Goal: Task Accomplishment & Management: Manage account settings

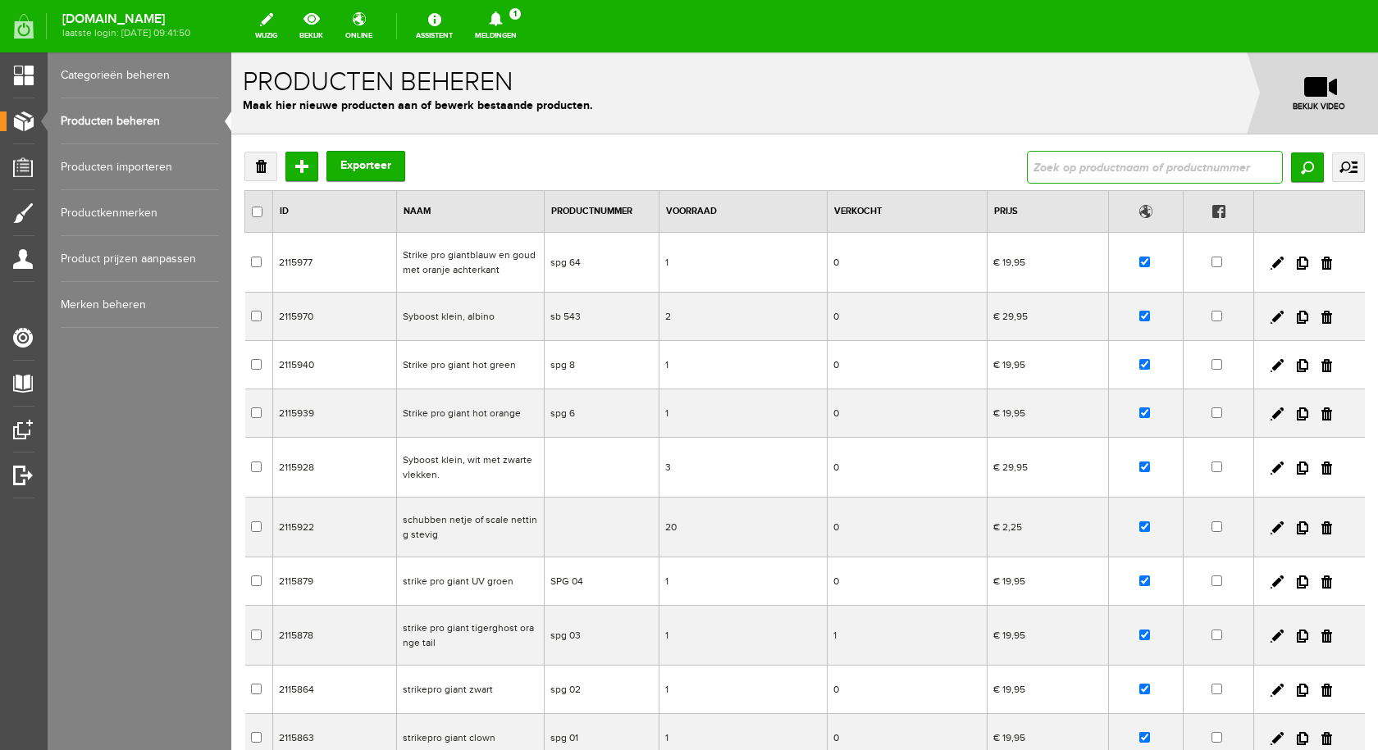
paste input "Melly firetiger"
type input "Melly firetiger"
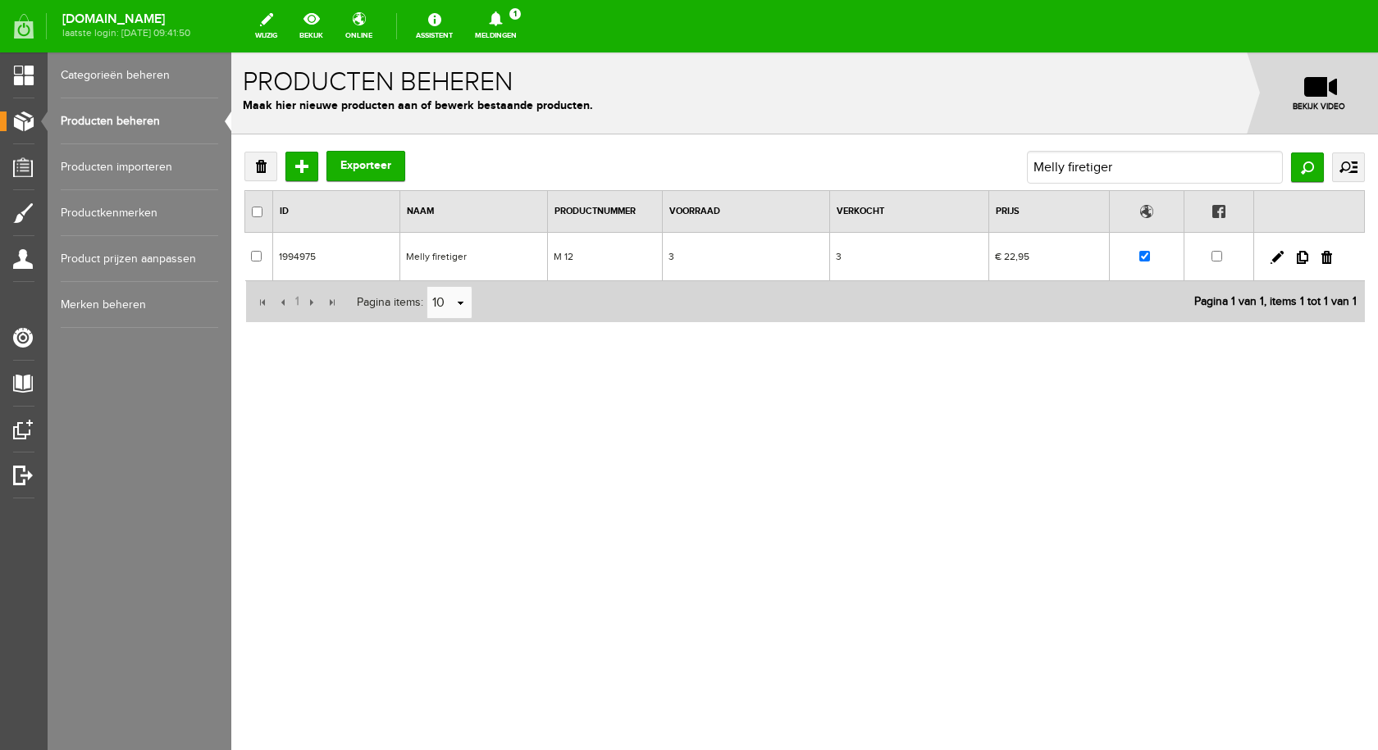
click at [444, 257] on td "Melly firetiger" at bounding box center [474, 257] width 148 height 48
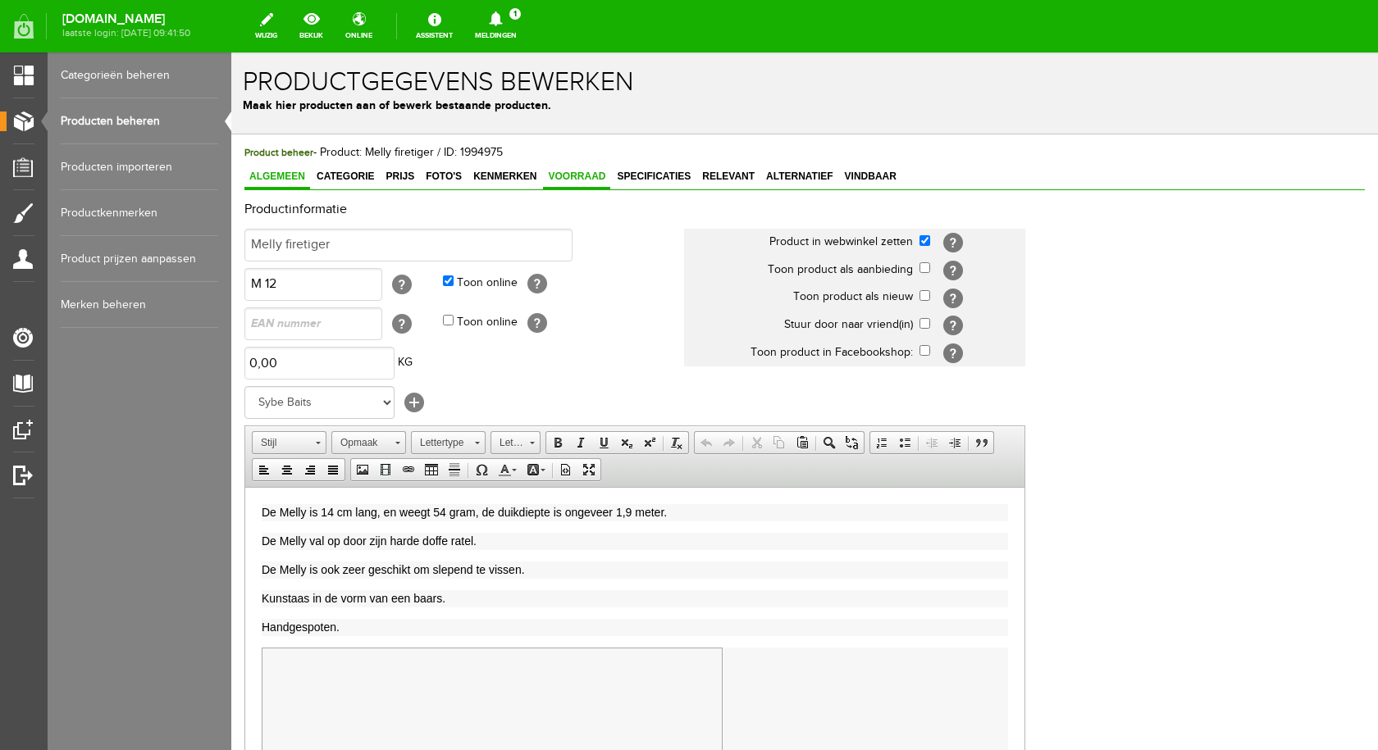
click at [569, 178] on span "Voorraad" at bounding box center [576, 176] width 67 height 11
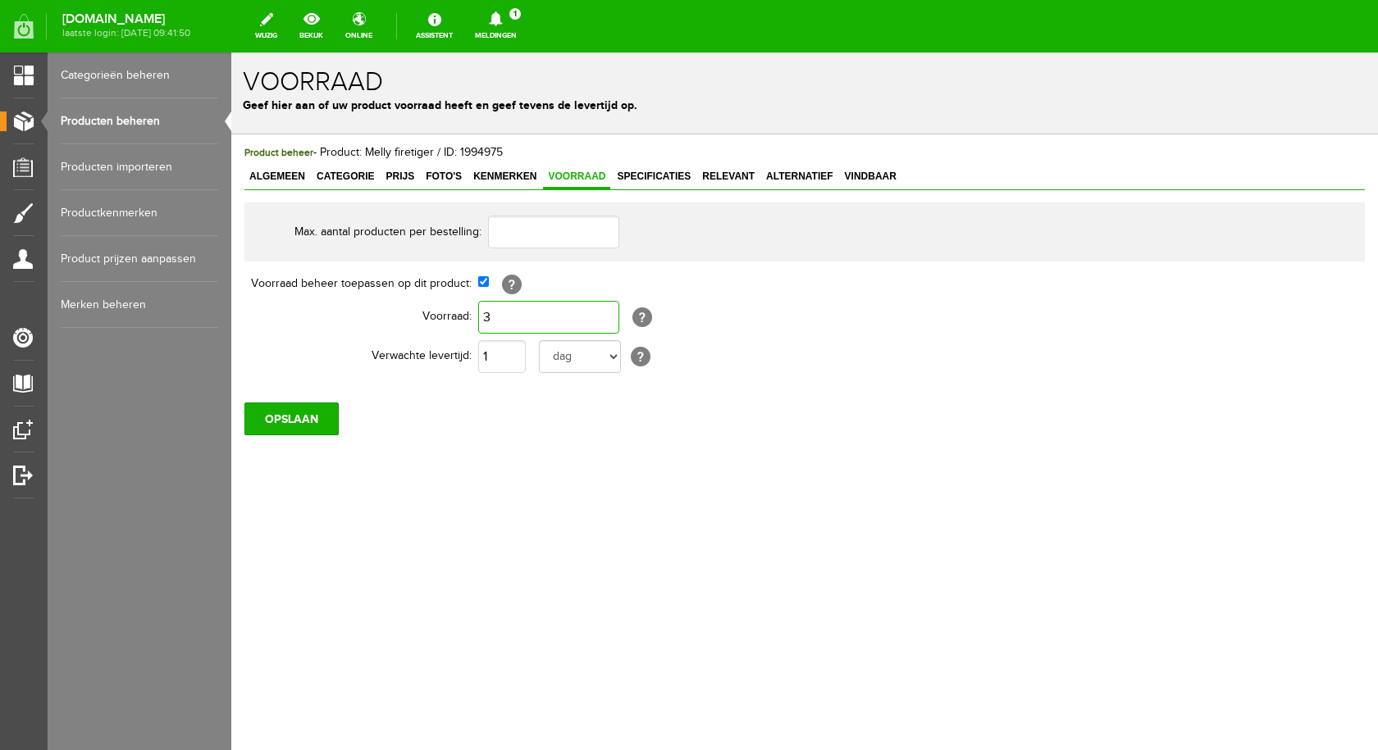
click at [518, 310] on input "3" at bounding box center [548, 317] width 141 height 33
type input "2"
click at [299, 418] on input "OPSLAAN" at bounding box center [291, 419] width 94 height 33
click at [510, 324] on input "2" at bounding box center [548, 317] width 141 height 33
type input "1"
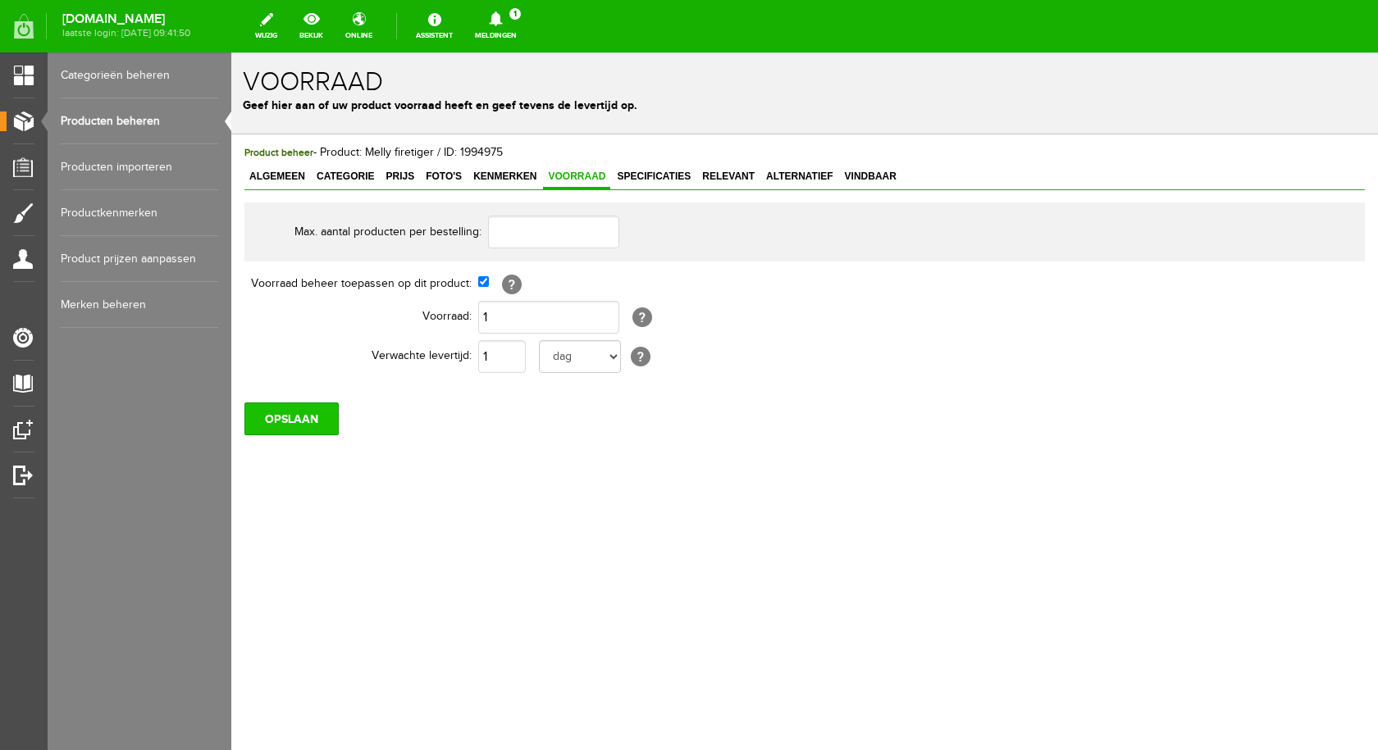
click at [299, 405] on input "OPSLAAN" at bounding box center [291, 419] width 94 height 33
click at [251, 420] on input "OPSLAAN" at bounding box center [291, 419] width 94 height 33
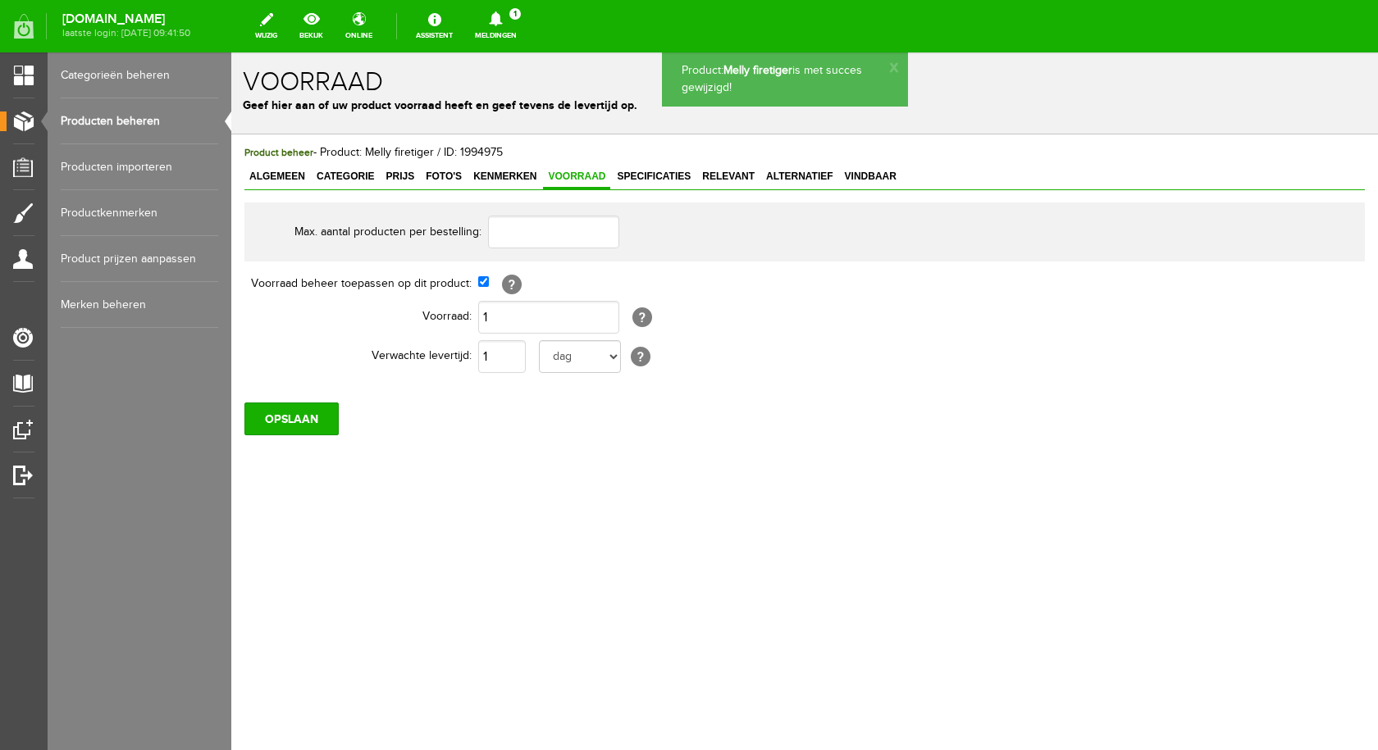
click at [152, 116] on link "Producten beheren" at bounding box center [139, 121] width 157 height 46
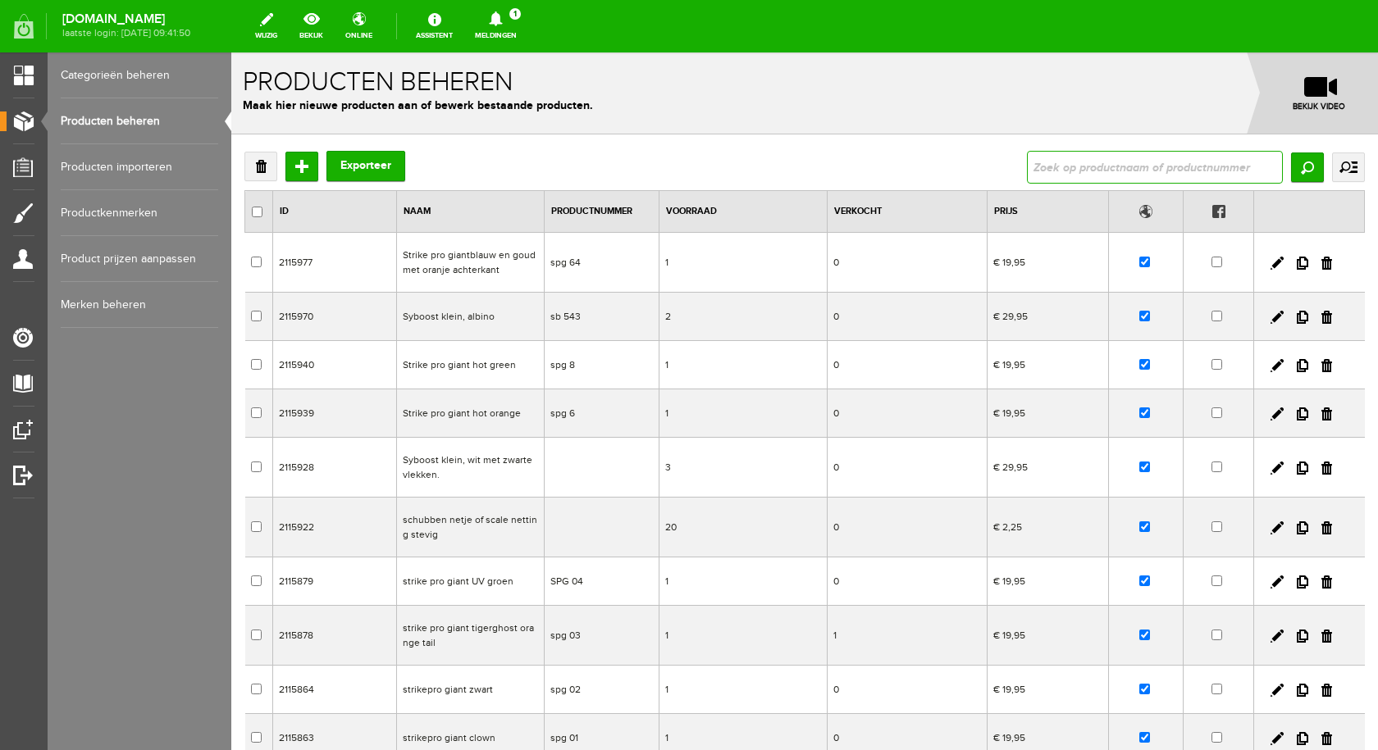
paste input "S-Bone zilver met goud met oranje achterkant"
type input "S-Bone zilver met goud met oranje achterkant"
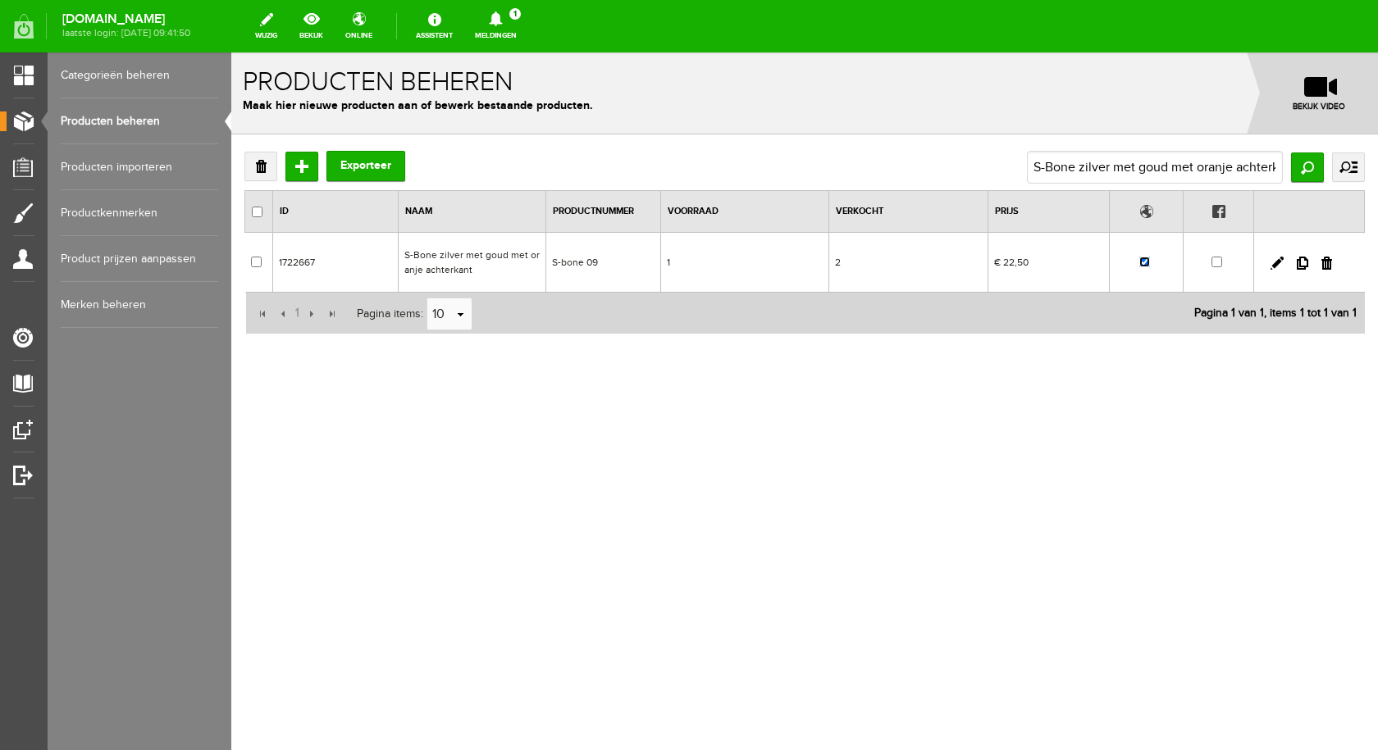
click at [1144, 261] on input "checkbox" at bounding box center [1144, 262] width 11 height 11
checkbox input "false"
click at [440, 262] on td "S-Bone zilver met goud met oranje achterkant" at bounding box center [472, 263] width 148 height 60
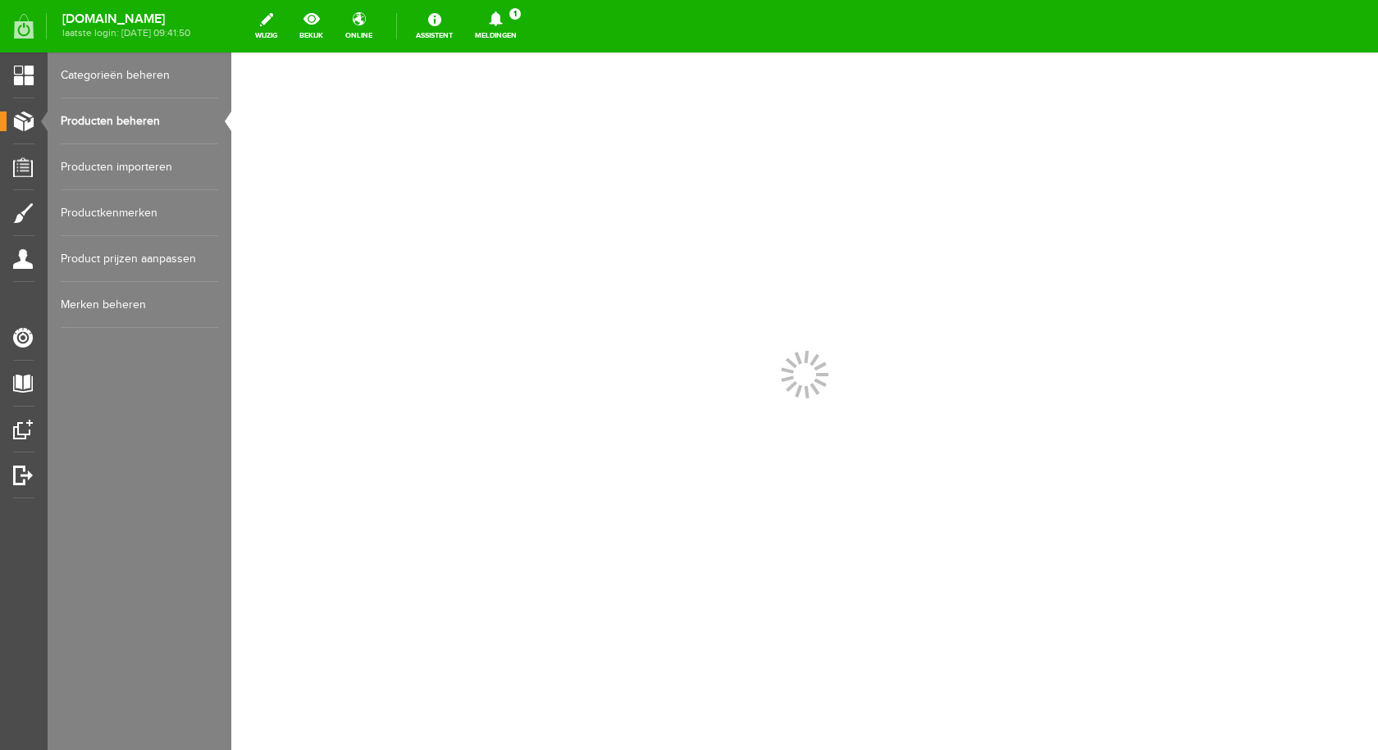
scroll to position [0, 0]
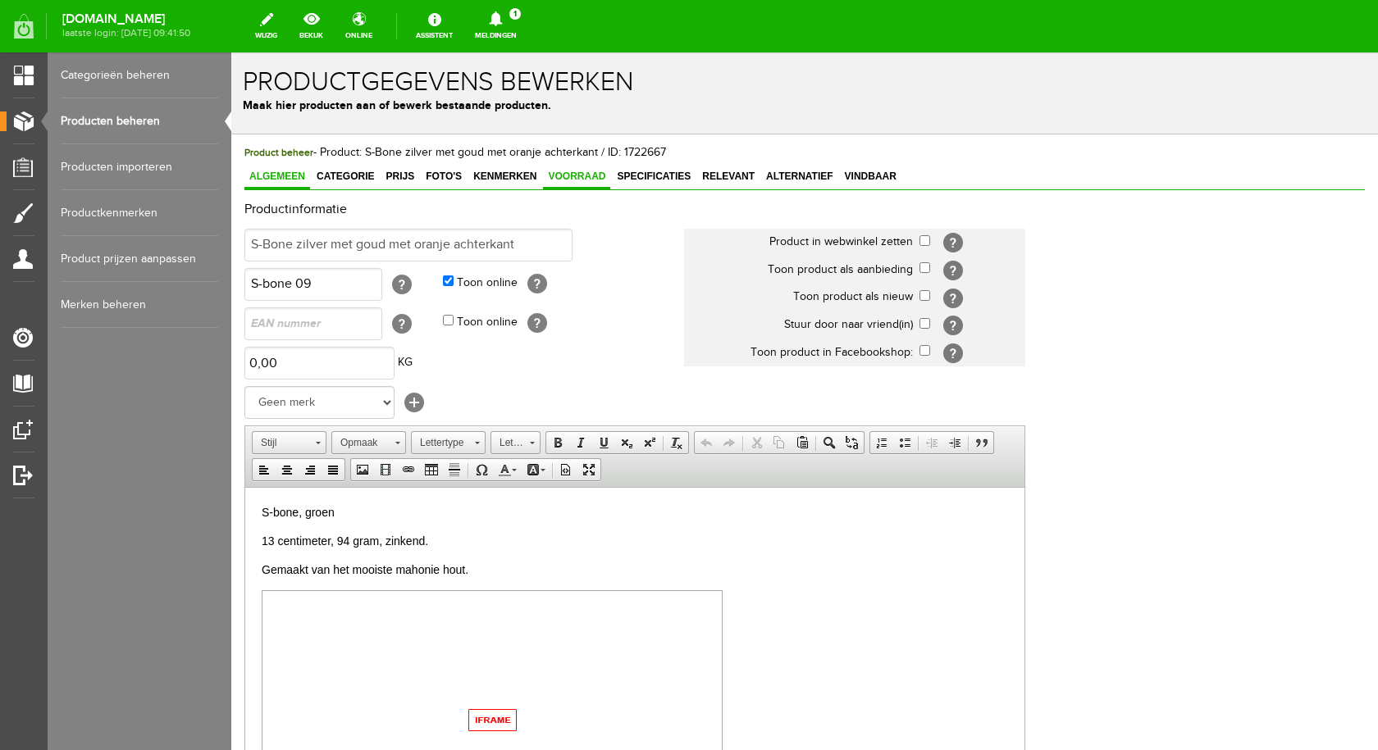
click at [592, 177] on span "Voorraad" at bounding box center [576, 176] width 67 height 11
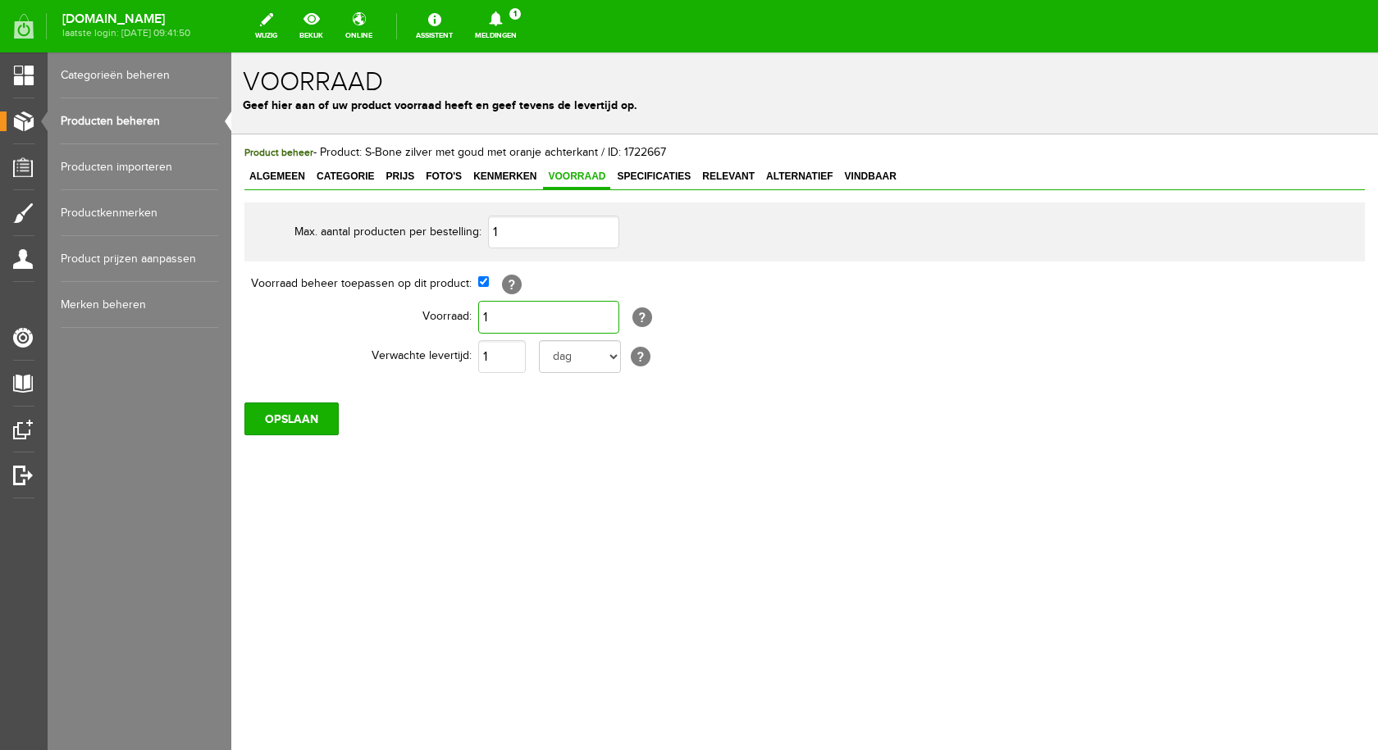
click at [534, 315] on input "1" at bounding box center [548, 317] width 141 height 33
type input "0"
click at [318, 422] on input "OPSLAAN" at bounding box center [291, 419] width 94 height 33
click at [289, 421] on input "OPSLAAN" at bounding box center [291, 419] width 94 height 33
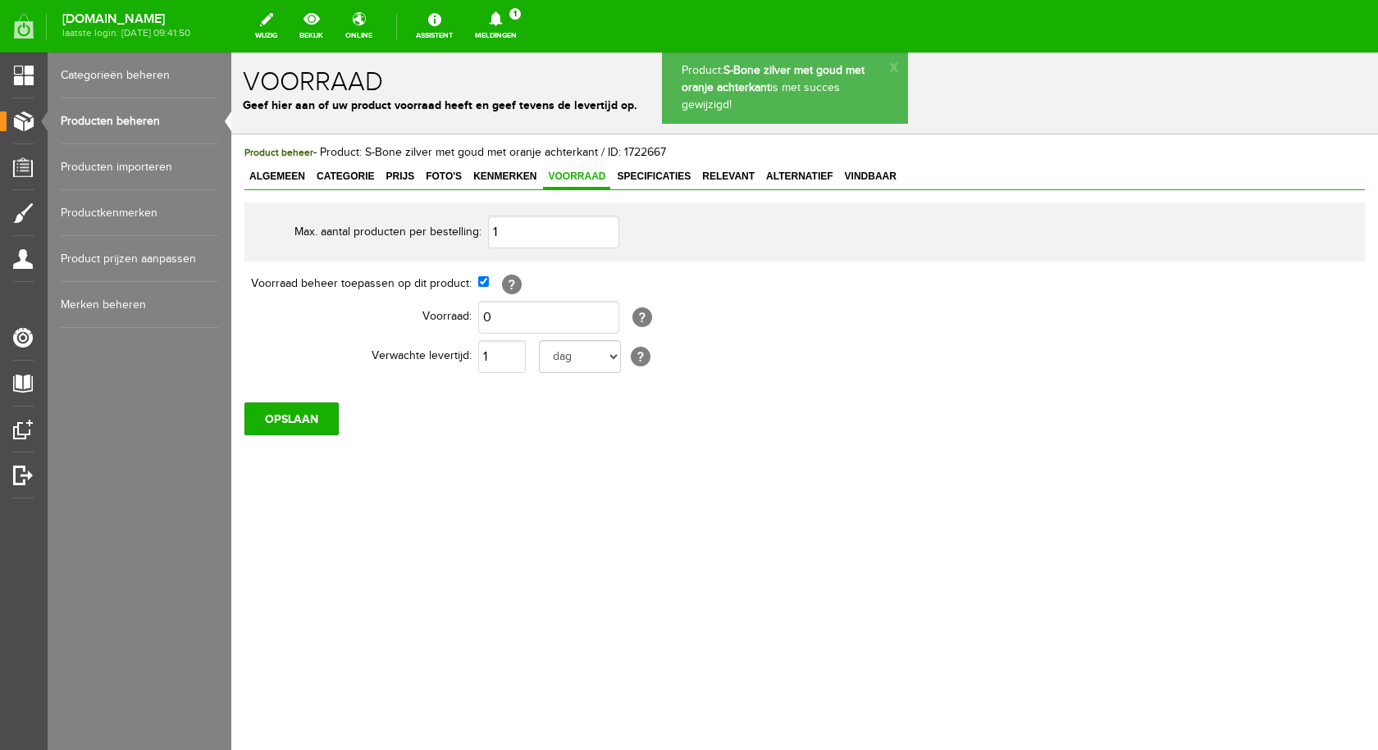
click at [147, 113] on link "Producten beheren" at bounding box center [139, 121] width 157 height 46
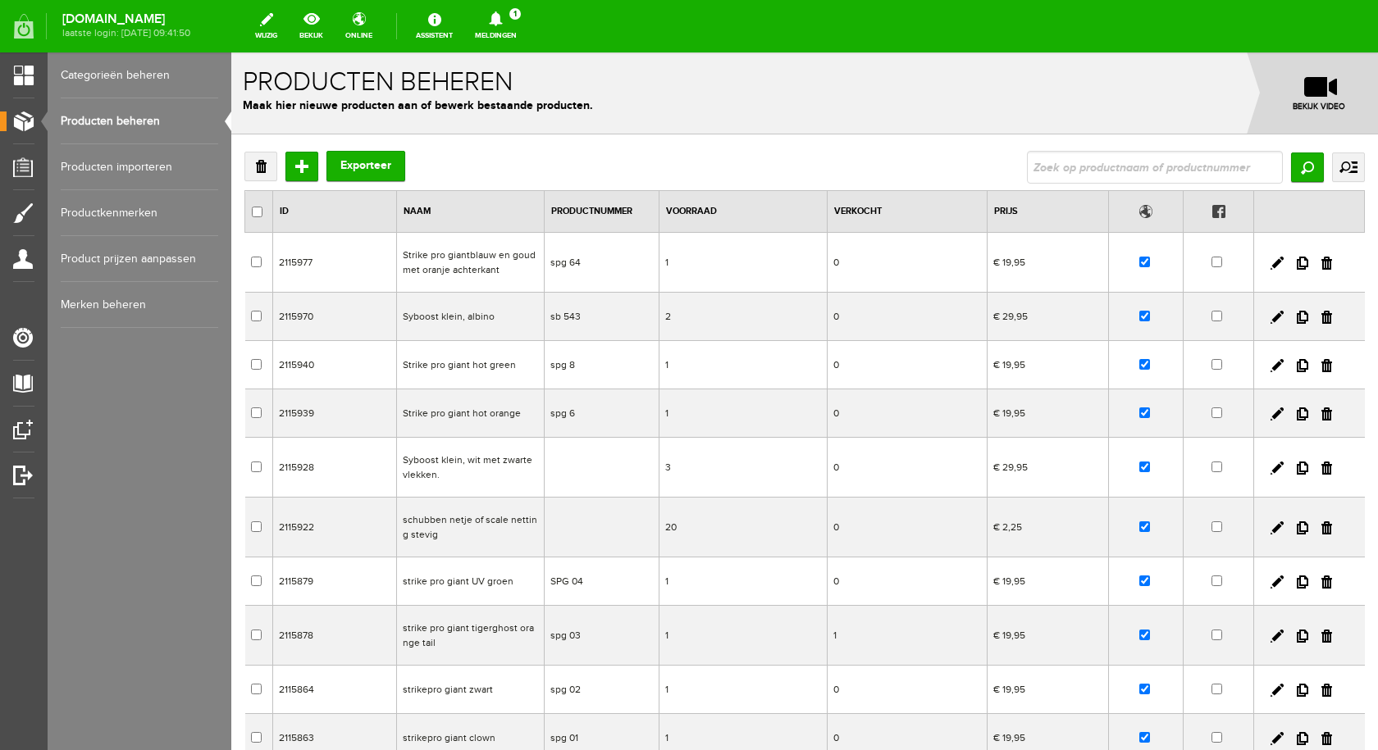
type input "Sheriff [PERSON_NAME] met gouden vlekken"
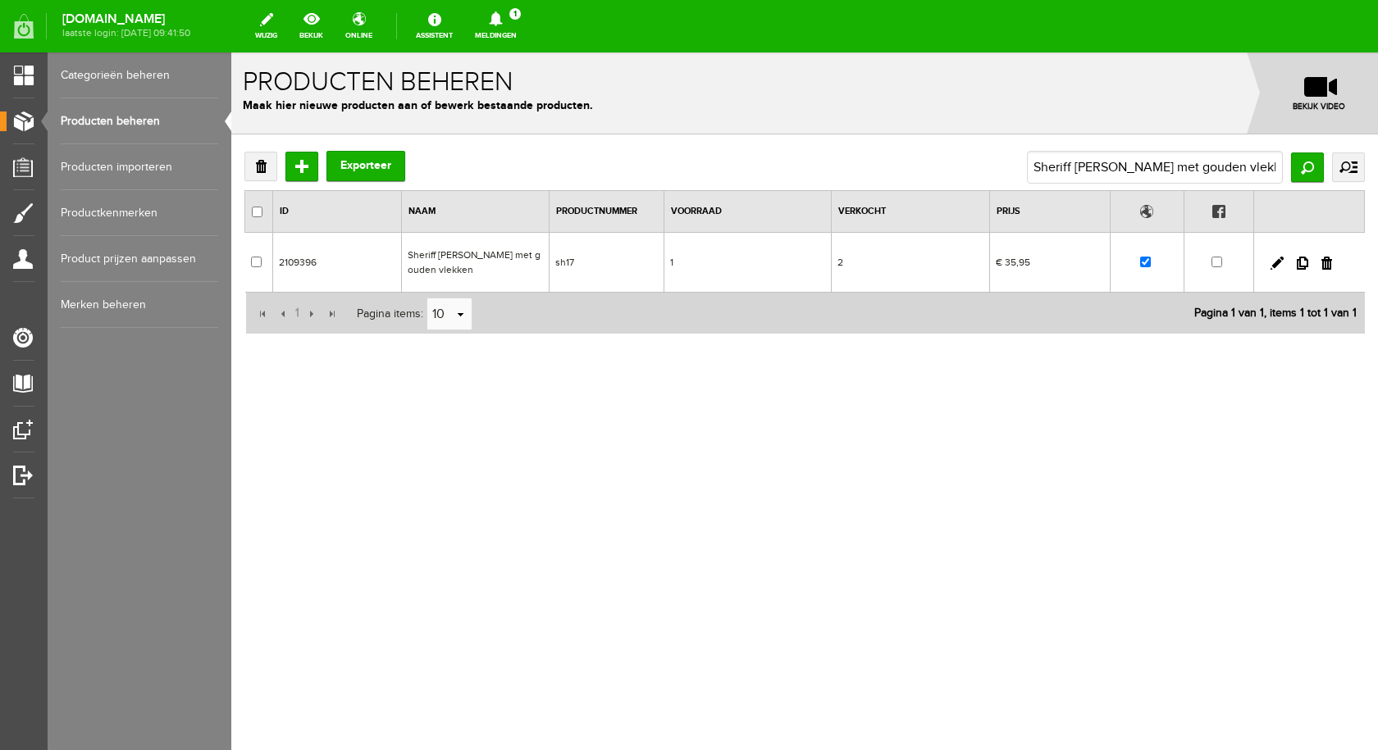
click at [496, 262] on td "Sheriff [PERSON_NAME] met gouden vlekken" at bounding box center [476, 263] width 148 height 60
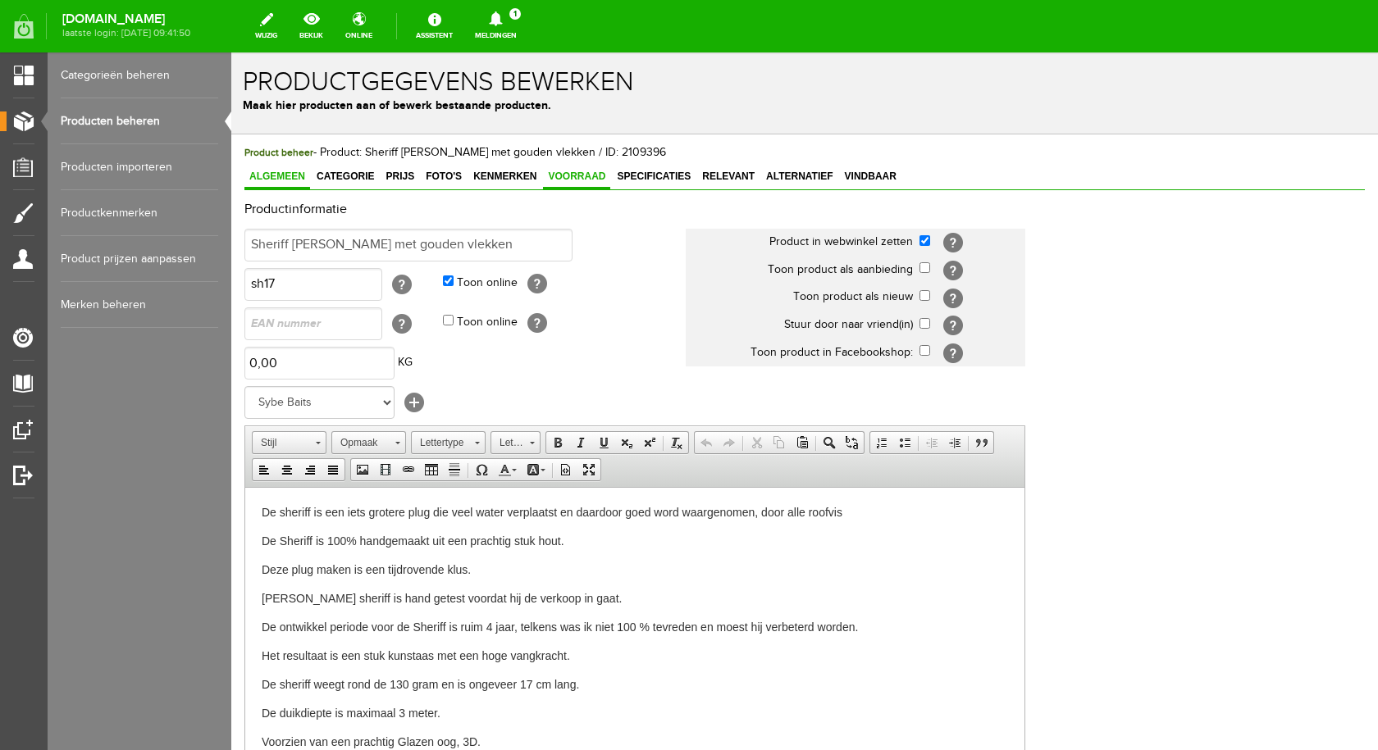
click at [580, 185] on link "Voorraad" at bounding box center [576, 178] width 67 height 24
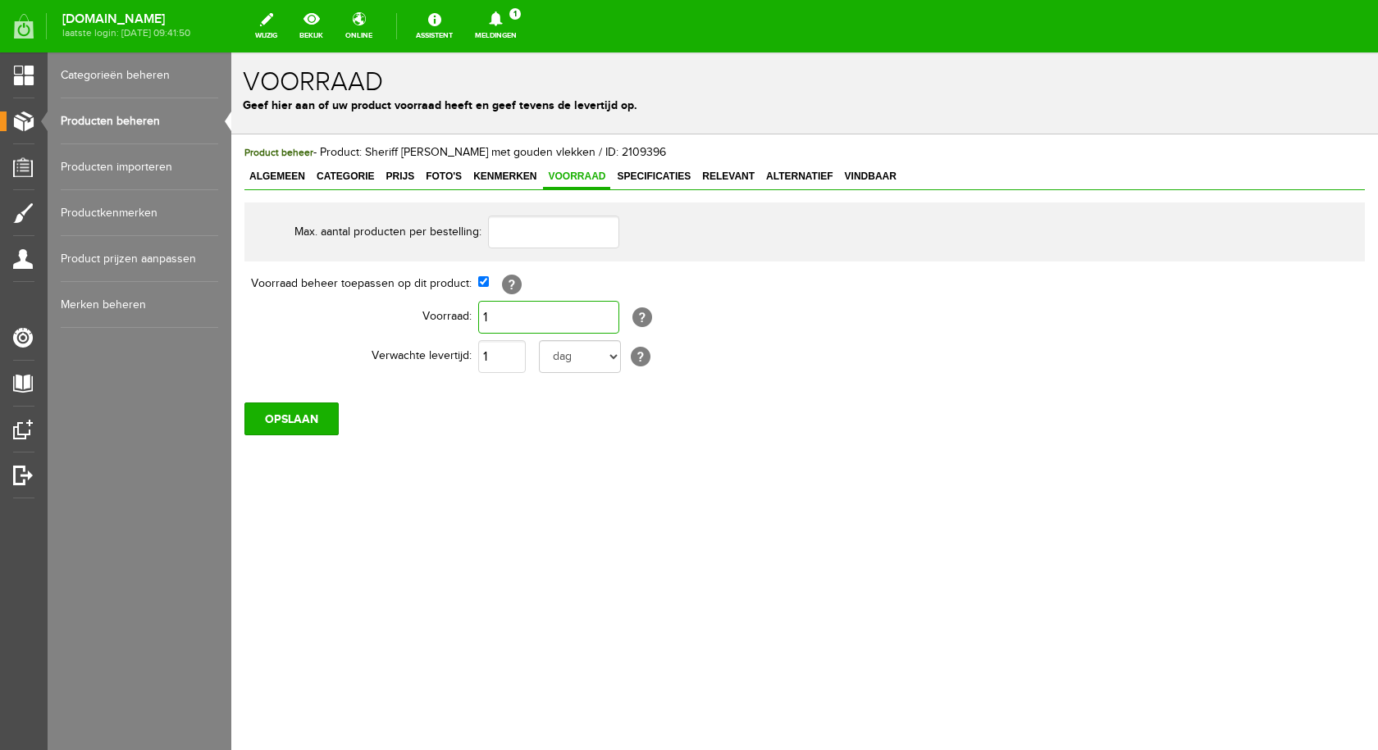
click at [539, 303] on input "1" at bounding box center [548, 317] width 141 height 33
type input "0"
click at [280, 418] on input "OPSLAAN" at bounding box center [291, 419] width 94 height 33
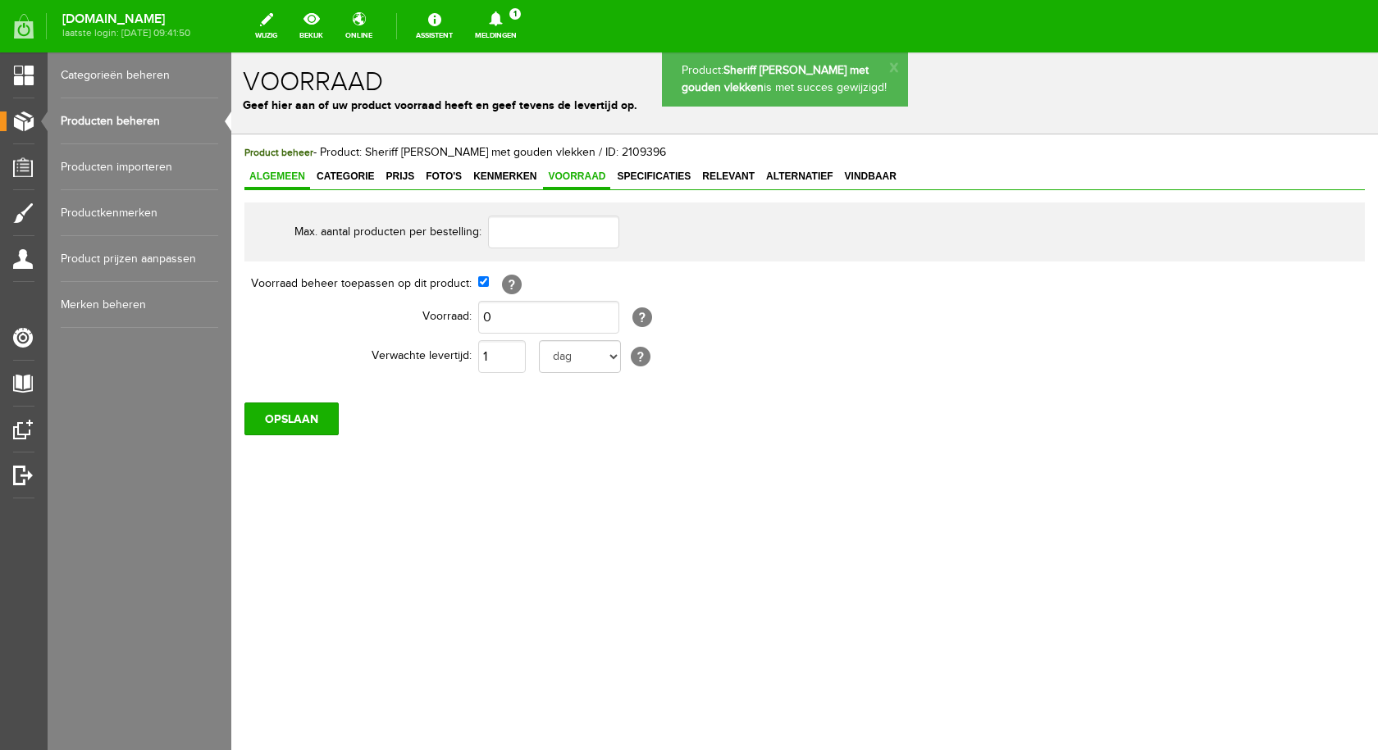
click at [285, 175] on span "Algemeen" at bounding box center [277, 176] width 66 height 11
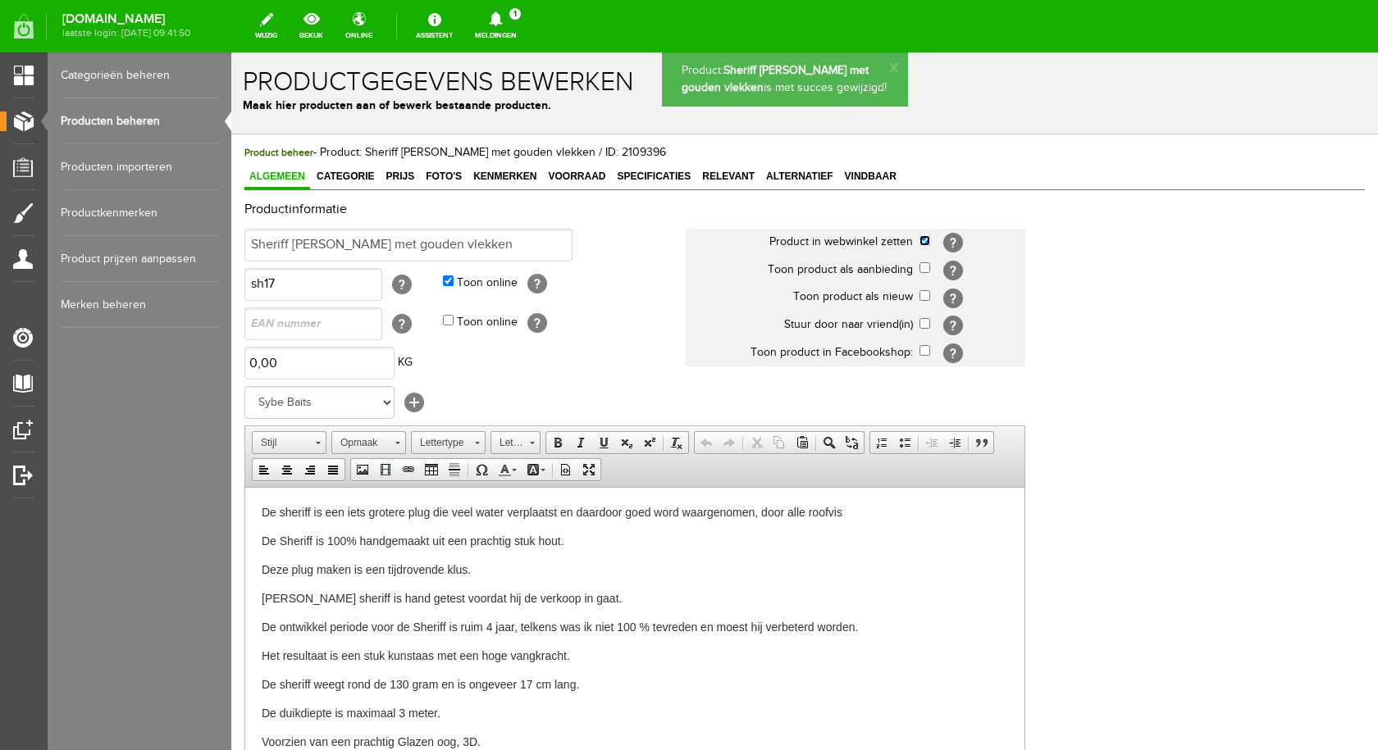
click at [926, 241] on input "checkbox" at bounding box center [924, 240] width 11 height 11
checkbox input "false"
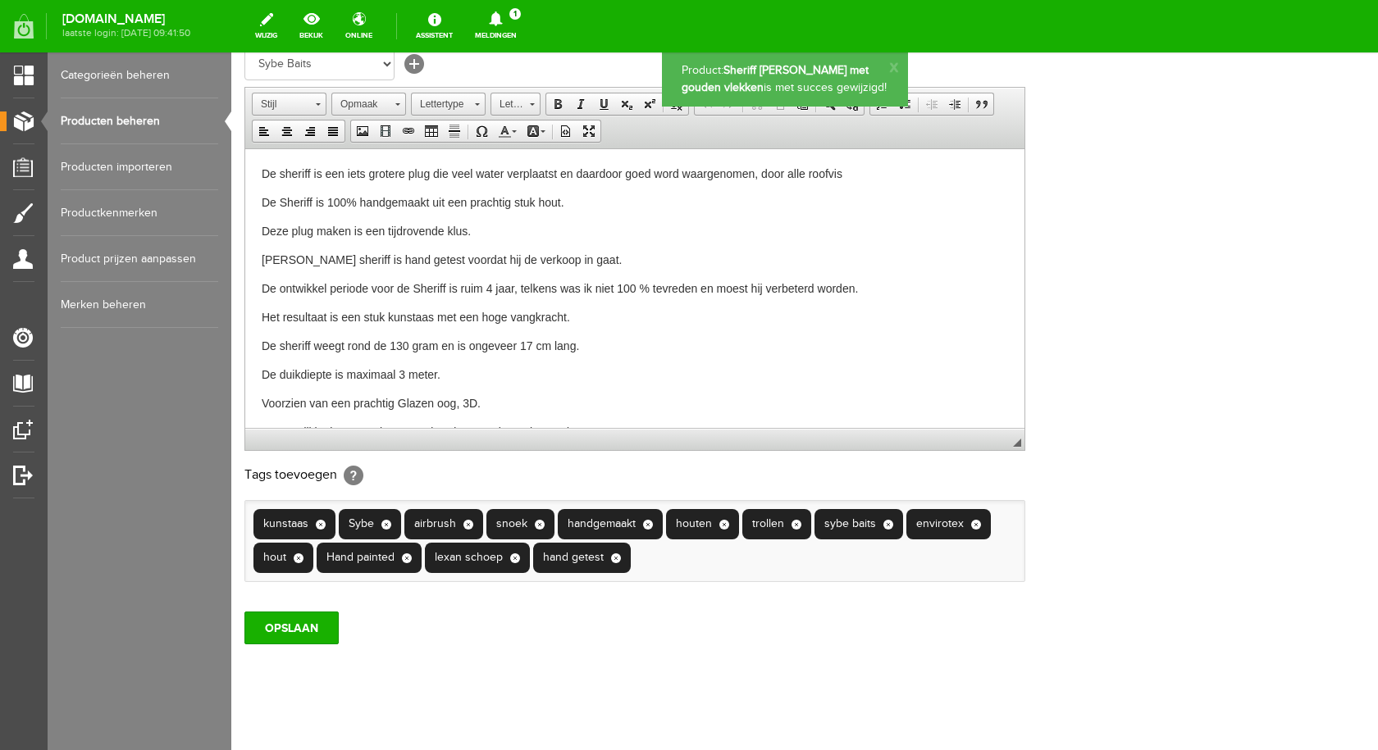
scroll to position [354, 0]
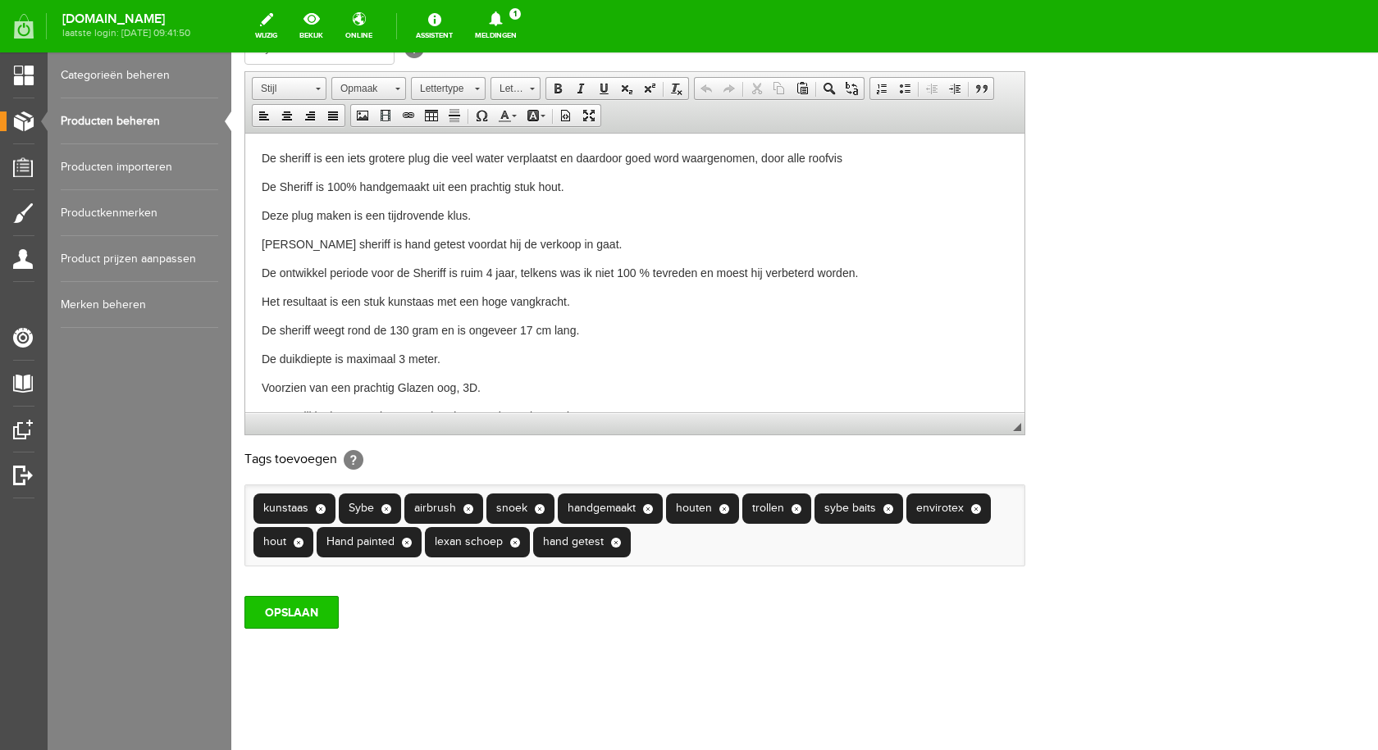
click at [278, 611] on input "OPSLAAN" at bounding box center [291, 612] width 94 height 33
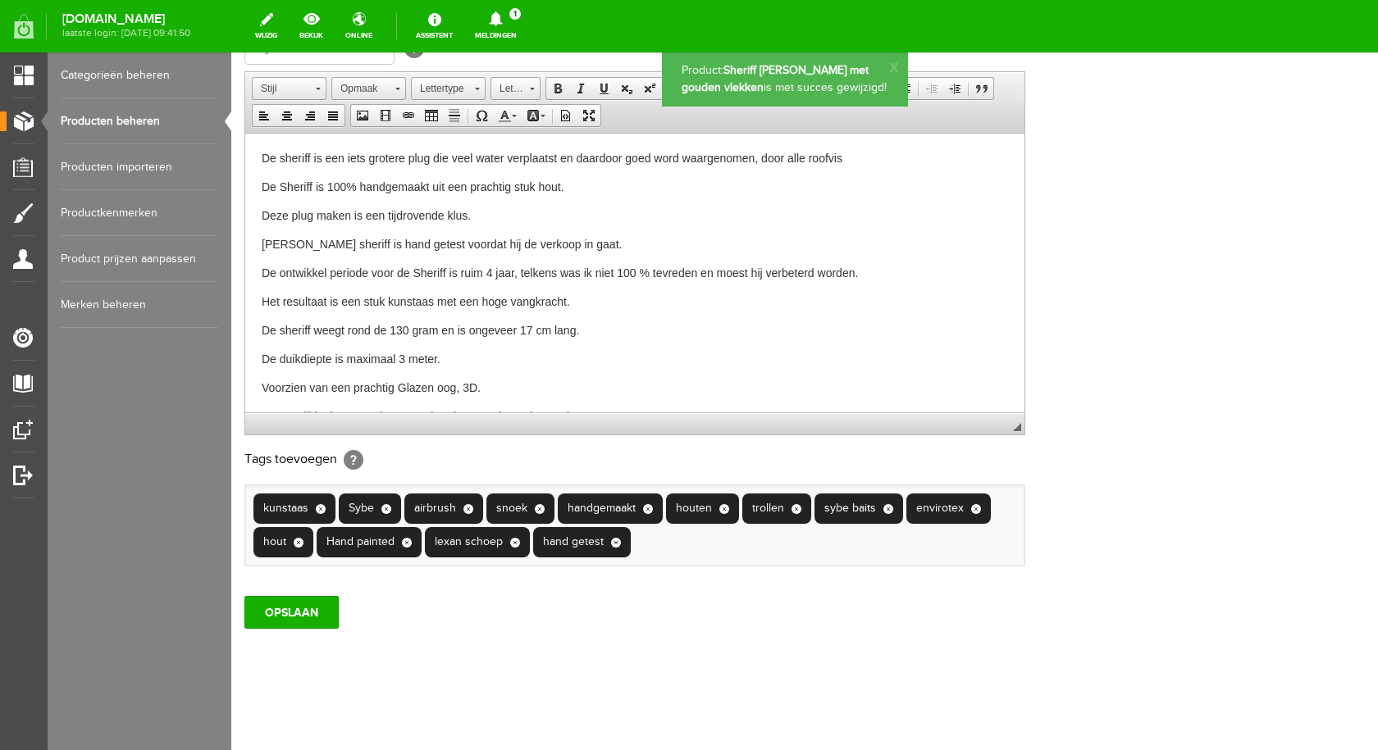
scroll to position [0, 0]
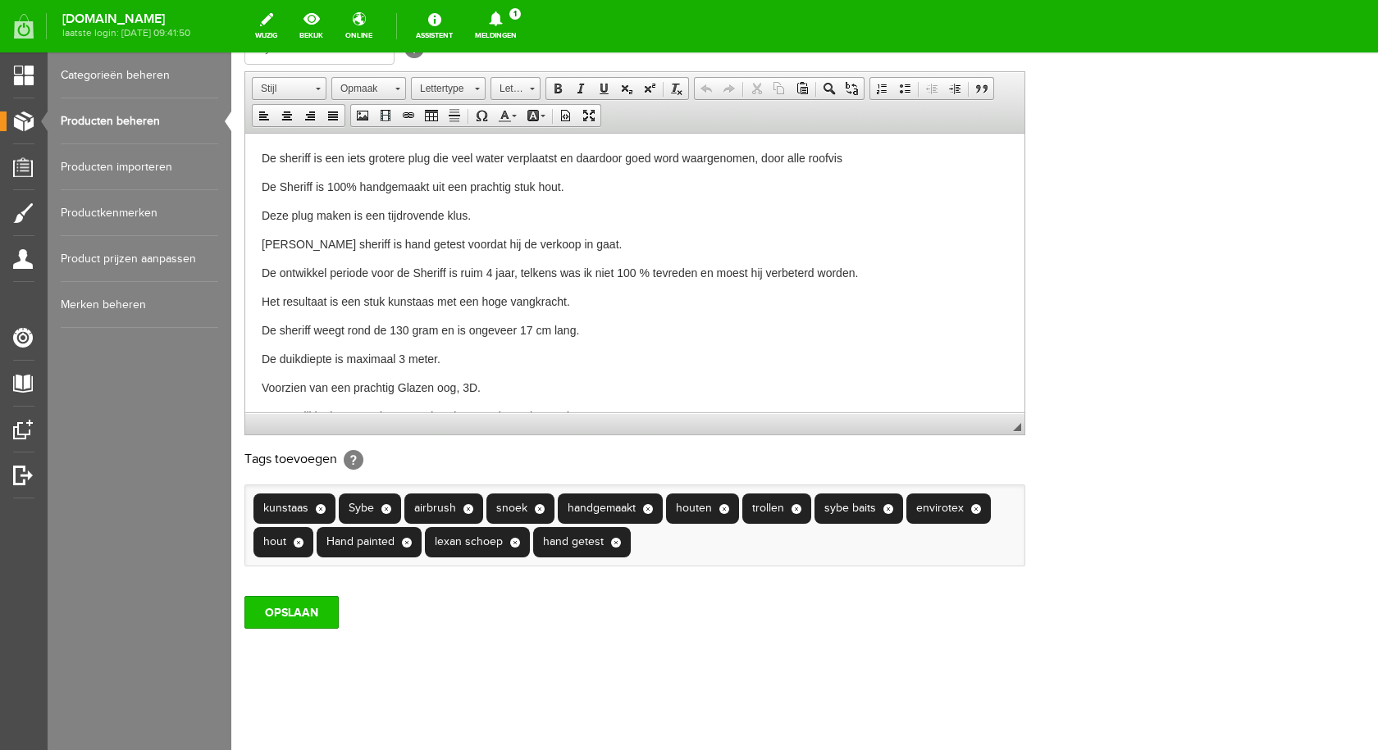
click at [292, 608] on input "OPSLAAN" at bounding box center [291, 612] width 94 height 33
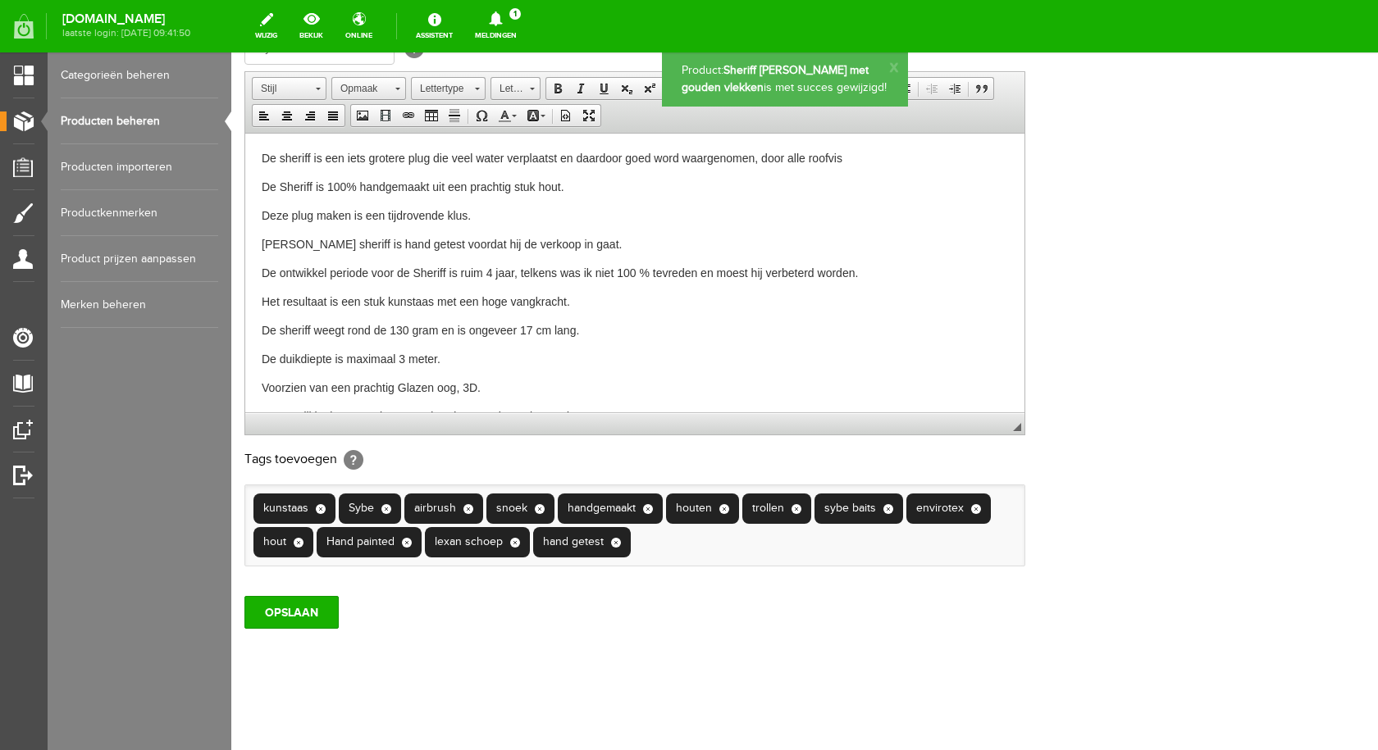
click at [130, 117] on link "Producten beheren" at bounding box center [139, 121] width 157 height 46
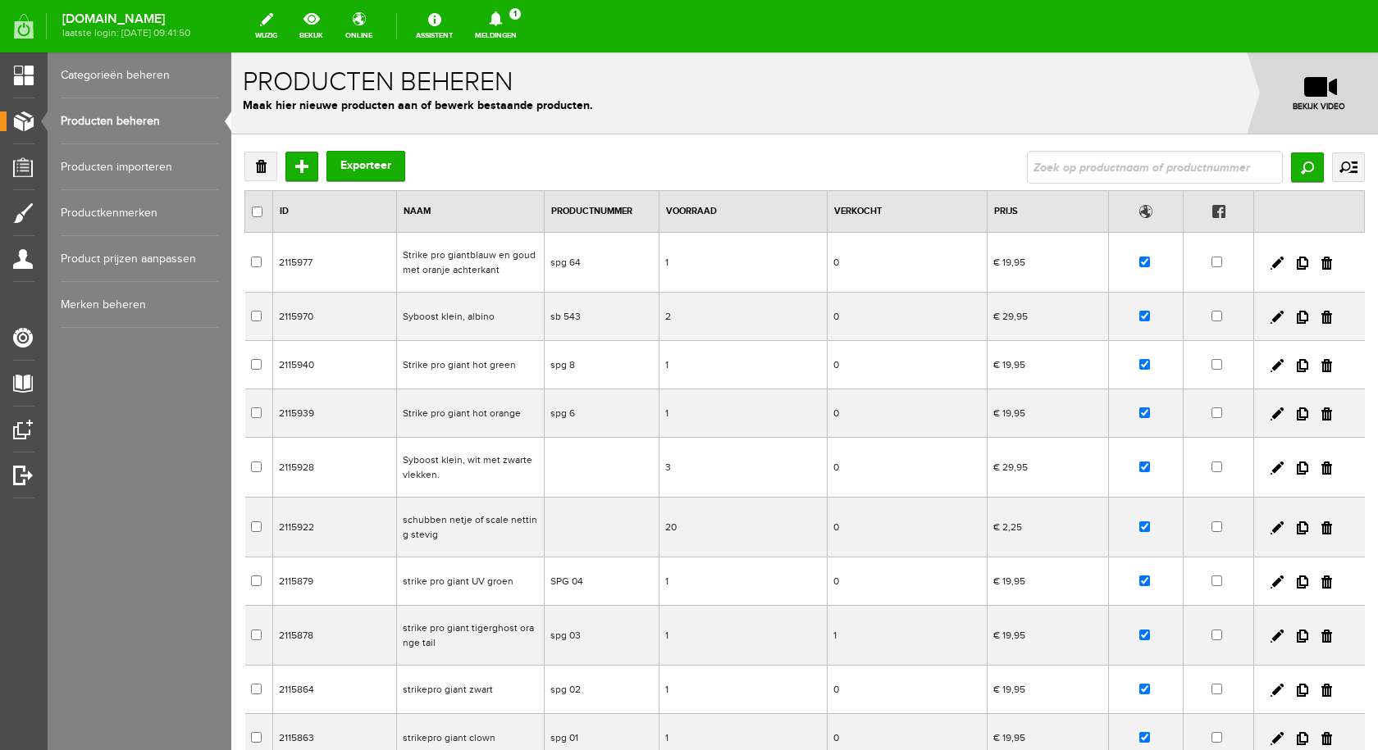
type input "Flat [PERSON_NAME] gouden schubben"
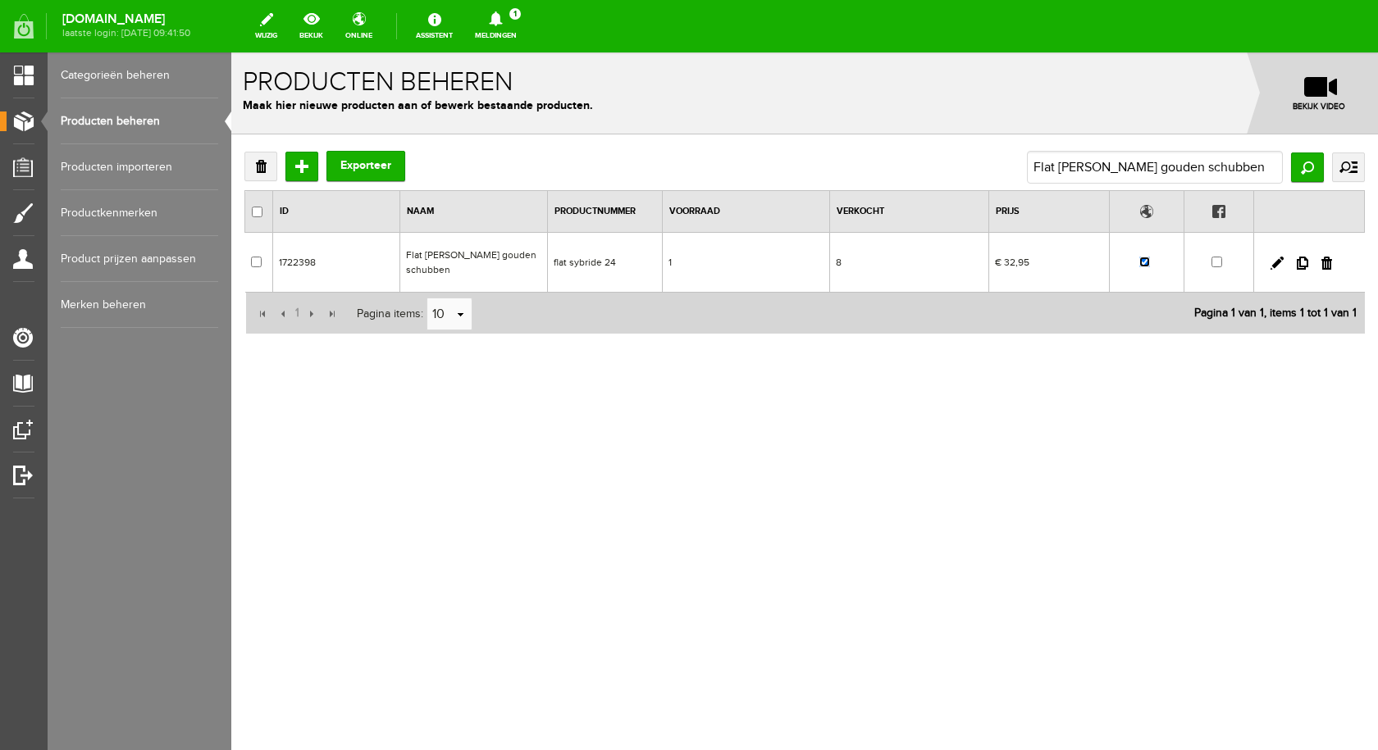
click at [1149, 259] on input "checkbox" at bounding box center [1144, 262] width 11 height 11
checkbox input "false"
click at [504, 257] on td "Flat [PERSON_NAME] gouden schubben" at bounding box center [474, 263] width 148 height 60
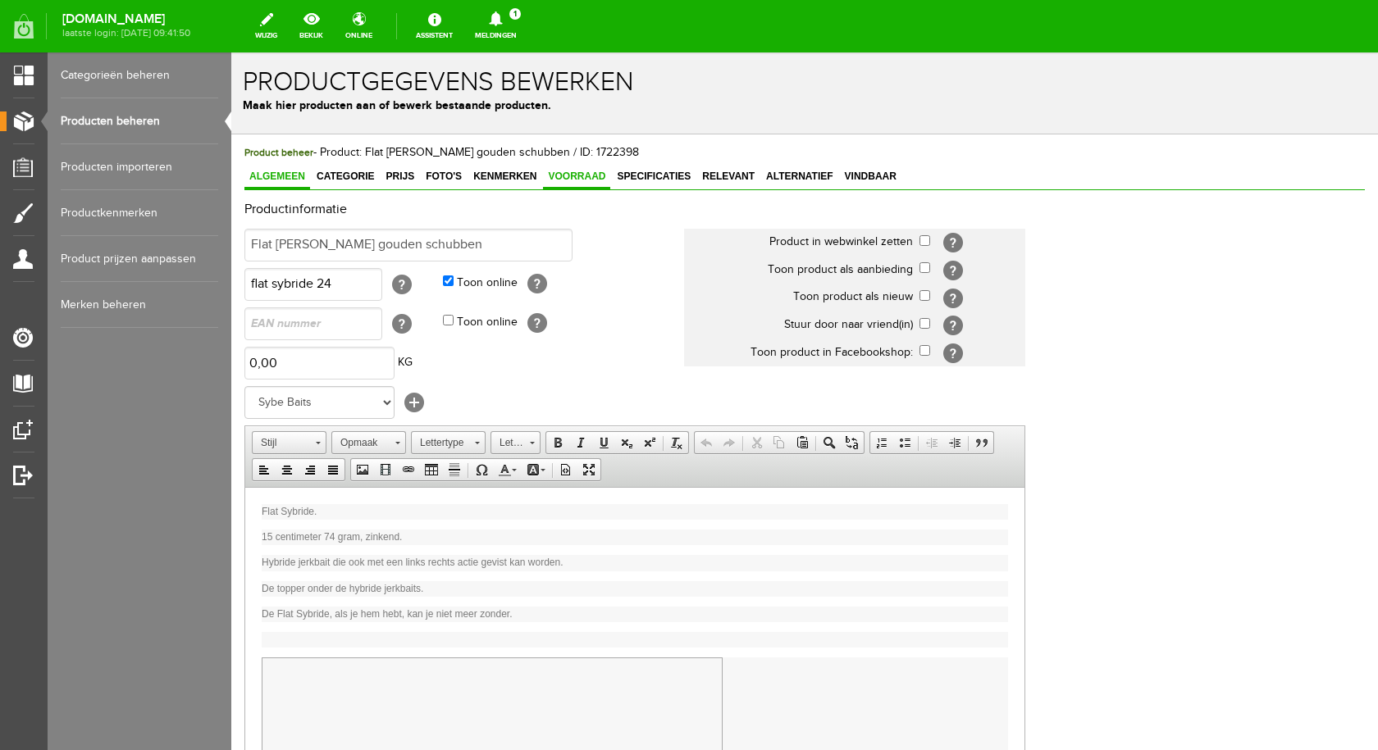
click at [563, 175] on span "Voorraad" at bounding box center [576, 176] width 67 height 11
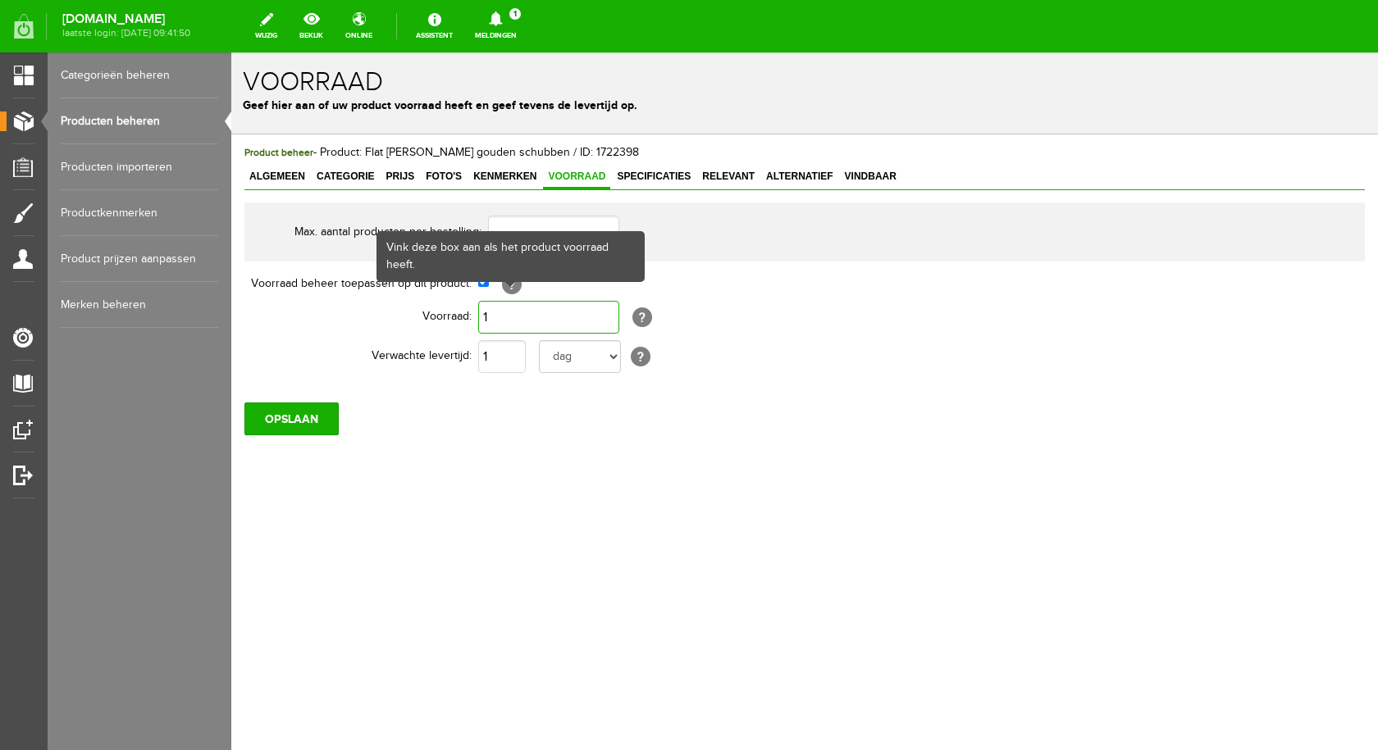
click at [514, 316] on input "1" at bounding box center [548, 317] width 141 height 33
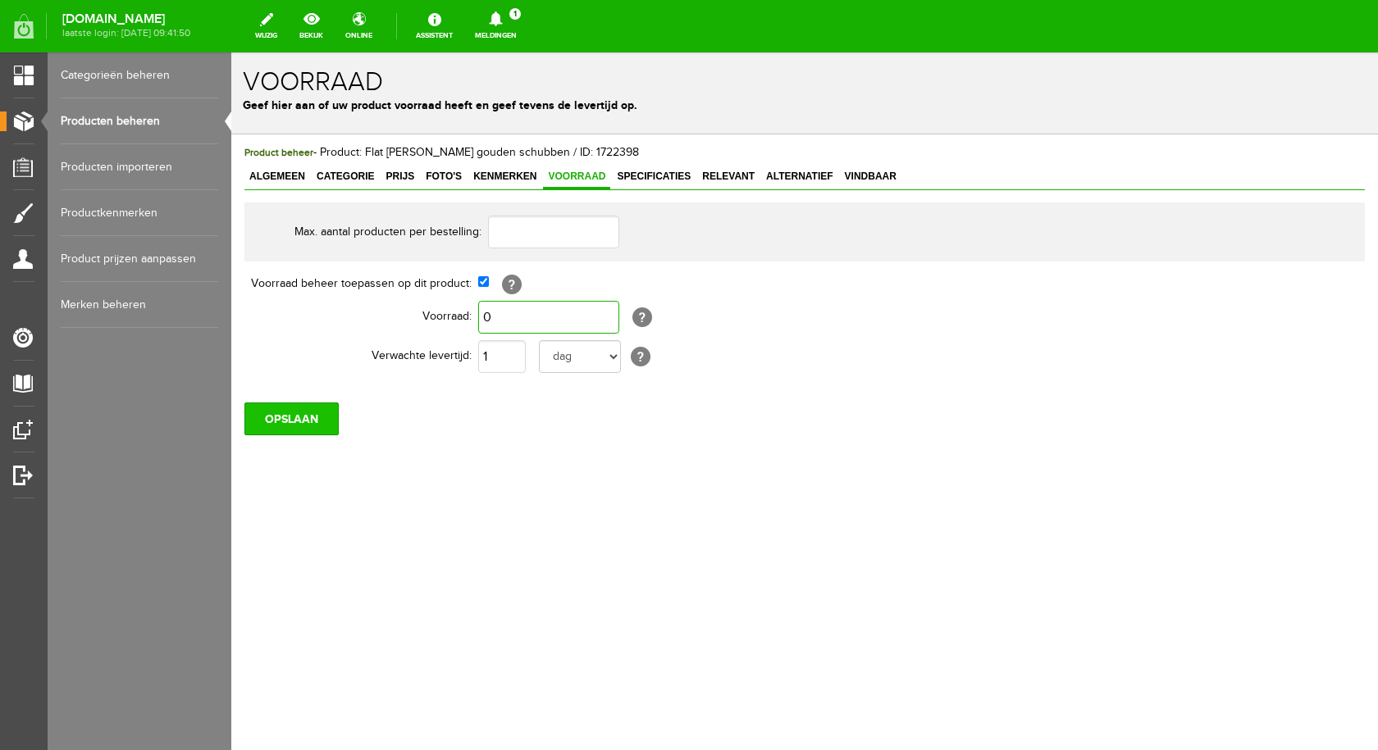
type input "0"
click at [293, 410] on input "OPSLAAN" at bounding box center [291, 419] width 94 height 33
click at [264, 421] on input "OPSLAAN" at bounding box center [291, 419] width 94 height 33
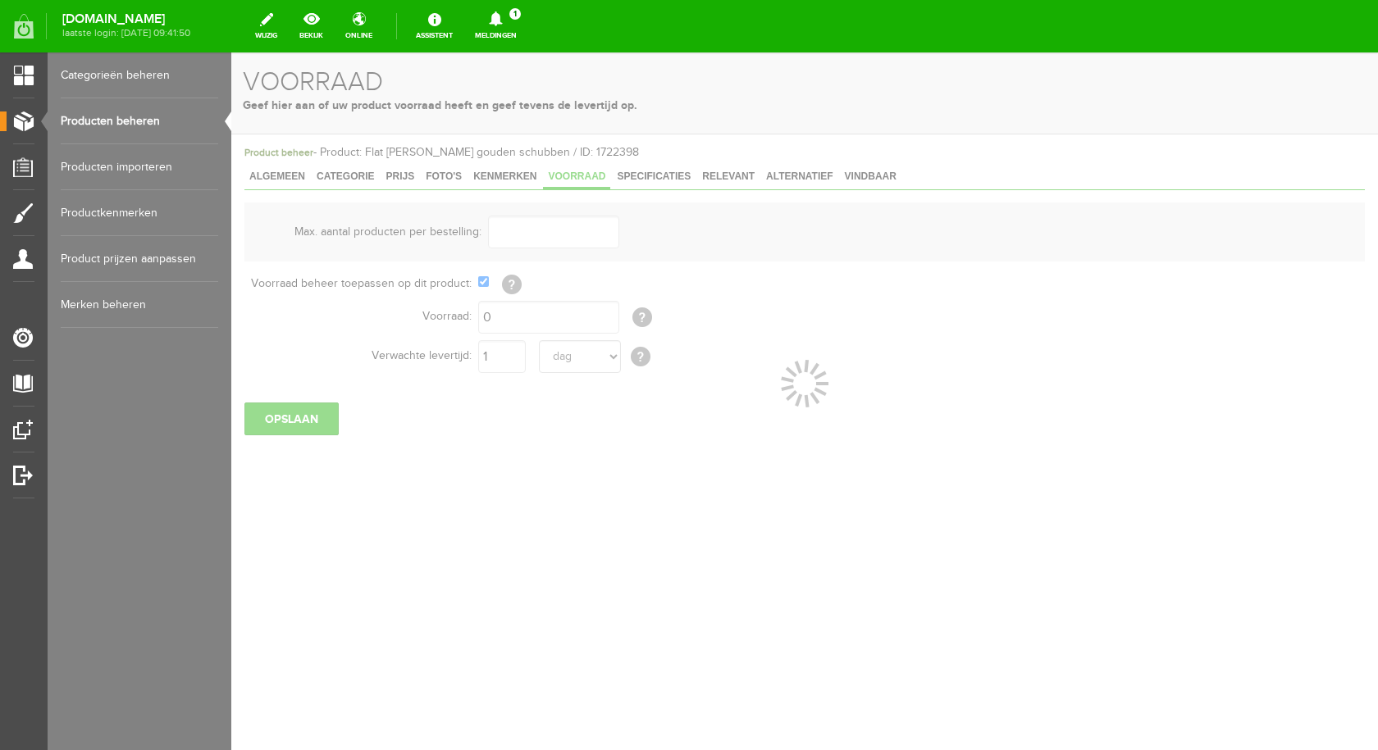
click at [134, 107] on link "Producten beheren" at bounding box center [139, 121] width 157 height 46
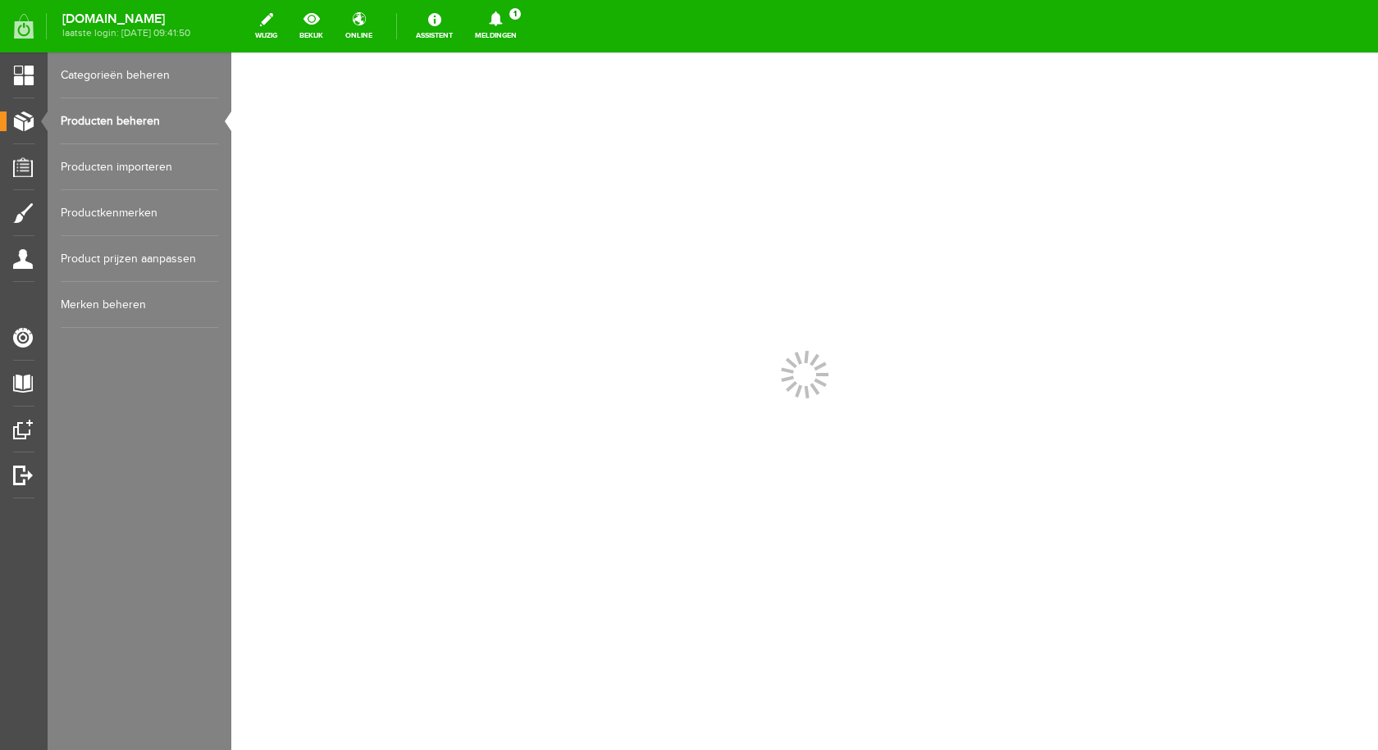
click at [139, 121] on link "Producten beheren" at bounding box center [139, 121] width 157 height 46
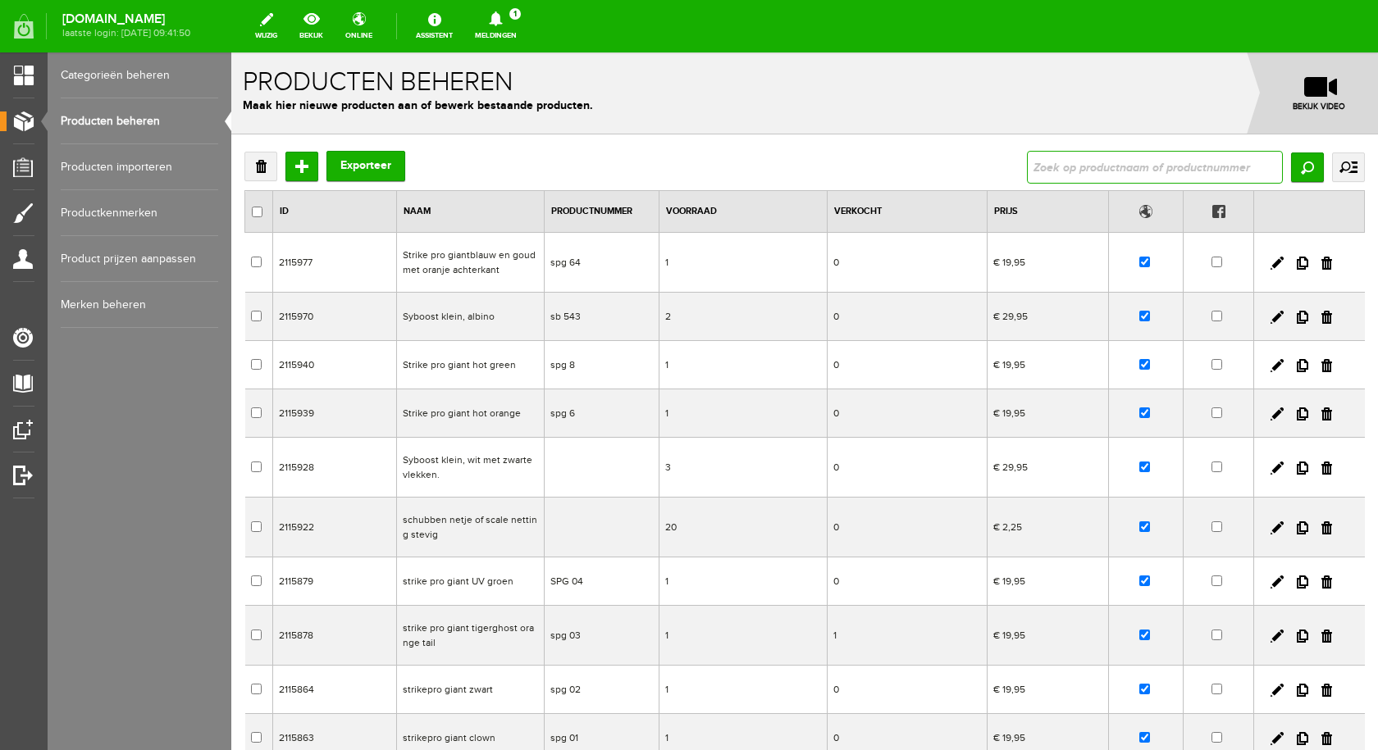
paste input "Swimmer zwart met zilveren schubben en groene strepen."
type input "Swimmer zwart met zilveren schubben en groene strepen."
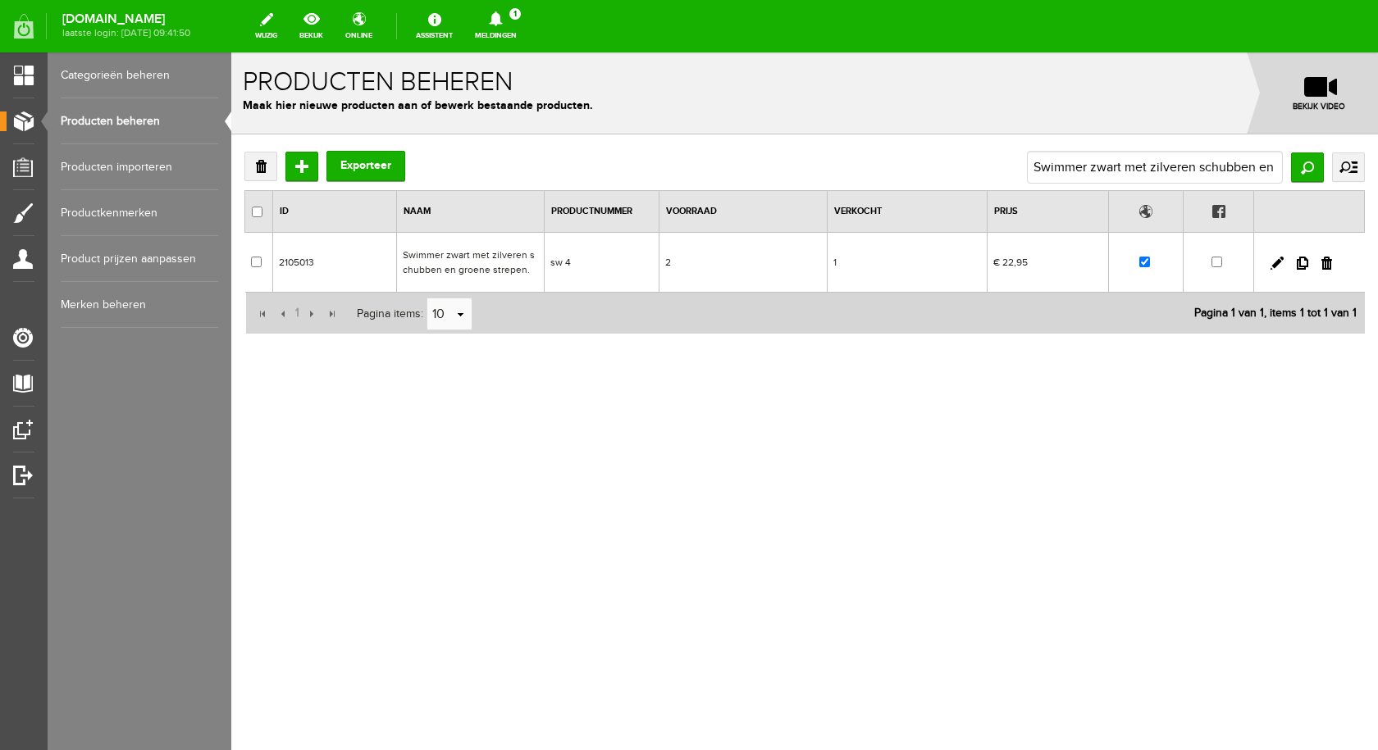
click at [496, 257] on td "Swimmer zwart met zilveren schubben en groene strepen." at bounding box center [470, 263] width 148 height 60
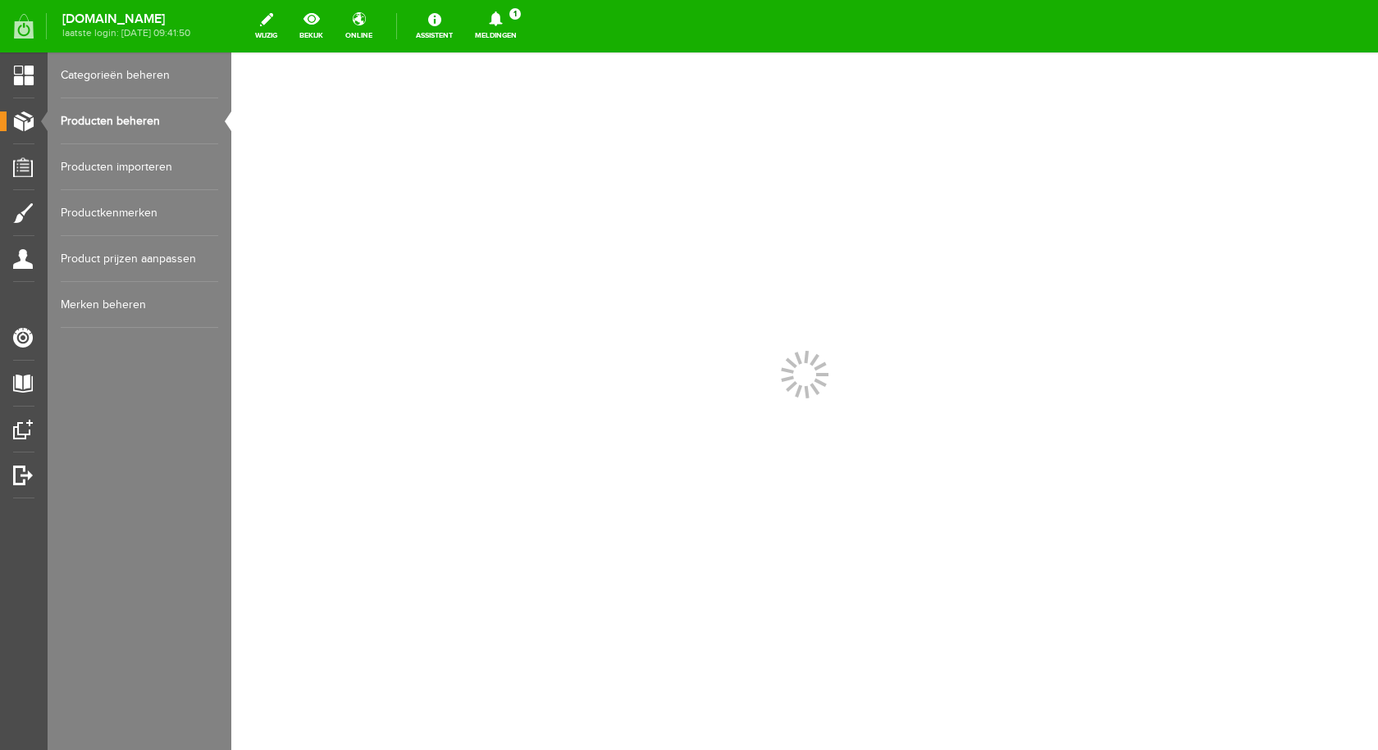
scroll to position [0, 0]
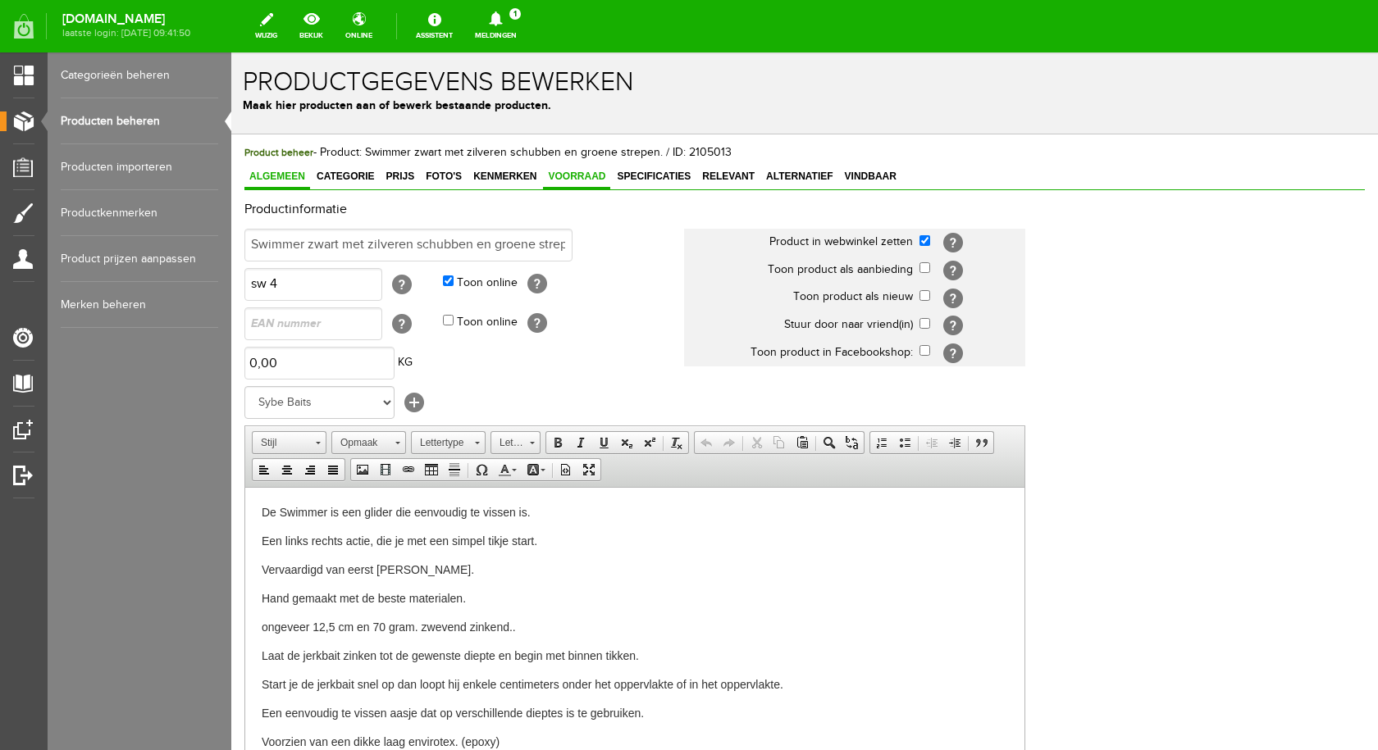
click at [576, 181] on span "Voorraad" at bounding box center [576, 176] width 67 height 11
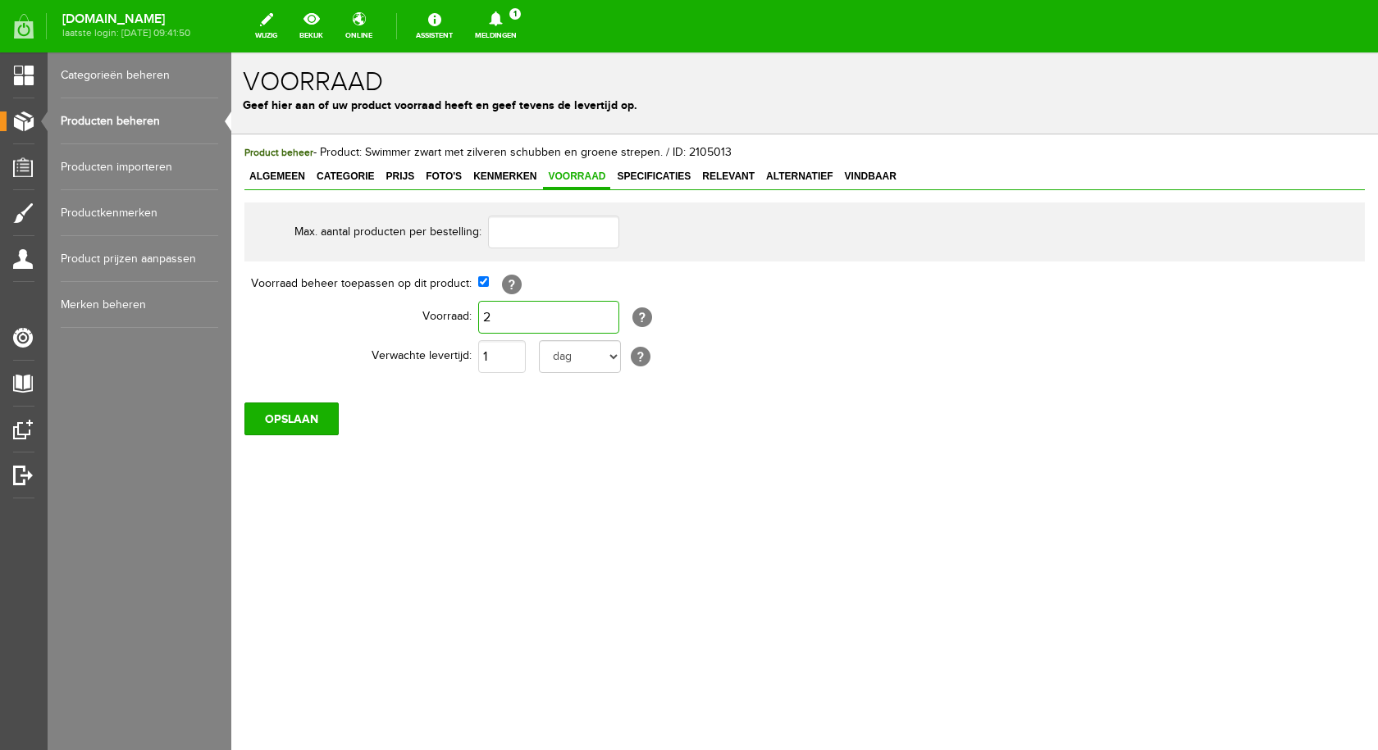
click at [519, 307] on input "2" at bounding box center [548, 317] width 141 height 33
type input "1"
click at [321, 417] on input "OPSLAAN" at bounding box center [291, 419] width 94 height 33
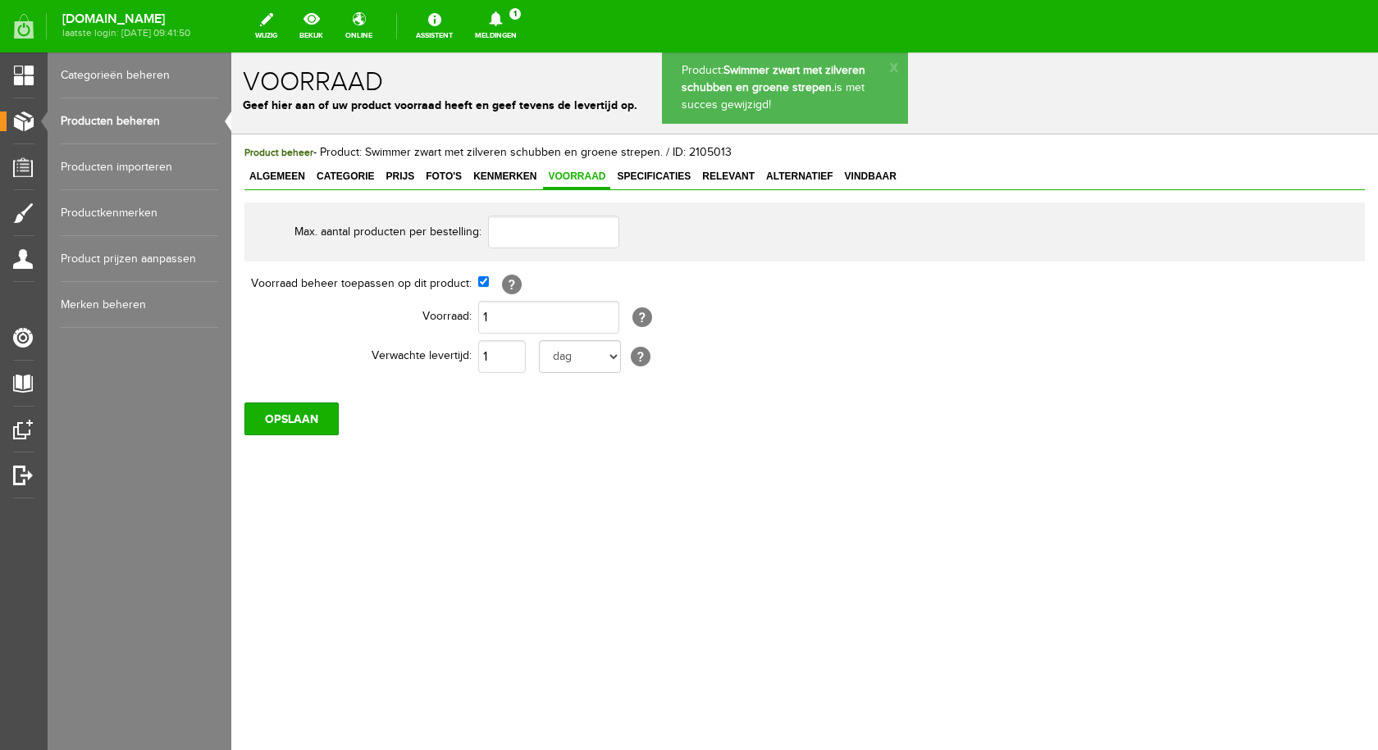
click at [118, 115] on link "Producten beheren" at bounding box center [139, 121] width 157 height 46
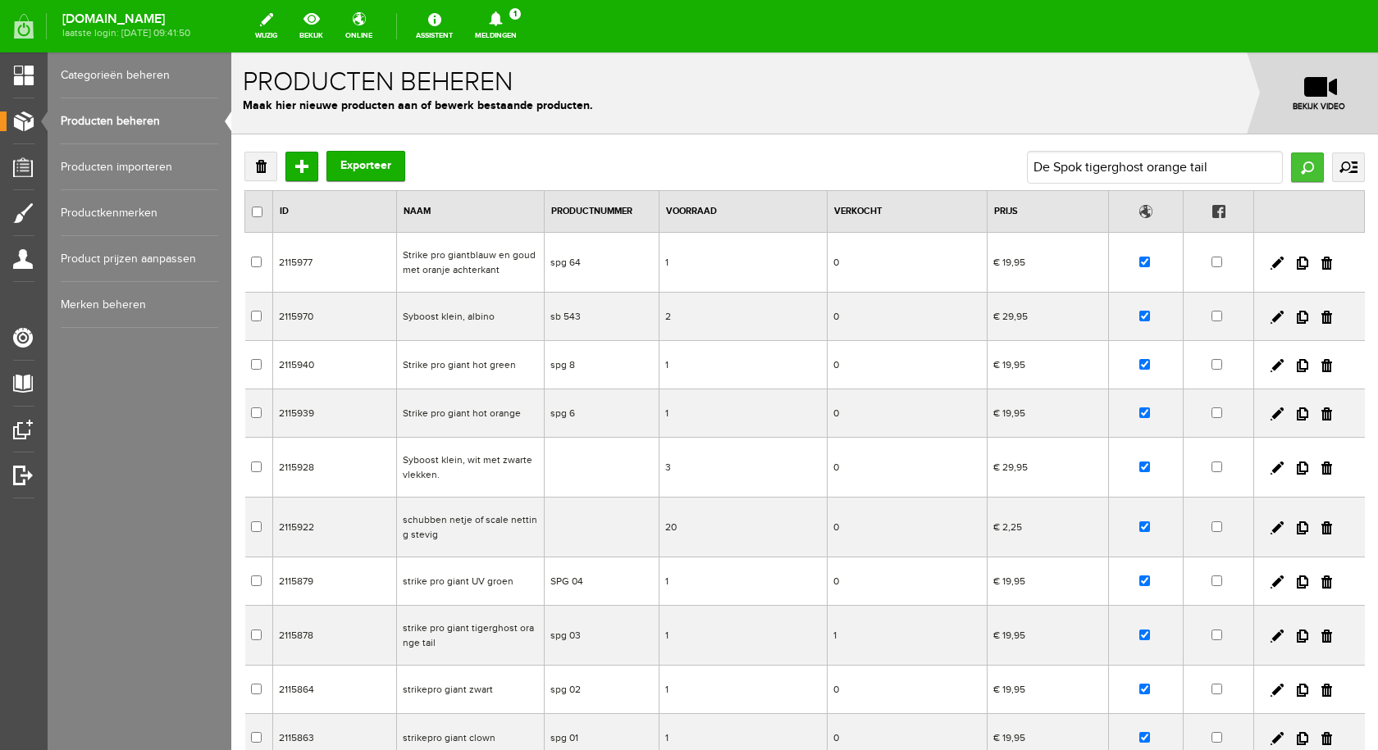
type input "De Spok tigerghost orange tail"
click at [1291, 157] on input "Zoeken" at bounding box center [1307, 168] width 33 height 30
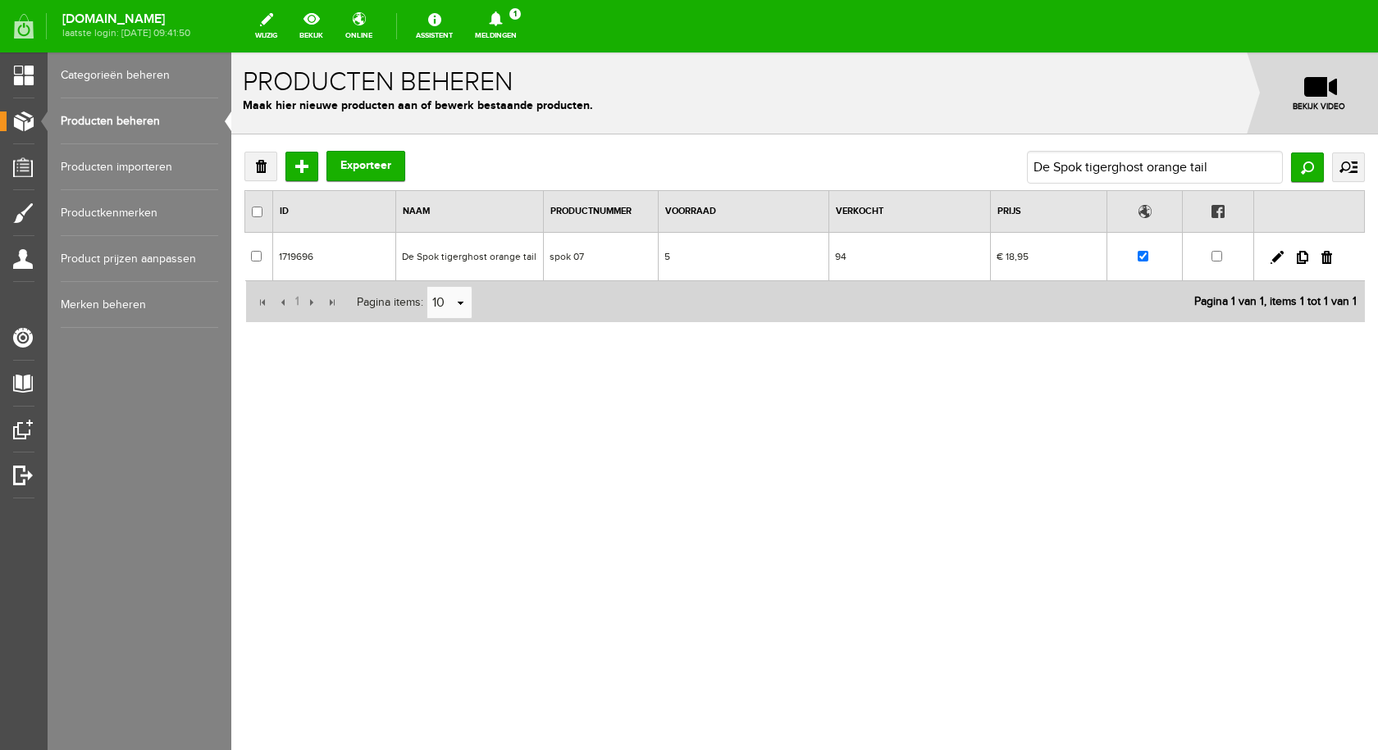
click at [512, 262] on td "De Spok tigerghost orange tail" at bounding box center [469, 257] width 148 height 48
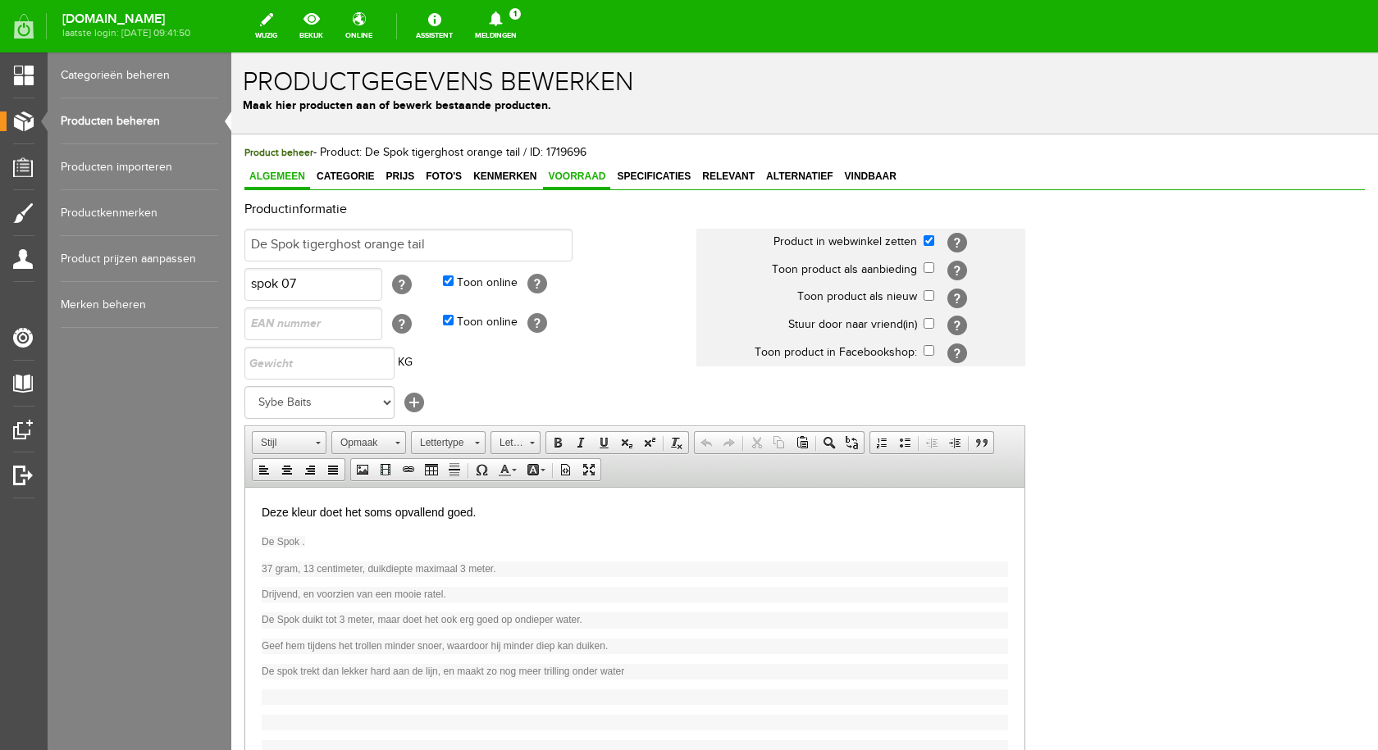
click at [558, 171] on span "Voorraad" at bounding box center [576, 176] width 67 height 11
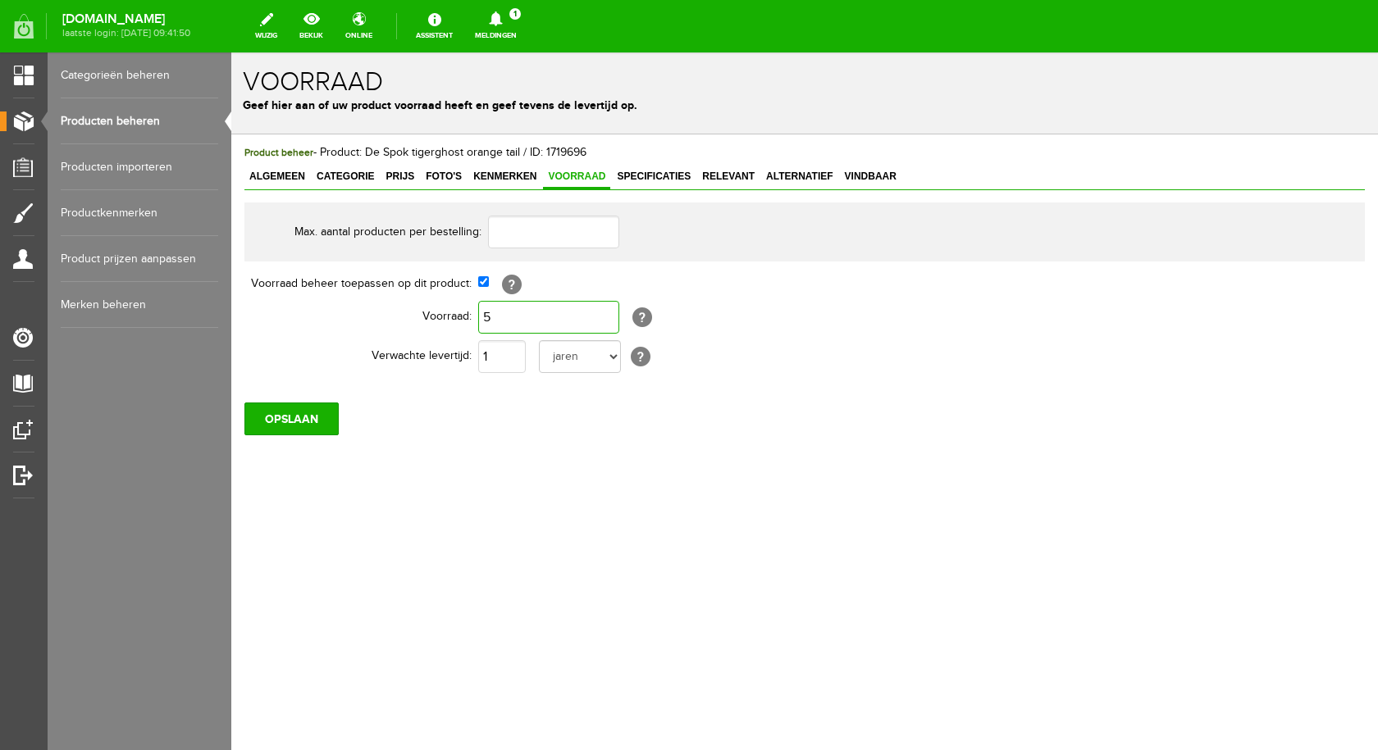
click at [521, 320] on input "5" at bounding box center [548, 317] width 141 height 33
type input "4"
click at [308, 419] on input "OPSLAAN" at bounding box center [291, 419] width 94 height 33
click at [272, 412] on input "OPSLAAN" at bounding box center [291, 419] width 94 height 33
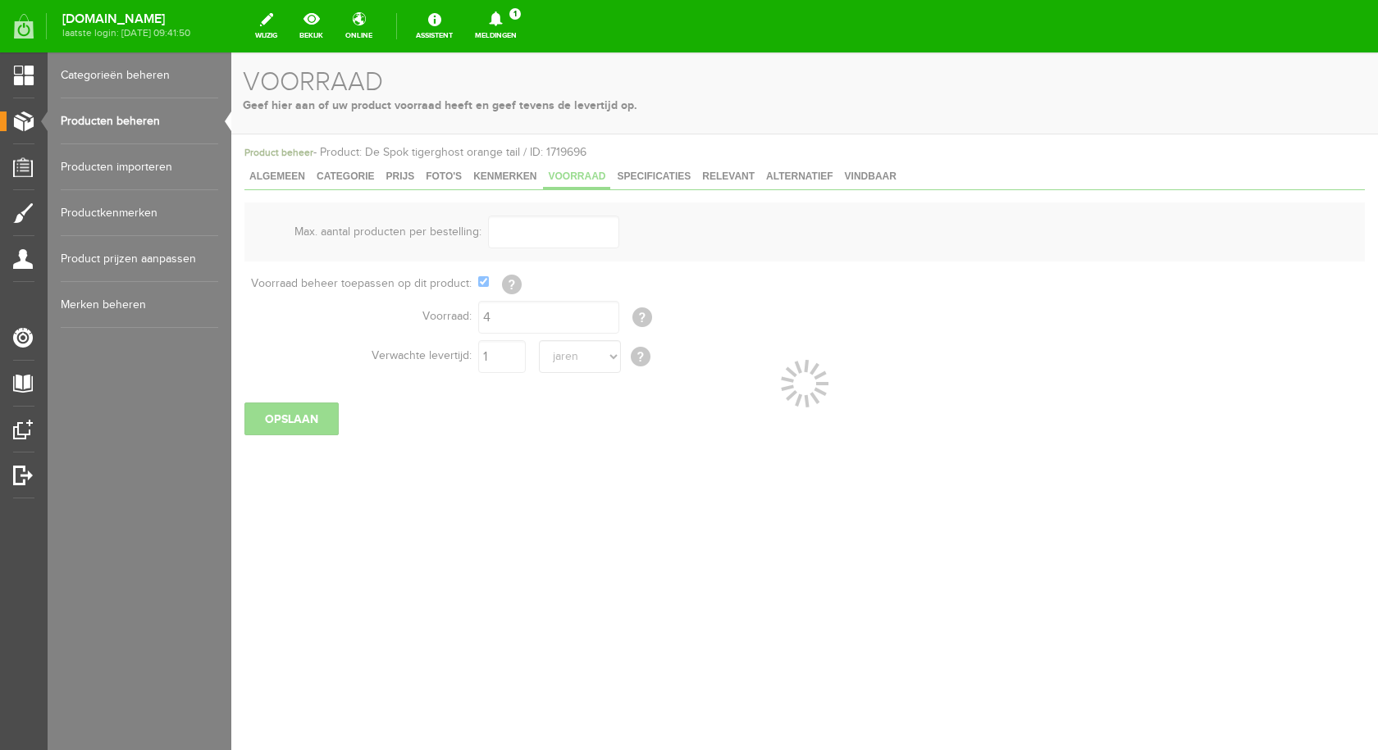
click at [146, 120] on link "Producten beheren" at bounding box center [139, 121] width 157 height 46
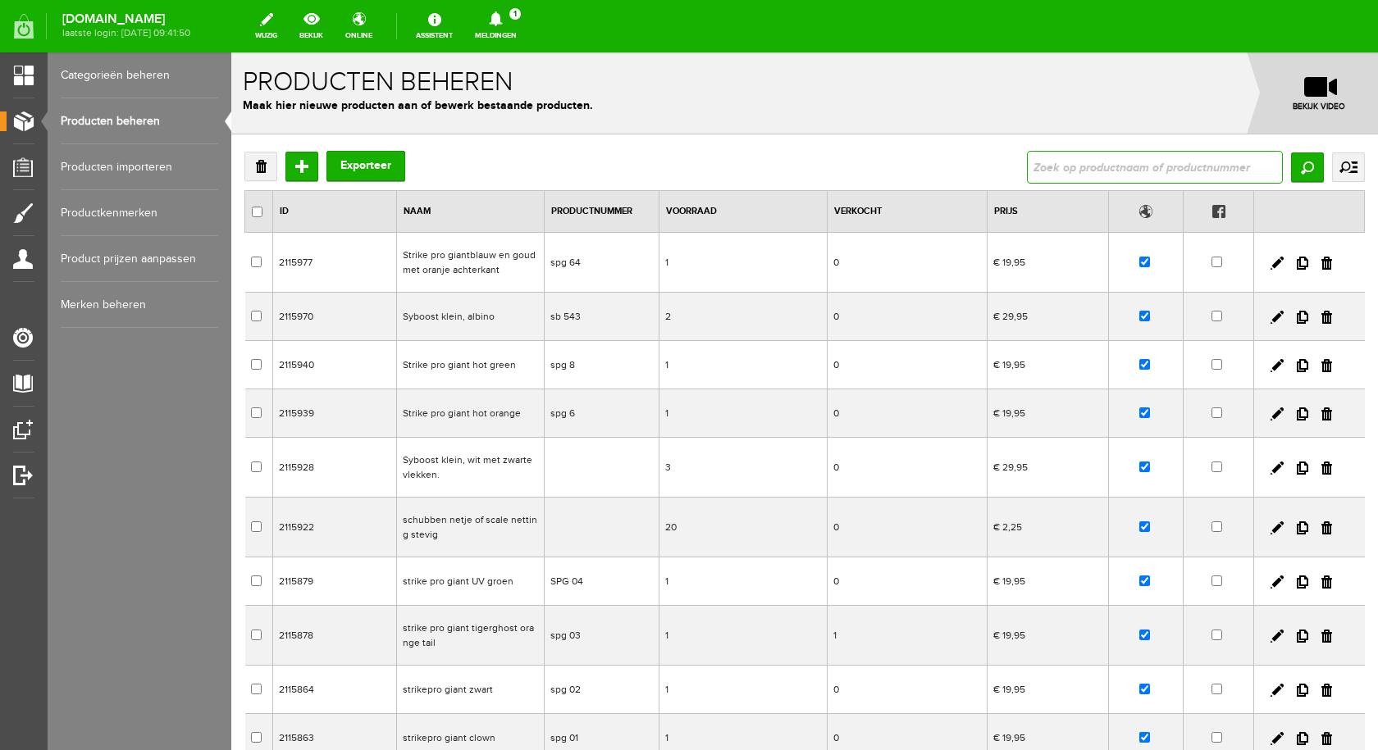
type input "Sheriff brons en geel over folie met schubben"
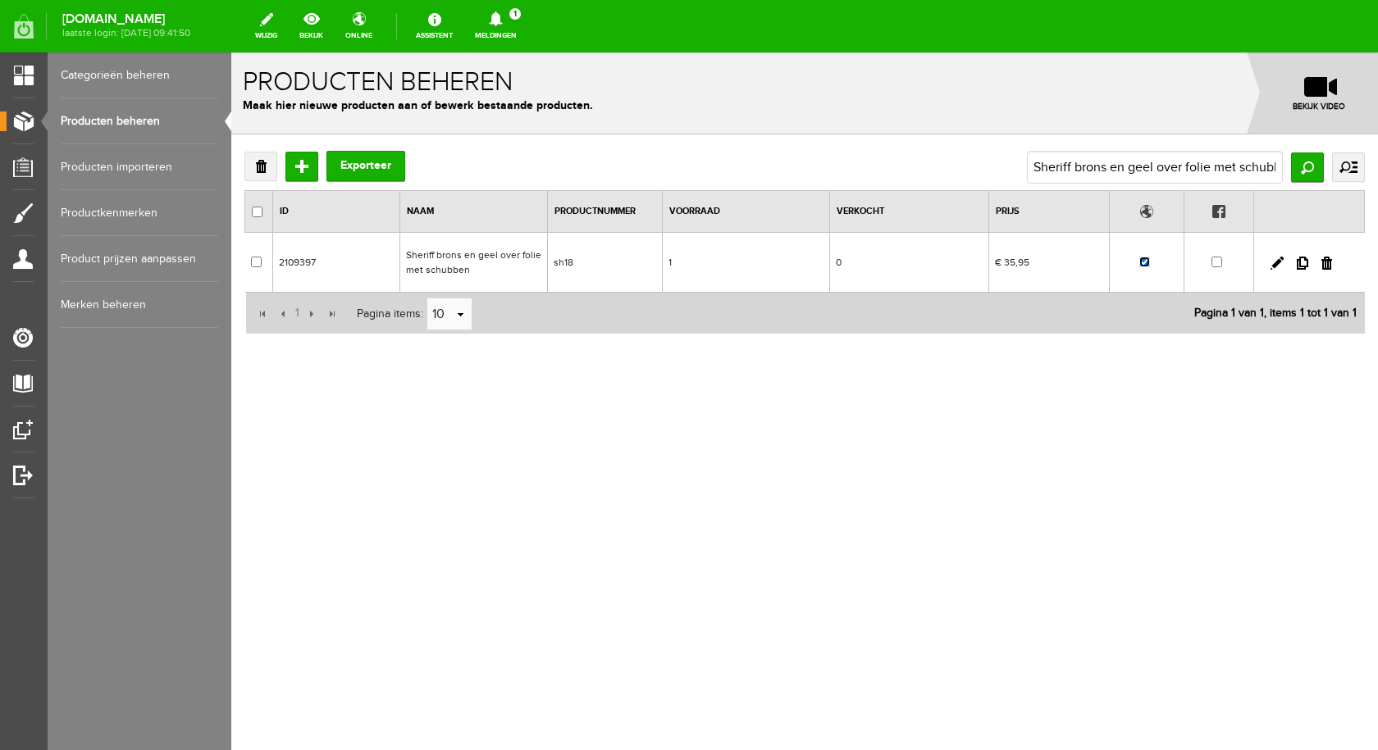
click at [1143, 257] on input "checkbox" at bounding box center [1144, 262] width 11 height 11
checkbox input "false"
click at [478, 257] on td "Sheriff brons en geel over folie met schubben" at bounding box center [474, 263] width 148 height 60
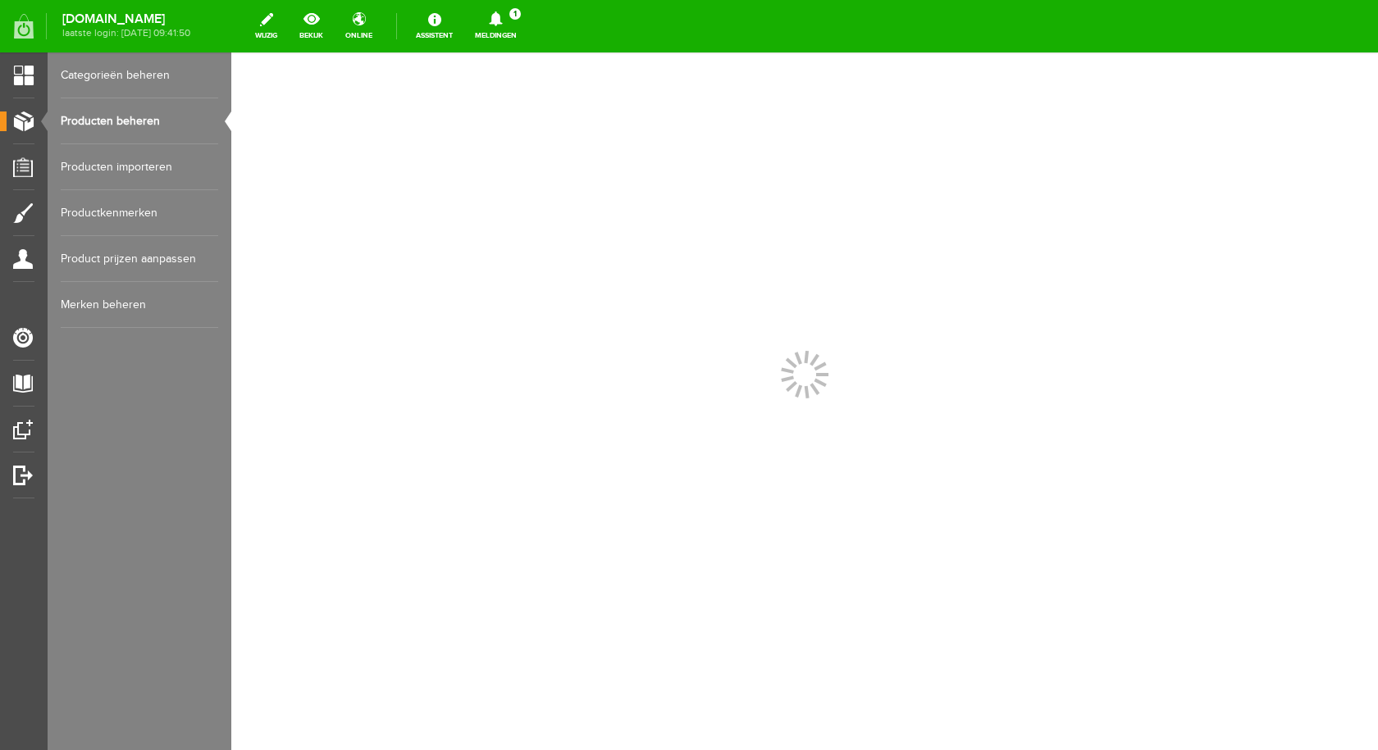
scroll to position [0, 0]
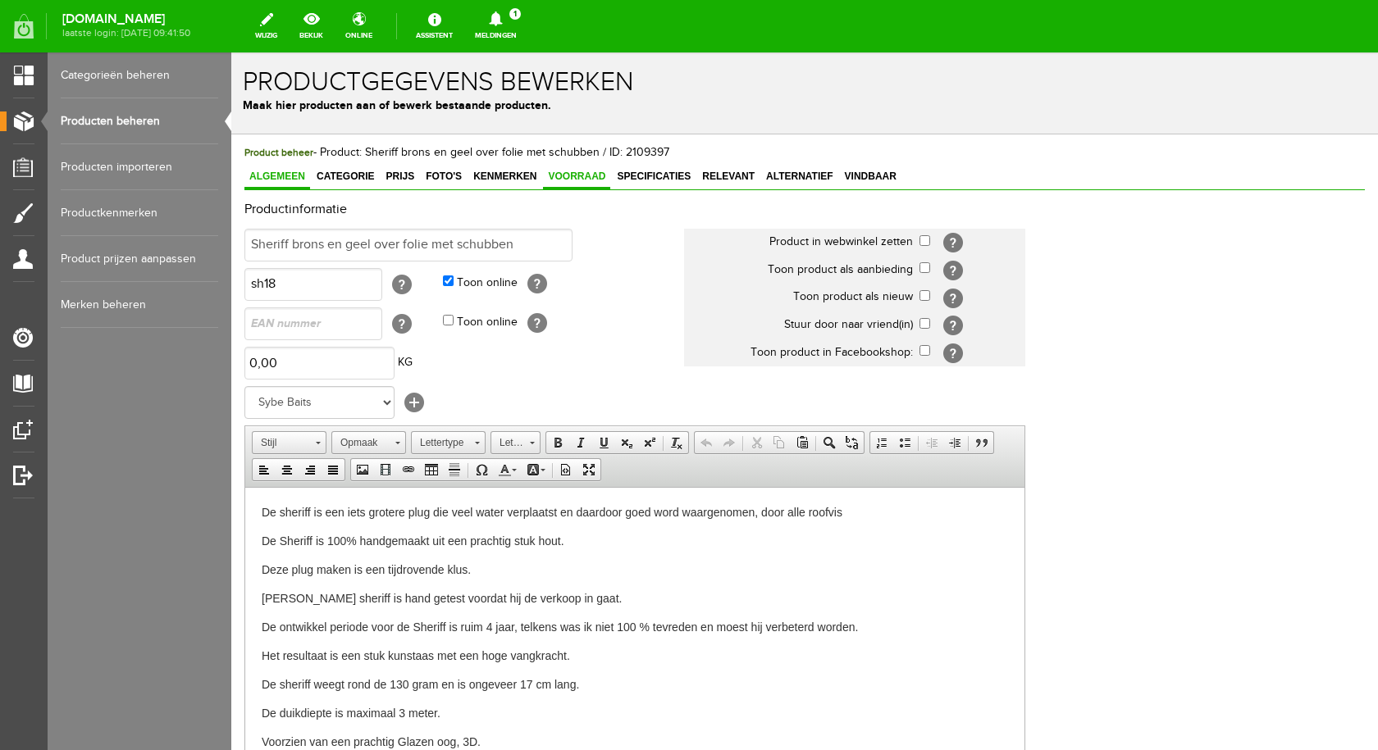
drag, startPoint x: 563, startPoint y: 175, endPoint x: 560, endPoint y: 184, distance: 9.6
click at [563, 175] on span "Voorraad" at bounding box center [576, 176] width 67 height 11
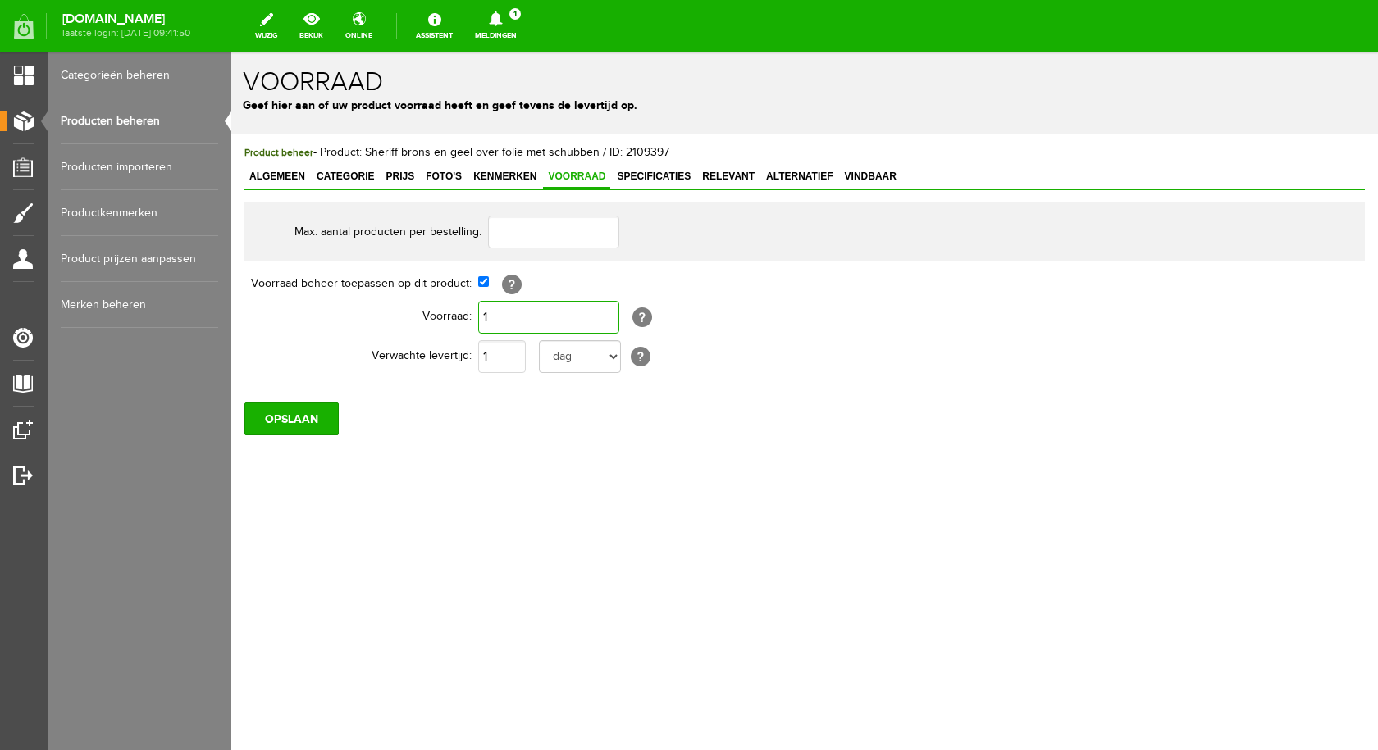
click at [544, 306] on input "1" at bounding box center [548, 317] width 141 height 33
type input "0"
click at [279, 422] on input "OPSLAAN" at bounding box center [291, 419] width 94 height 33
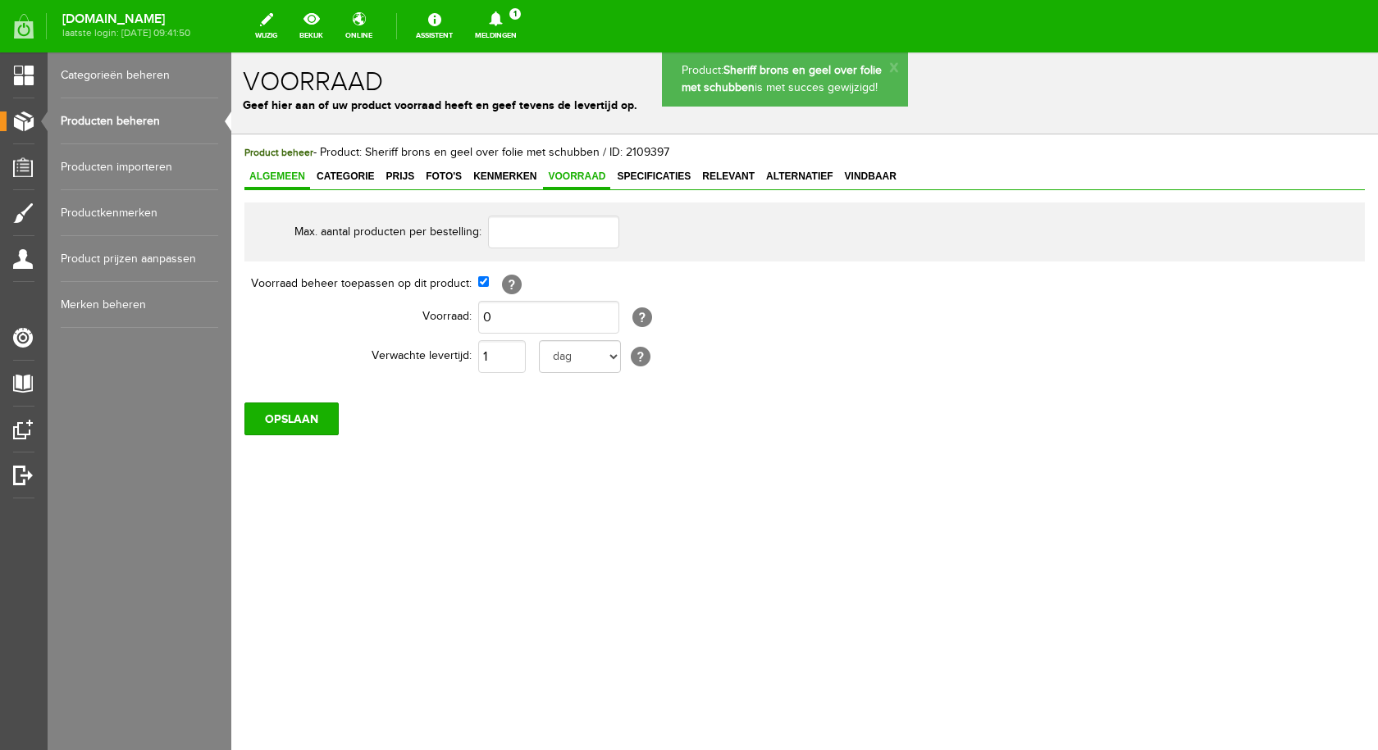
click at [274, 181] on span "Algemeen" at bounding box center [277, 176] width 66 height 11
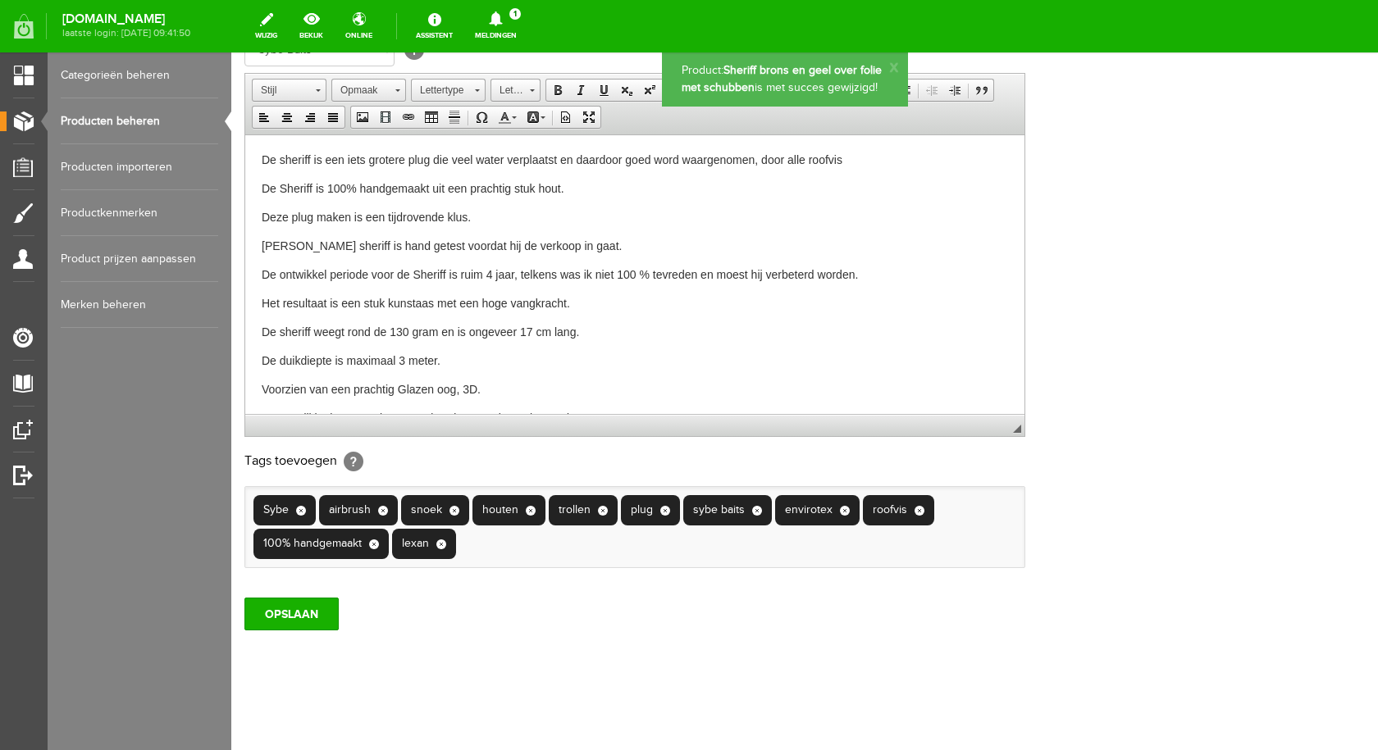
scroll to position [354, 0]
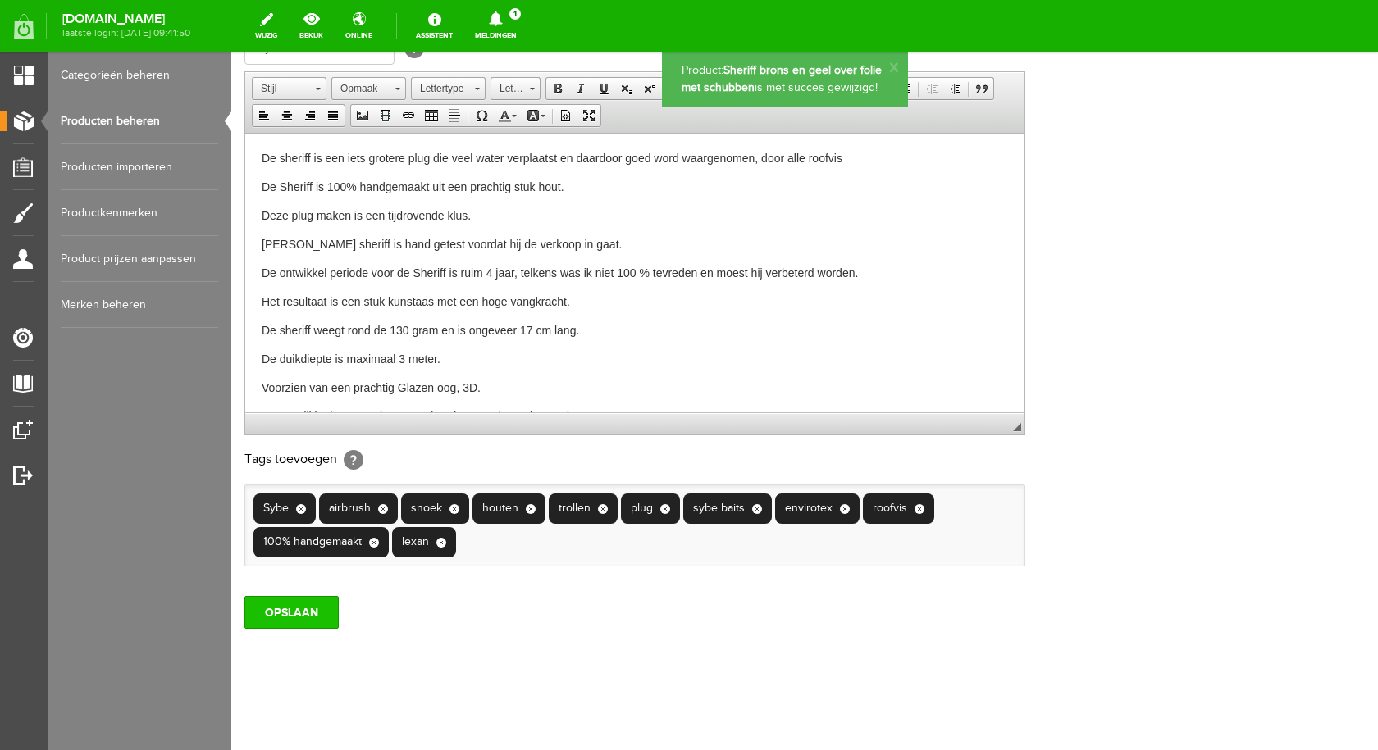
click at [326, 619] on input "OPSLAAN" at bounding box center [291, 612] width 94 height 33
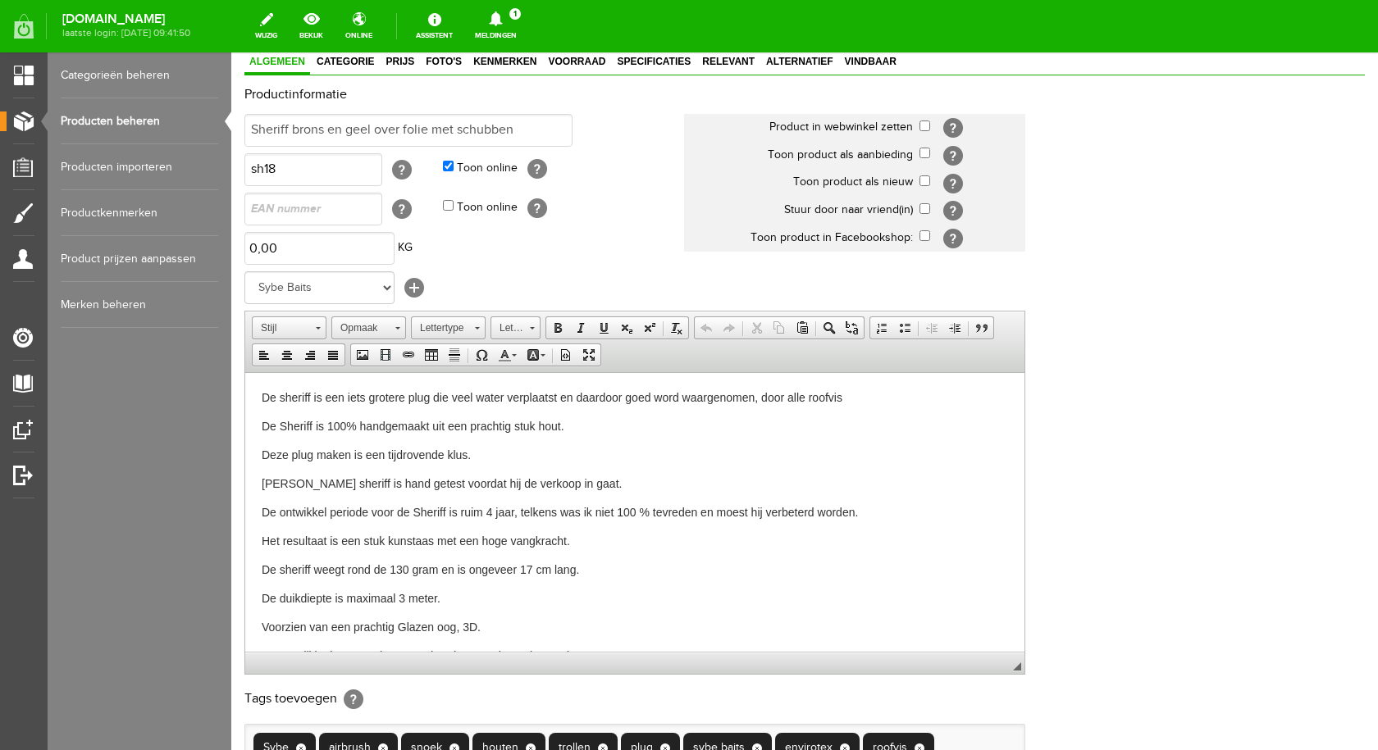
scroll to position [0, 0]
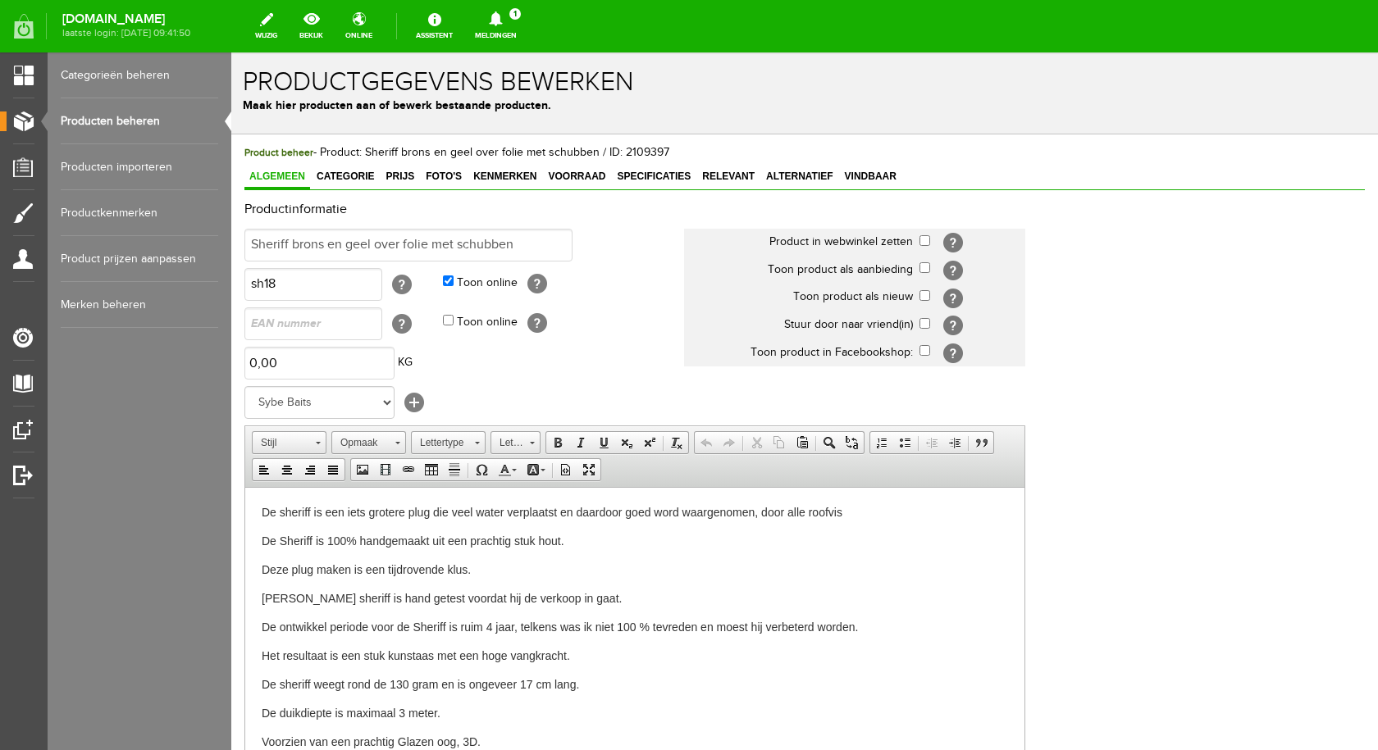
click at [146, 117] on link "Producten beheren" at bounding box center [139, 121] width 157 height 46
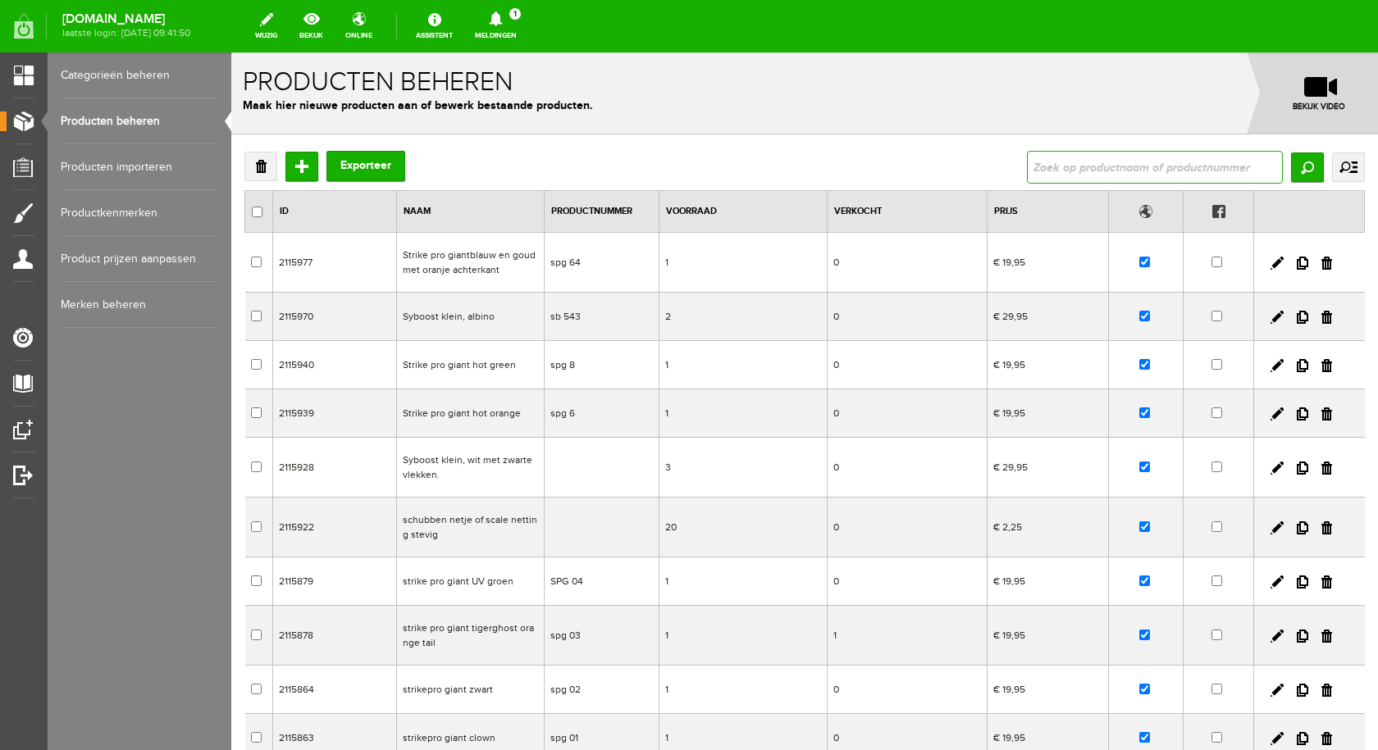
click at [1060, 163] on input "text" at bounding box center [1155, 167] width 256 height 33
paste input "Shallow Spok zilveren schubben en groene strepe"
type input "Shallow Spok zilveren schubben en groene strepe"
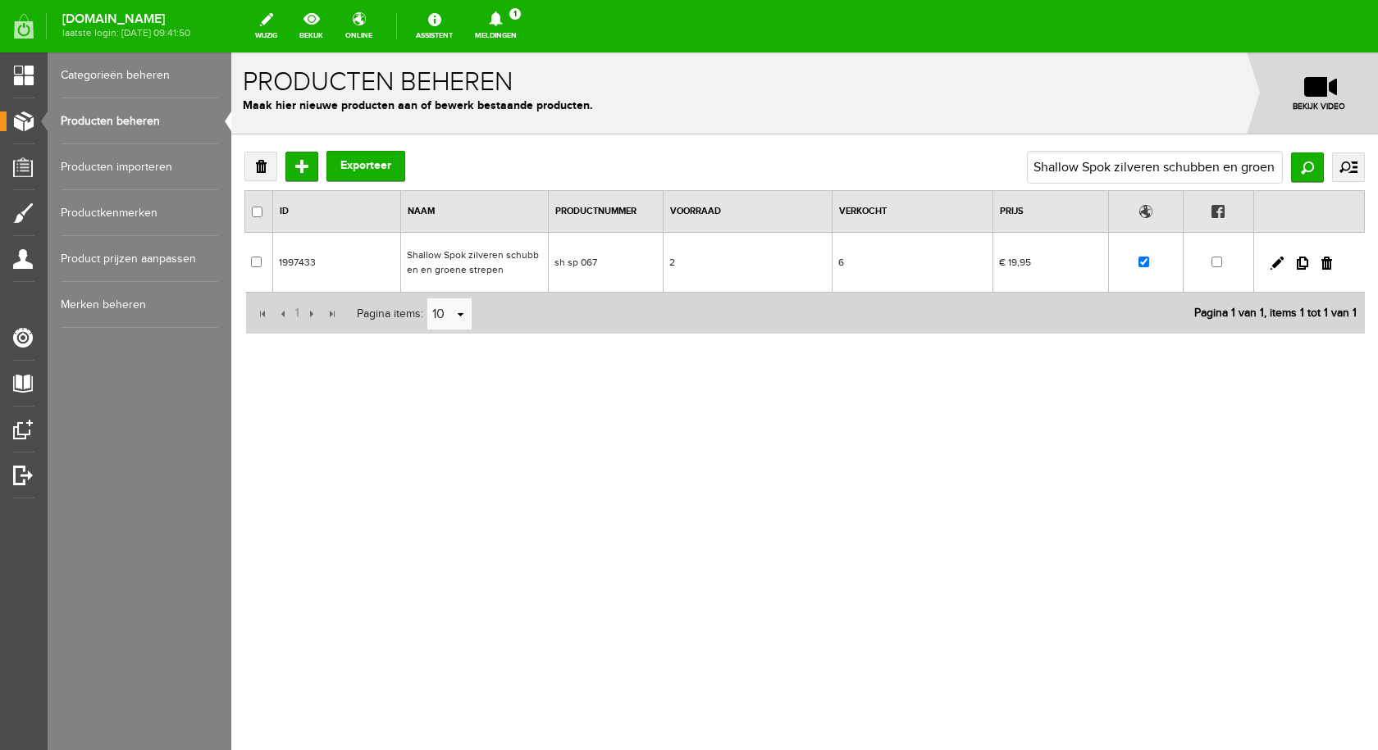
click at [482, 260] on td "Shallow Spok zilveren schubben en groene strepen" at bounding box center [475, 263] width 148 height 60
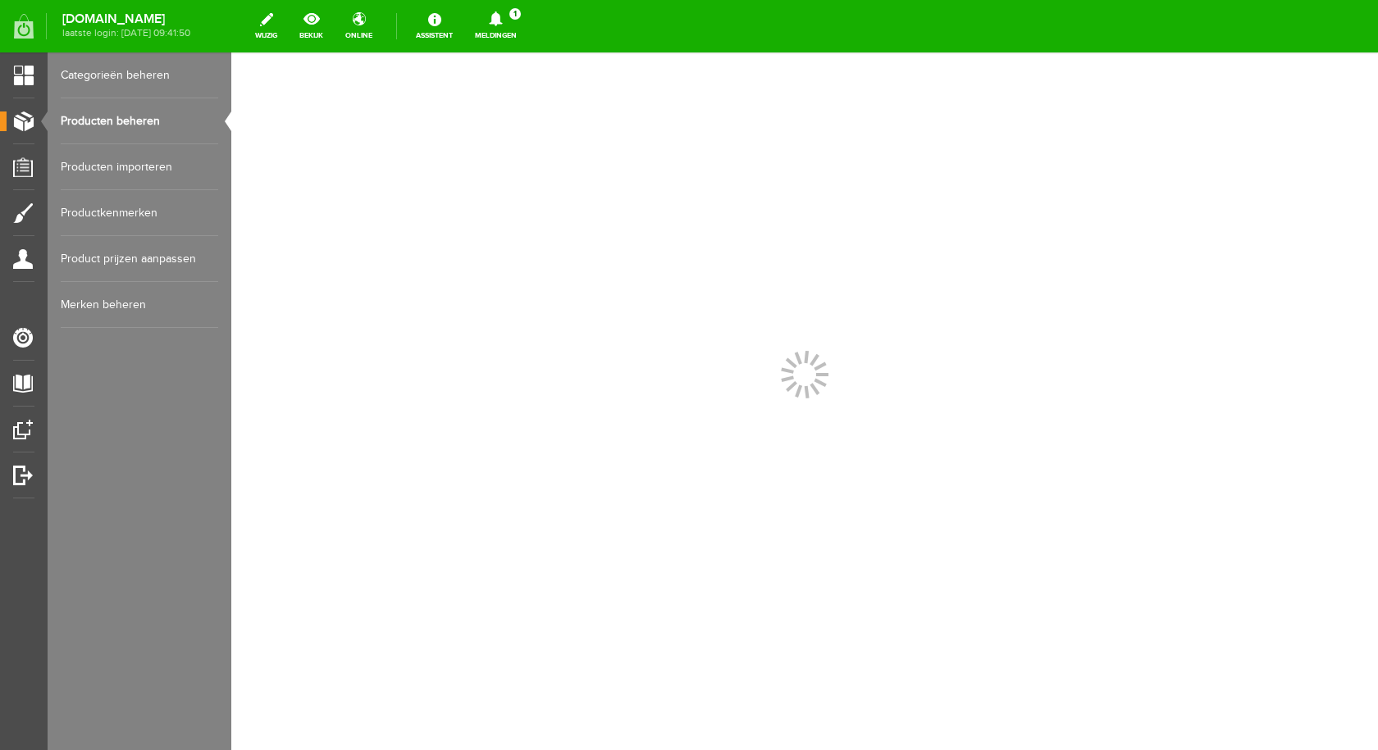
scroll to position [0, 0]
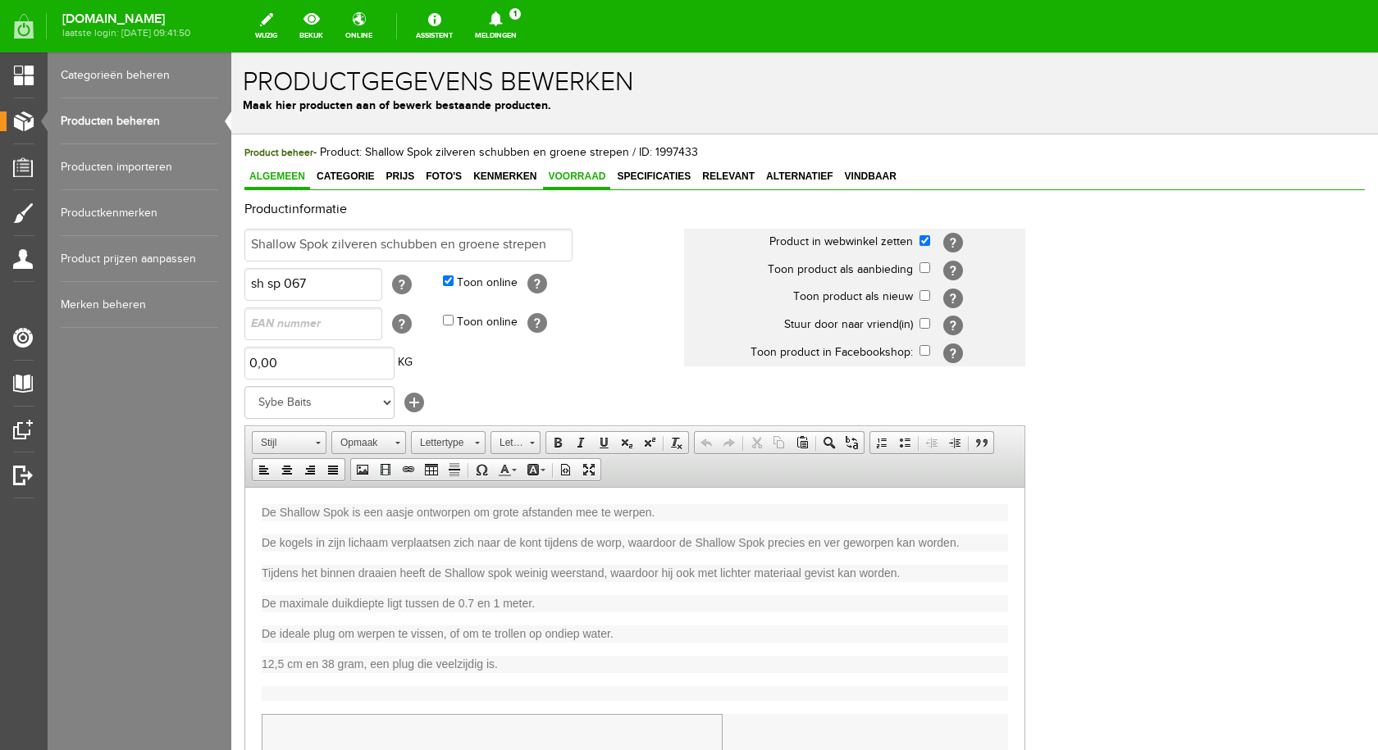
click at [571, 175] on span "Voorraad" at bounding box center [576, 176] width 67 height 11
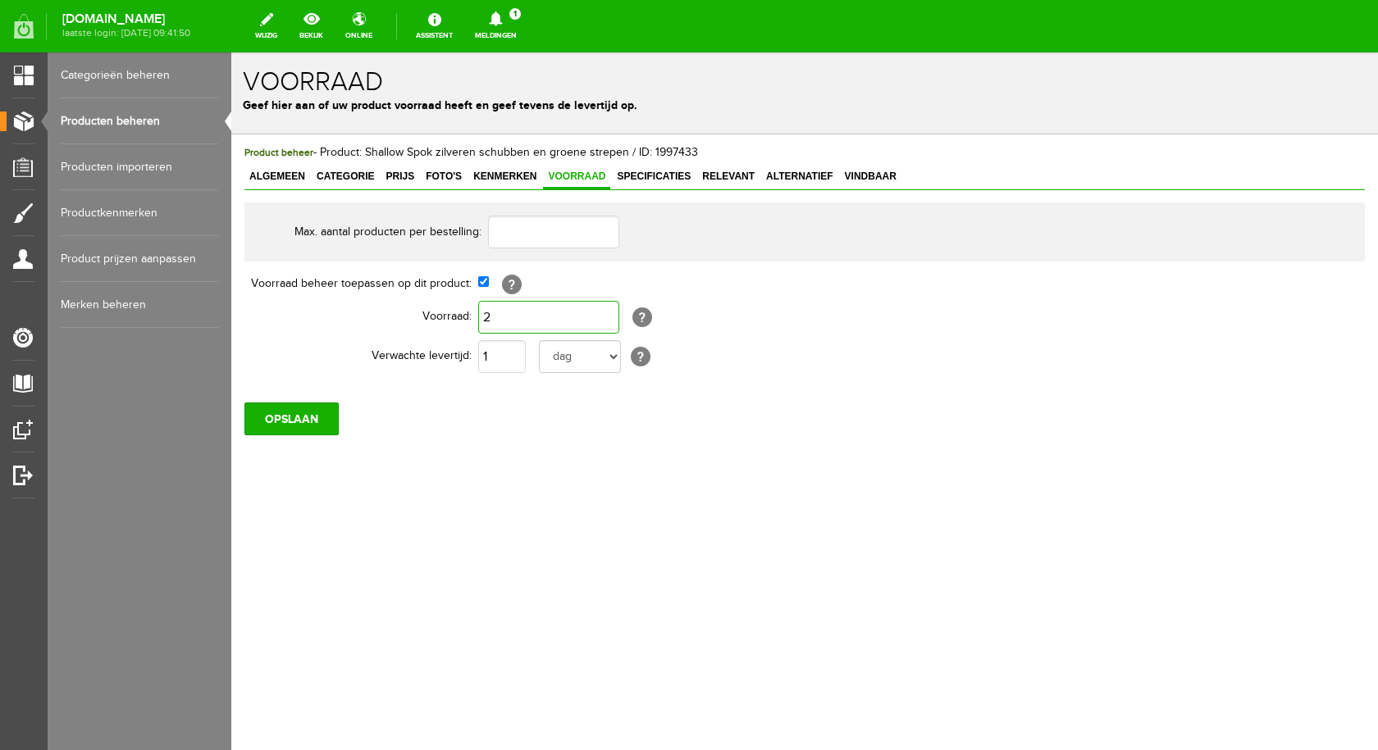
click at [507, 324] on input "2" at bounding box center [548, 317] width 141 height 33
type input "1"
click at [316, 422] on input "OPSLAAN" at bounding box center [291, 419] width 94 height 33
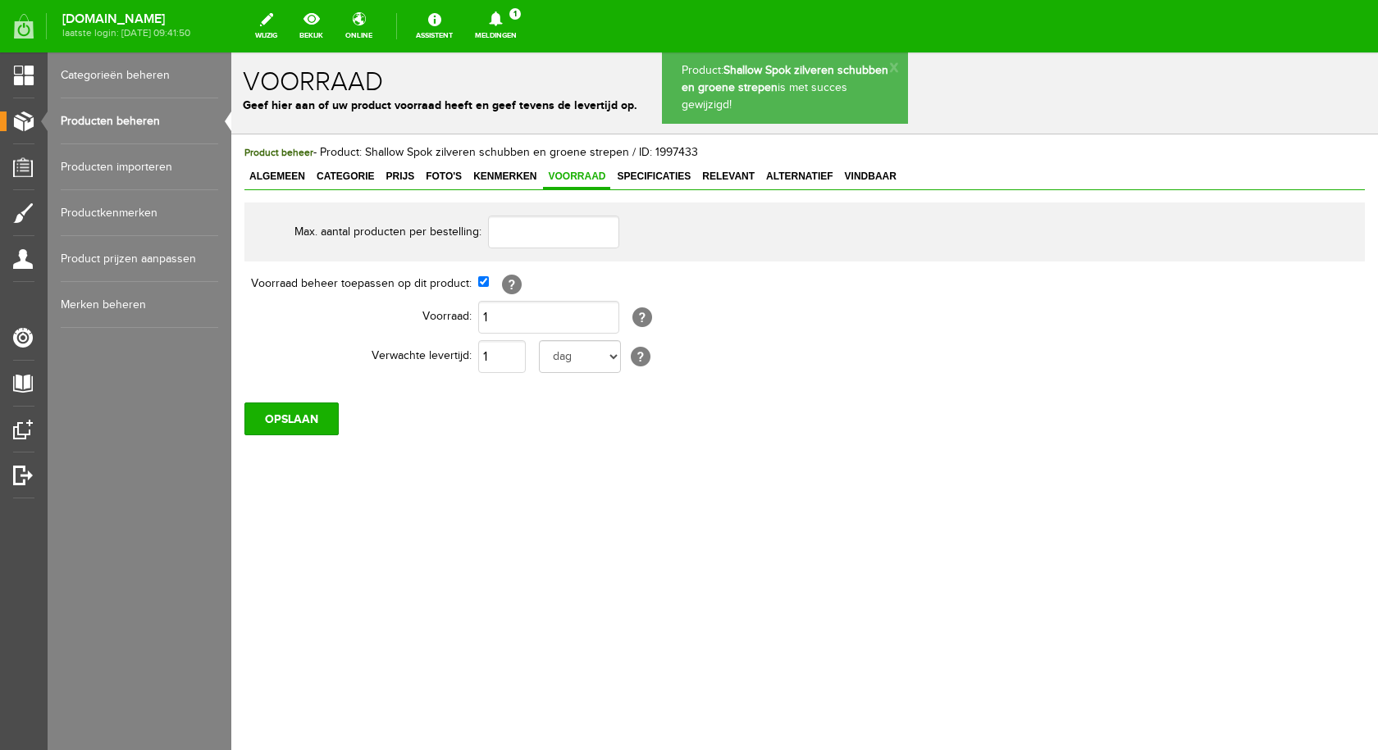
click at [130, 121] on link "Producten beheren" at bounding box center [139, 121] width 157 height 46
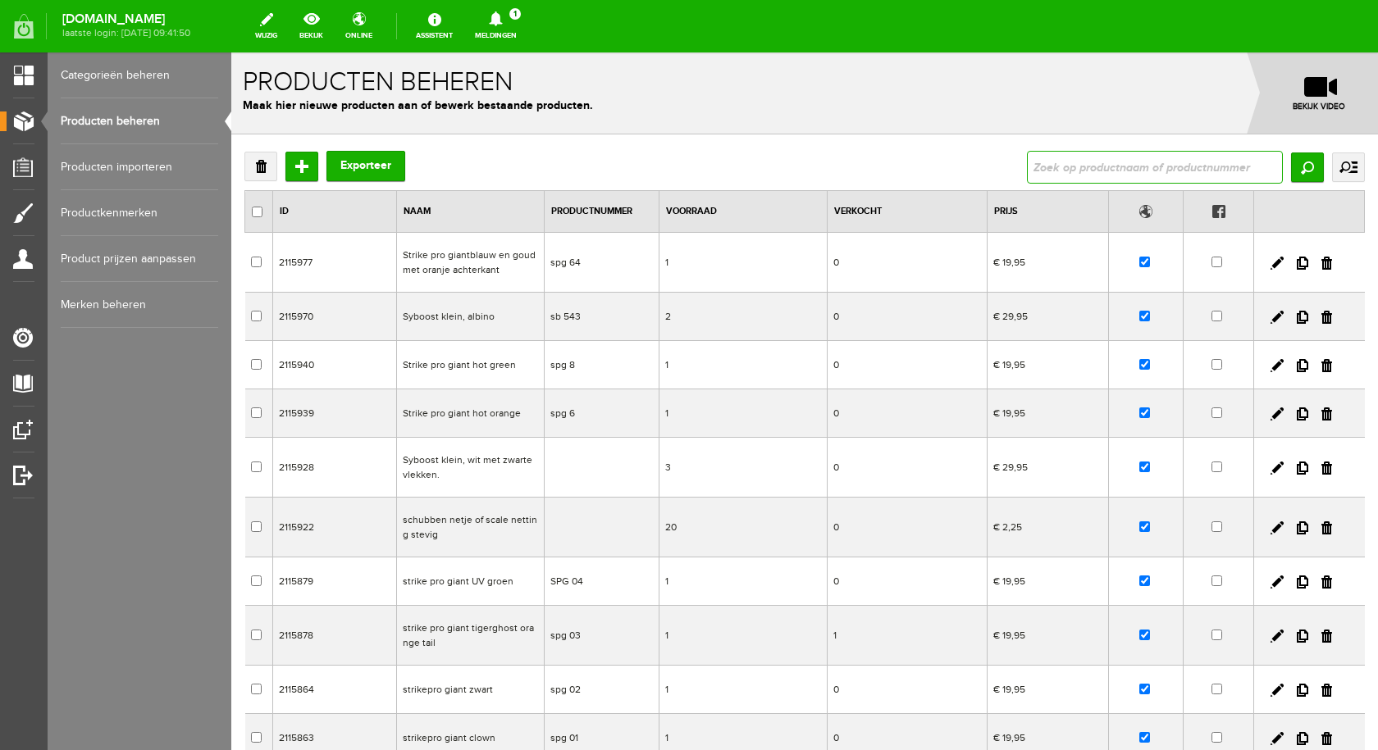
type input "S-crank goud met strepen"
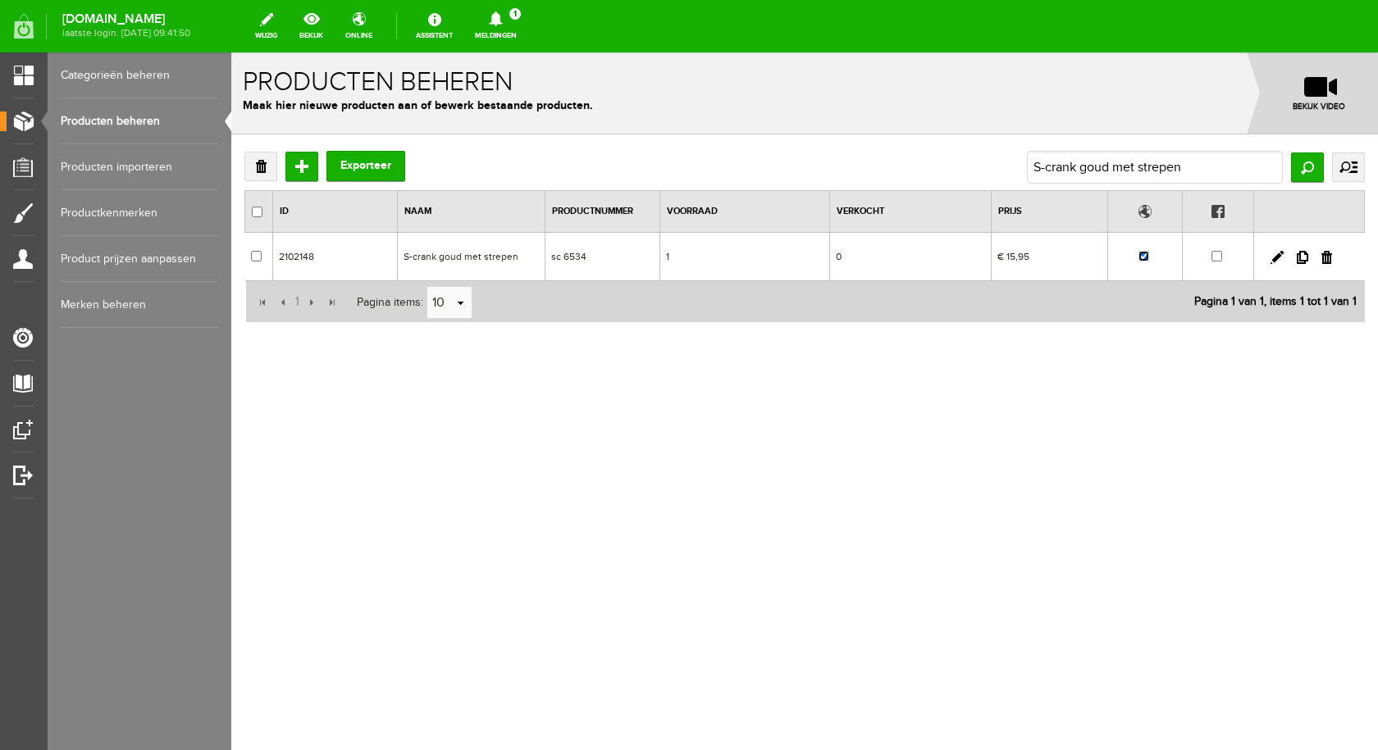
click at [1142, 256] on input "checkbox" at bounding box center [1143, 256] width 11 height 11
checkbox input "false"
click at [489, 256] on td "S-crank goud met strepen" at bounding box center [472, 257] width 148 height 48
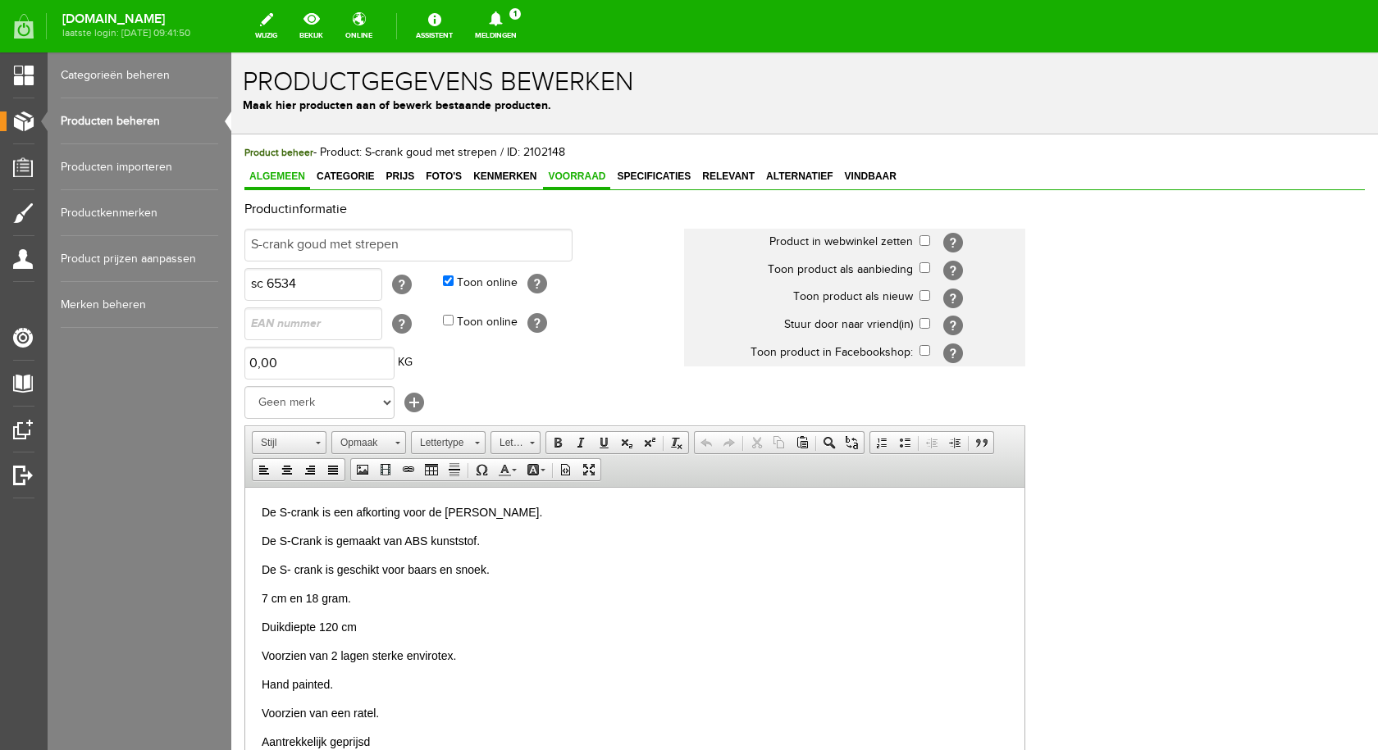
drag, startPoint x: 571, startPoint y: 178, endPoint x: 573, endPoint y: 188, distance: 10.1
click at [572, 178] on span "Voorraad" at bounding box center [576, 176] width 67 height 11
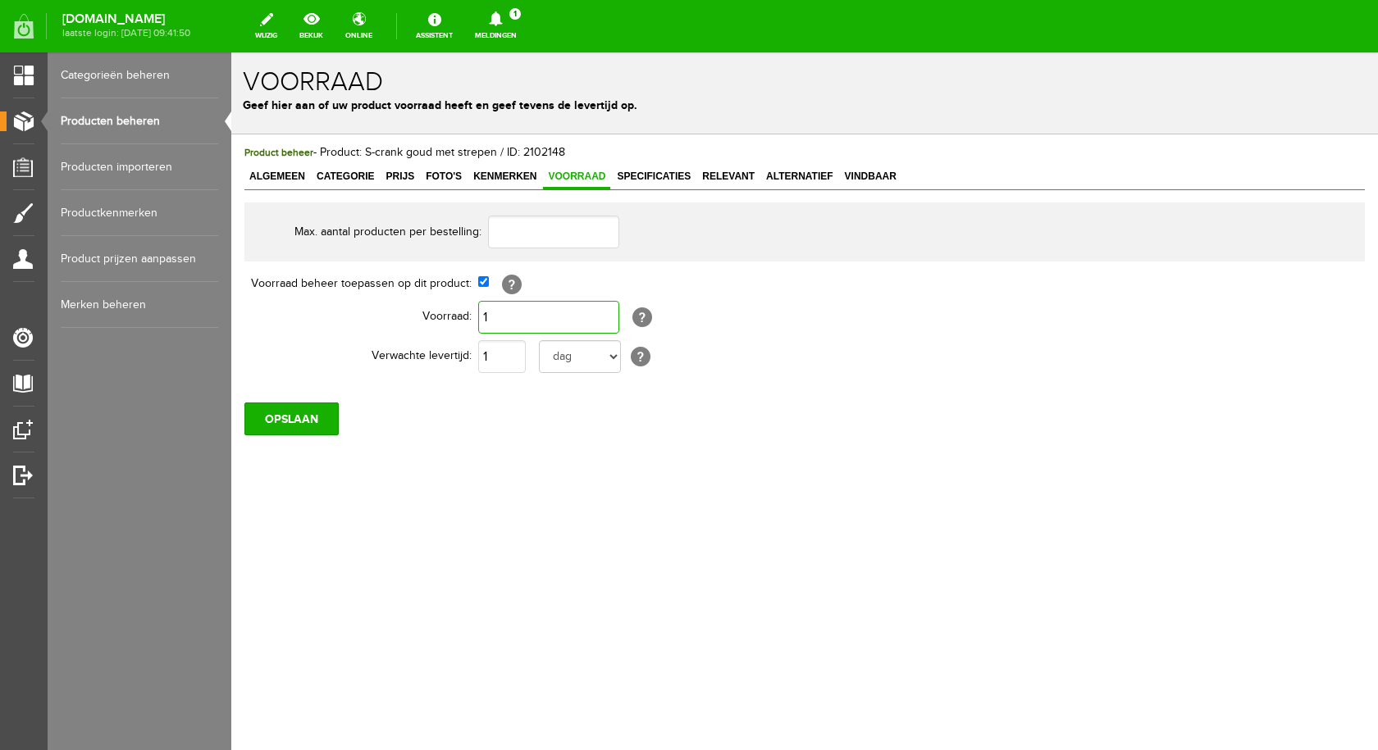
click at [514, 318] on input "1" at bounding box center [548, 317] width 141 height 33
type input "0"
click at [312, 413] on input "OPSLAAN" at bounding box center [291, 419] width 94 height 33
drag, startPoint x: 86, startPoint y: 119, endPoint x: 136, endPoint y: 139, distance: 54.1
click at [87, 119] on link "Producten beheren" at bounding box center [139, 121] width 157 height 46
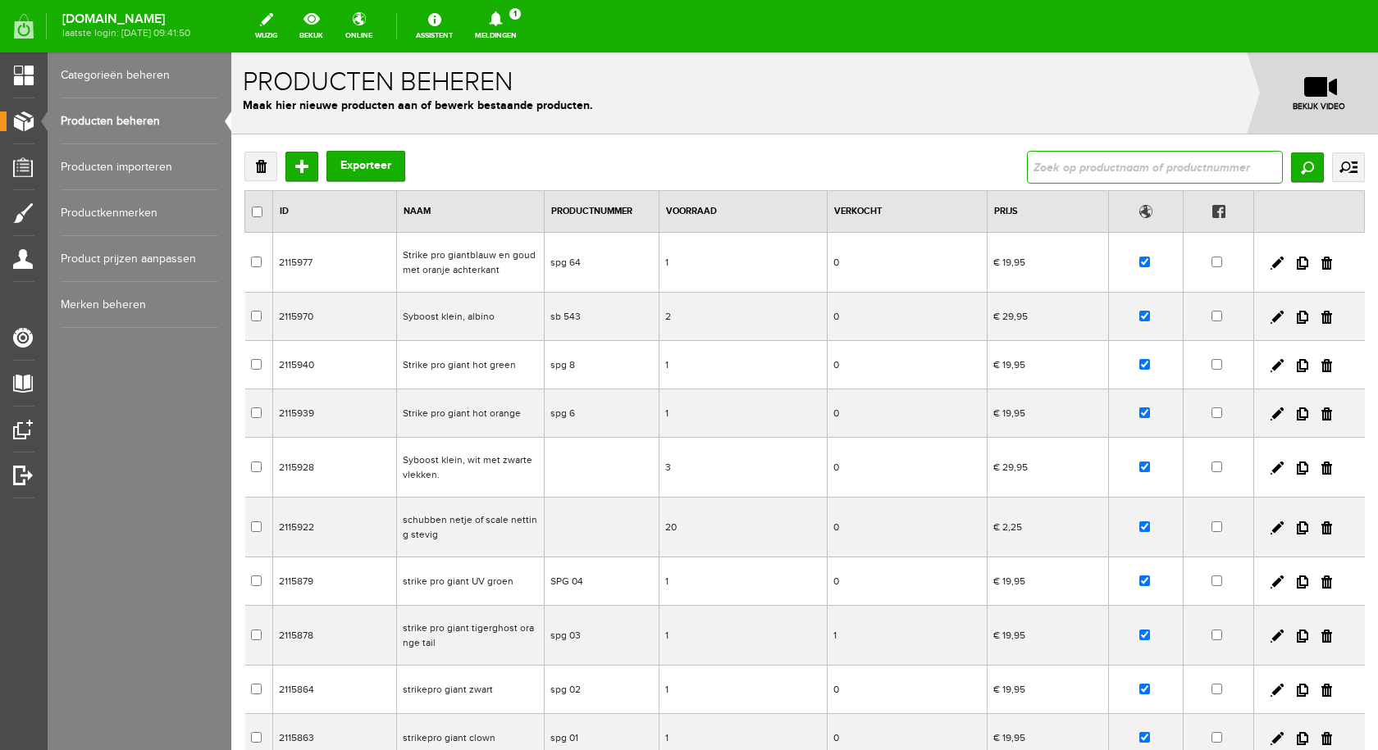
paste input "sheriff [PERSON_NAME] met roze"
type input "sheriff [PERSON_NAME] met roze"
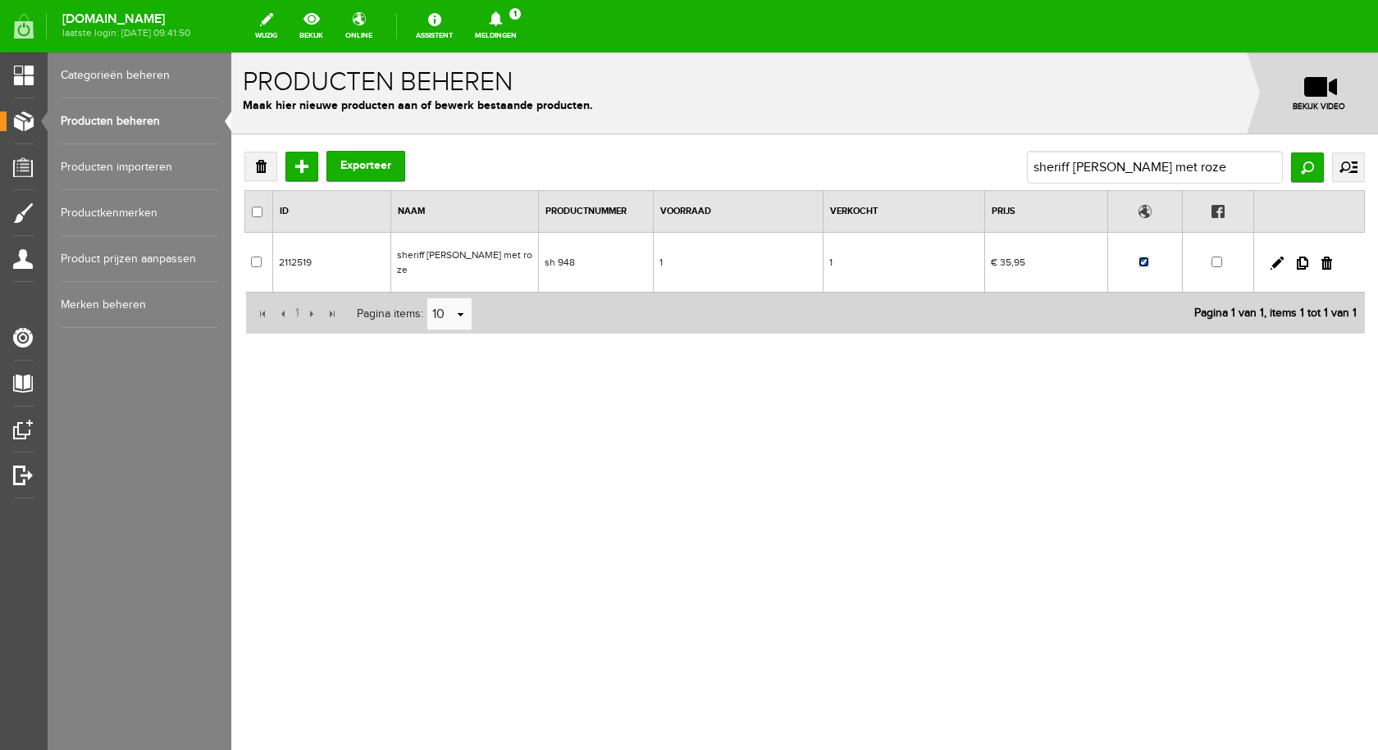
click at [1141, 257] on input "checkbox" at bounding box center [1143, 262] width 11 height 11
checkbox input "false"
click at [481, 258] on td "sheriff [PERSON_NAME] met roze" at bounding box center [465, 263] width 148 height 60
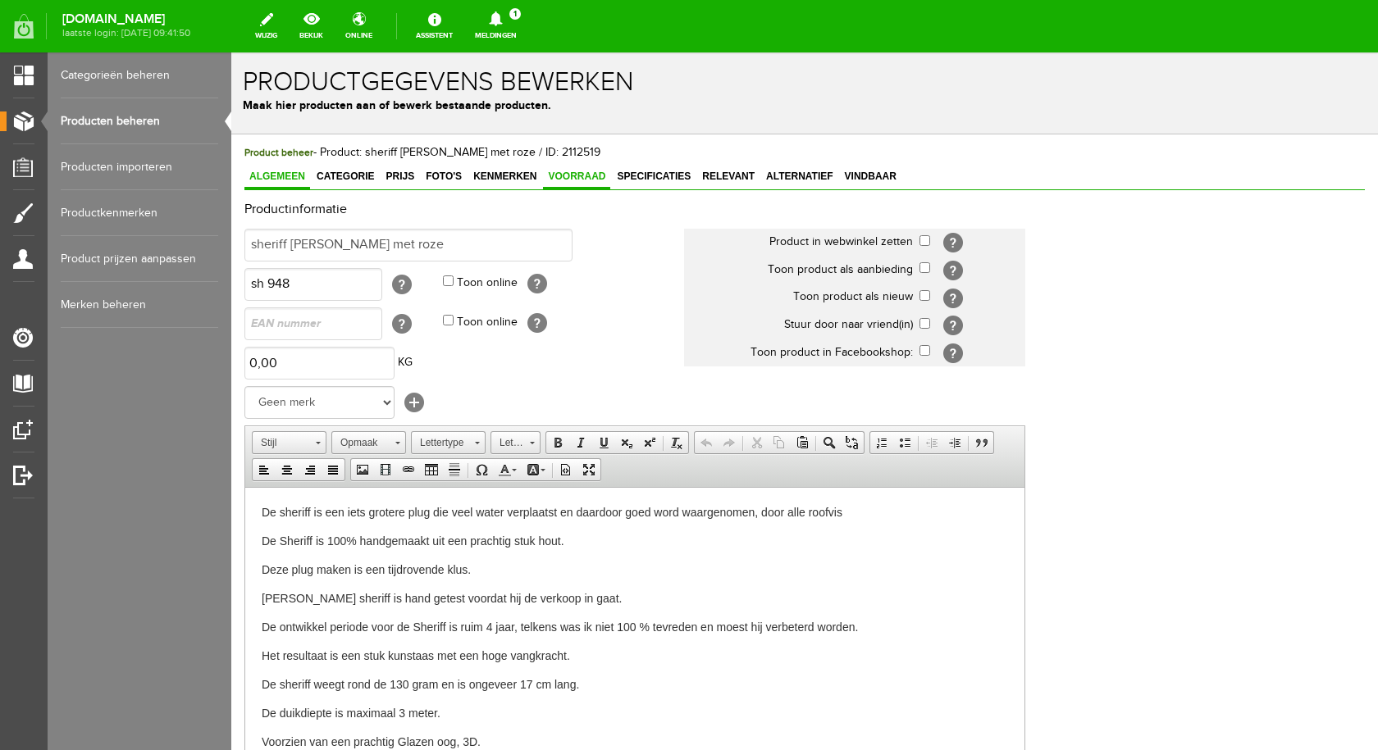
click at [559, 177] on span "Voorraad" at bounding box center [576, 176] width 67 height 11
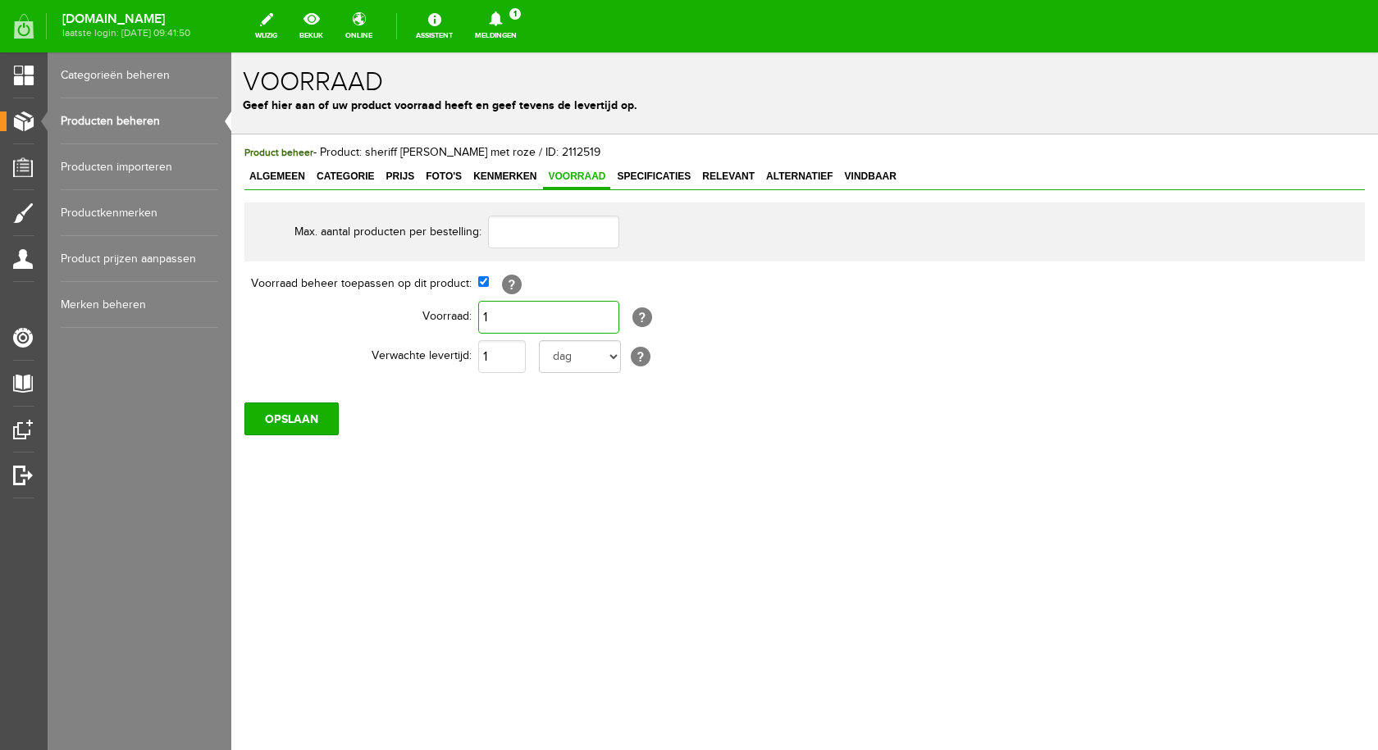
click at [539, 315] on input "1" at bounding box center [548, 317] width 141 height 33
type input "0"
click at [317, 410] on input "OPSLAAN" at bounding box center [291, 419] width 94 height 33
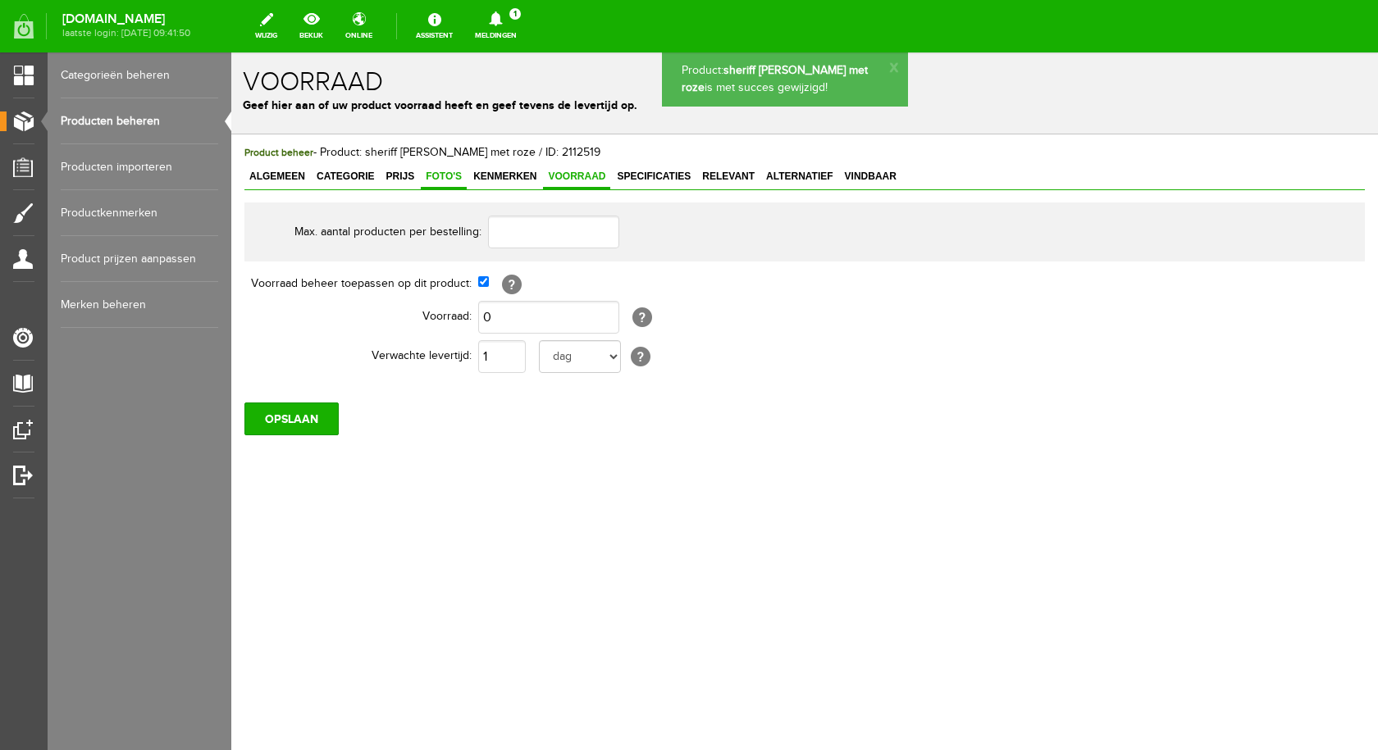
click at [444, 183] on link "Foto's" at bounding box center [444, 178] width 46 height 24
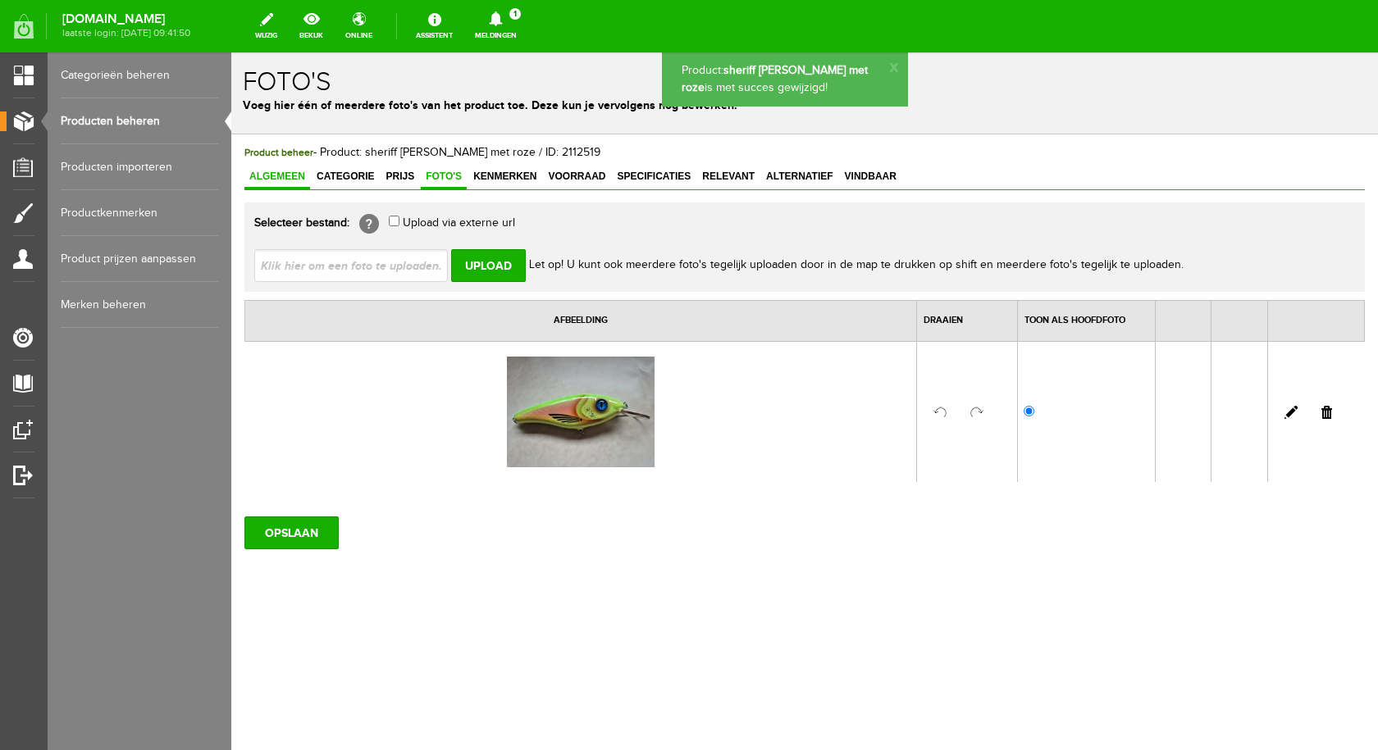
click at [285, 173] on span "Algemeen" at bounding box center [277, 176] width 66 height 11
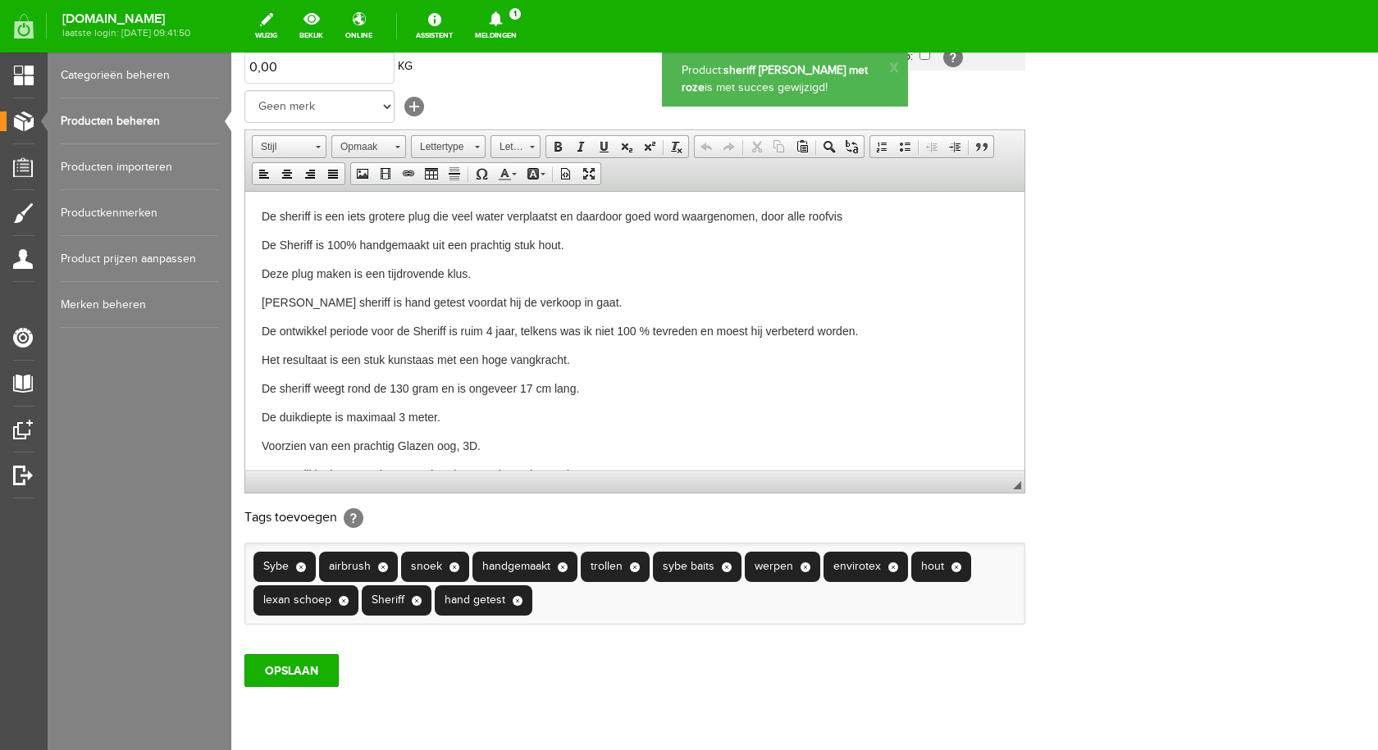
scroll to position [354, 0]
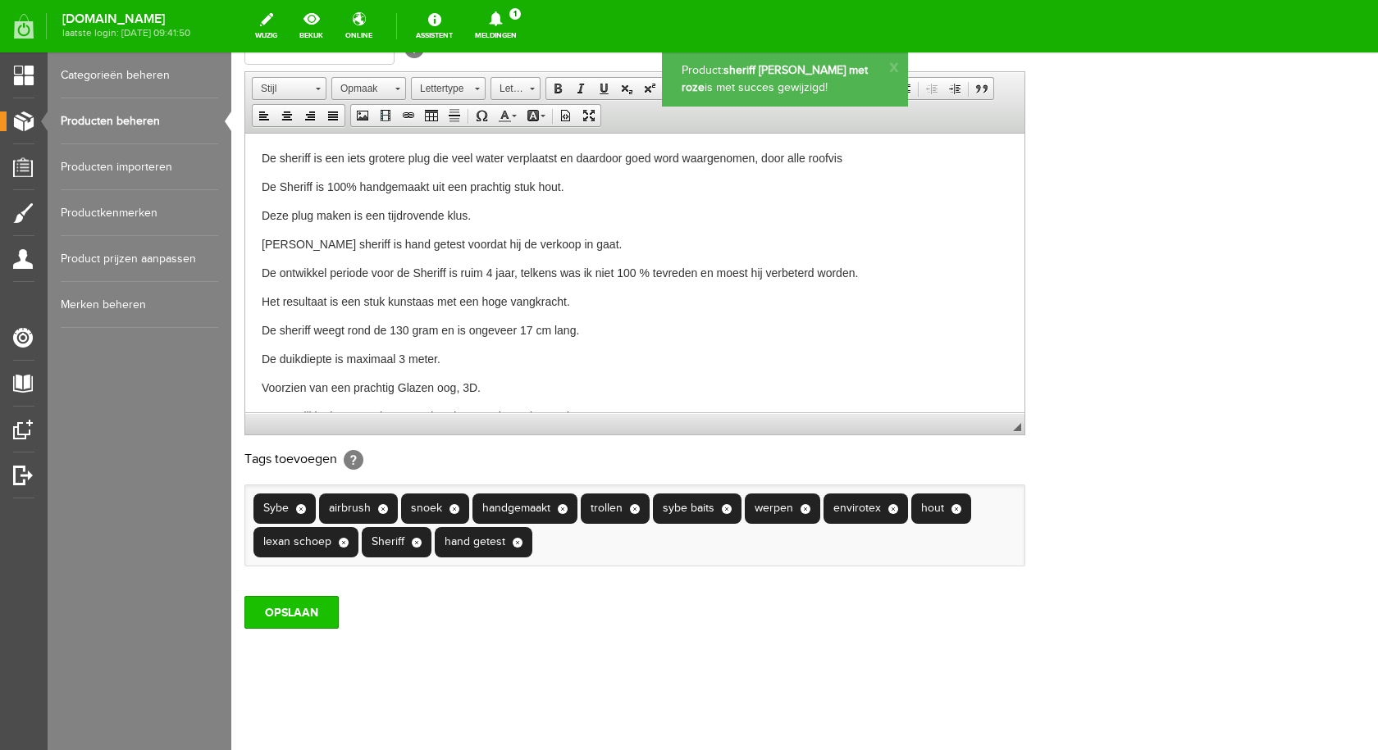
click at [300, 612] on input "OPSLAAN" at bounding box center [291, 612] width 94 height 33
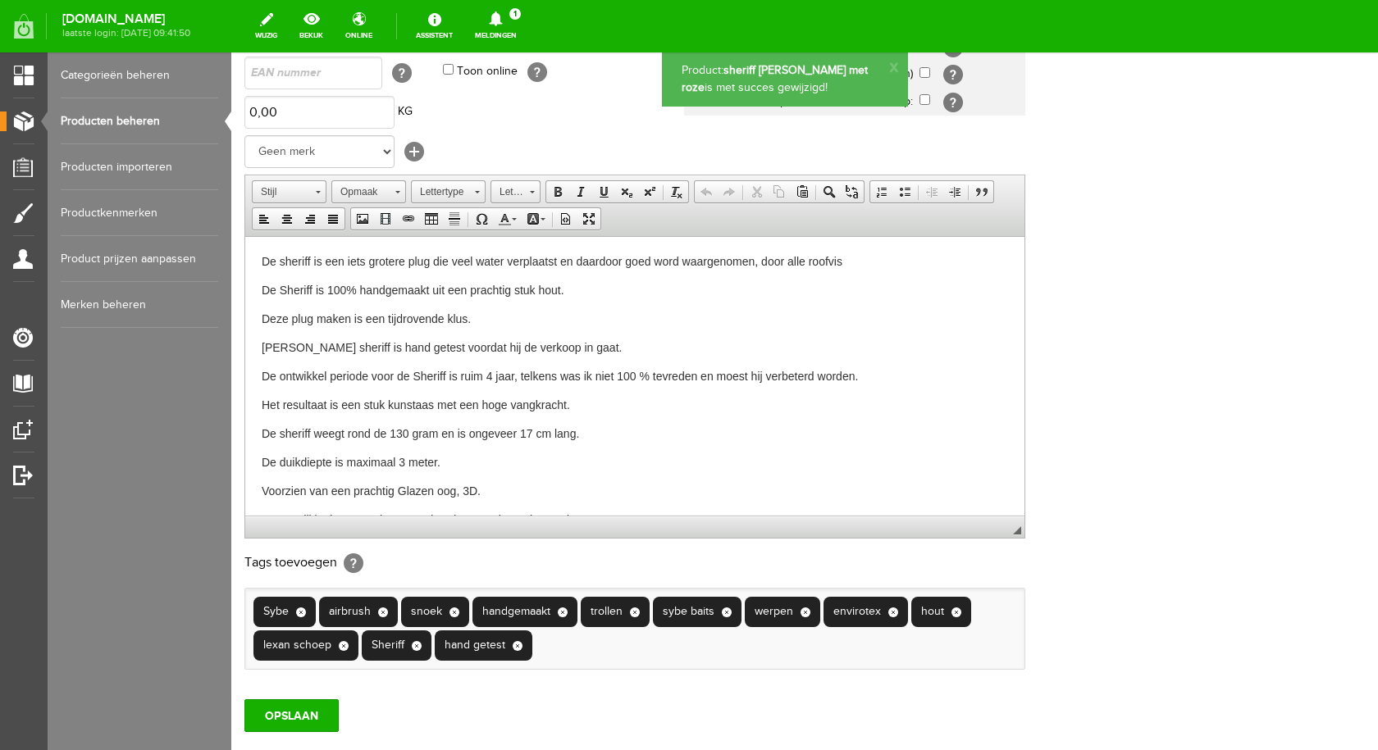
scroll to position [0, 0]
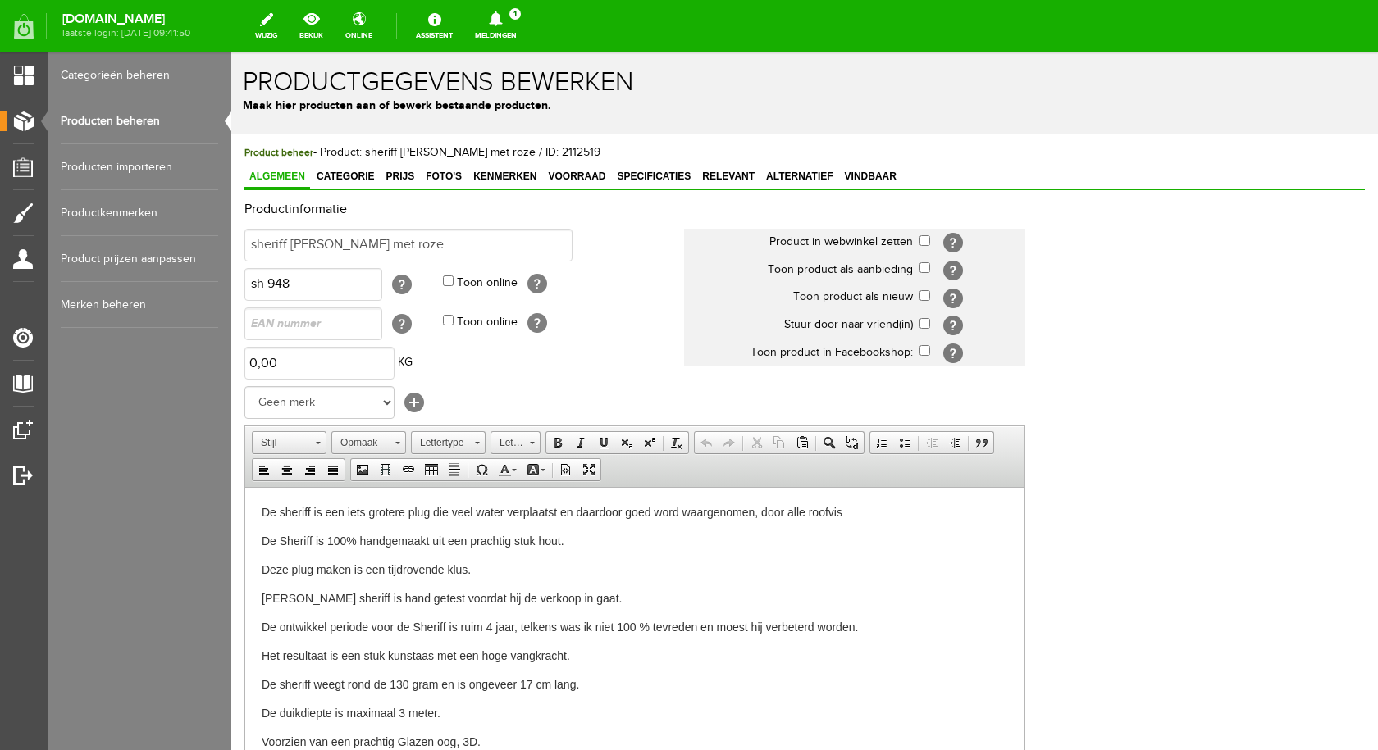
click at [127, 121] on link "Producten beheren" at bounding box center [139, 121] width 157 height 46
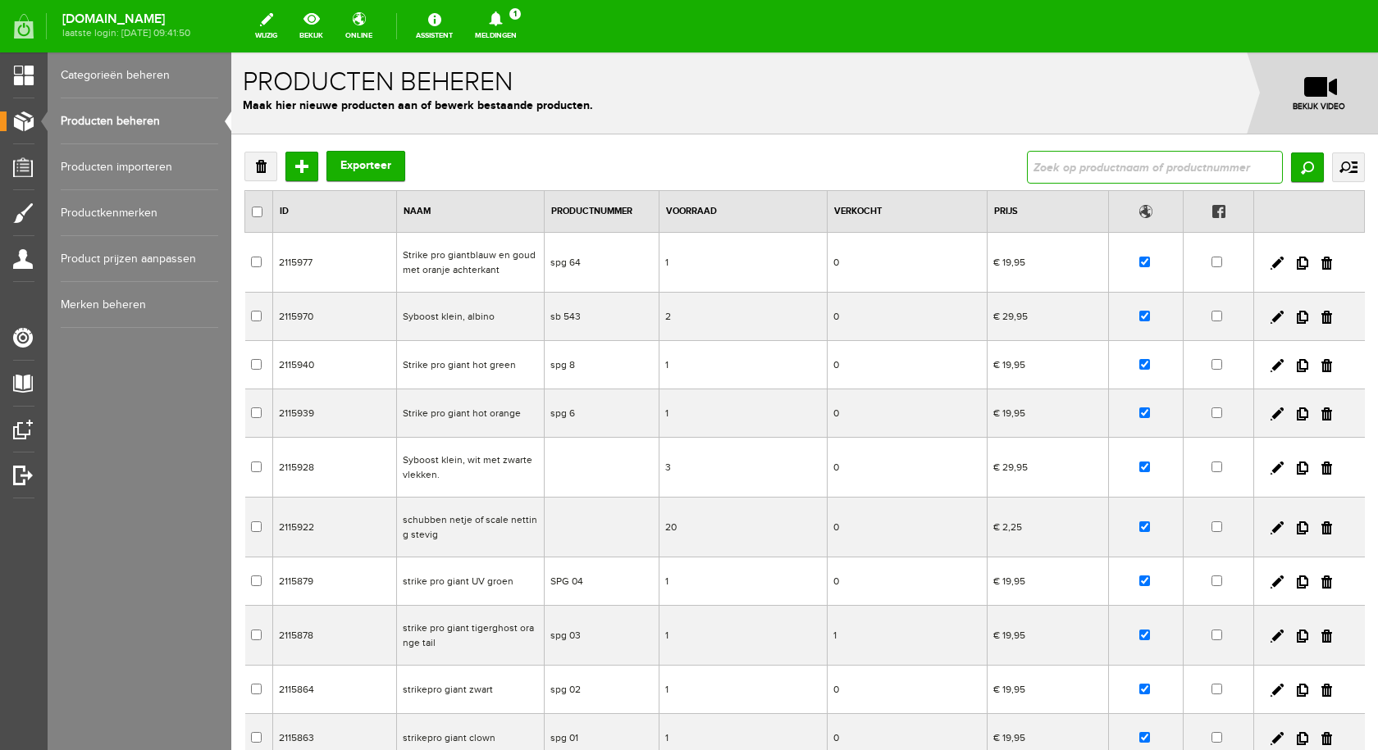
paste input "Cranking. S. Tiger ghost orange tail. Top vanger."
type input "Cranking. S. Tiger ghost orange tail. Top vanger."
click at [1297, 166] on input "Zoeken" at bounding box center [1307, 168] width 33 height 30
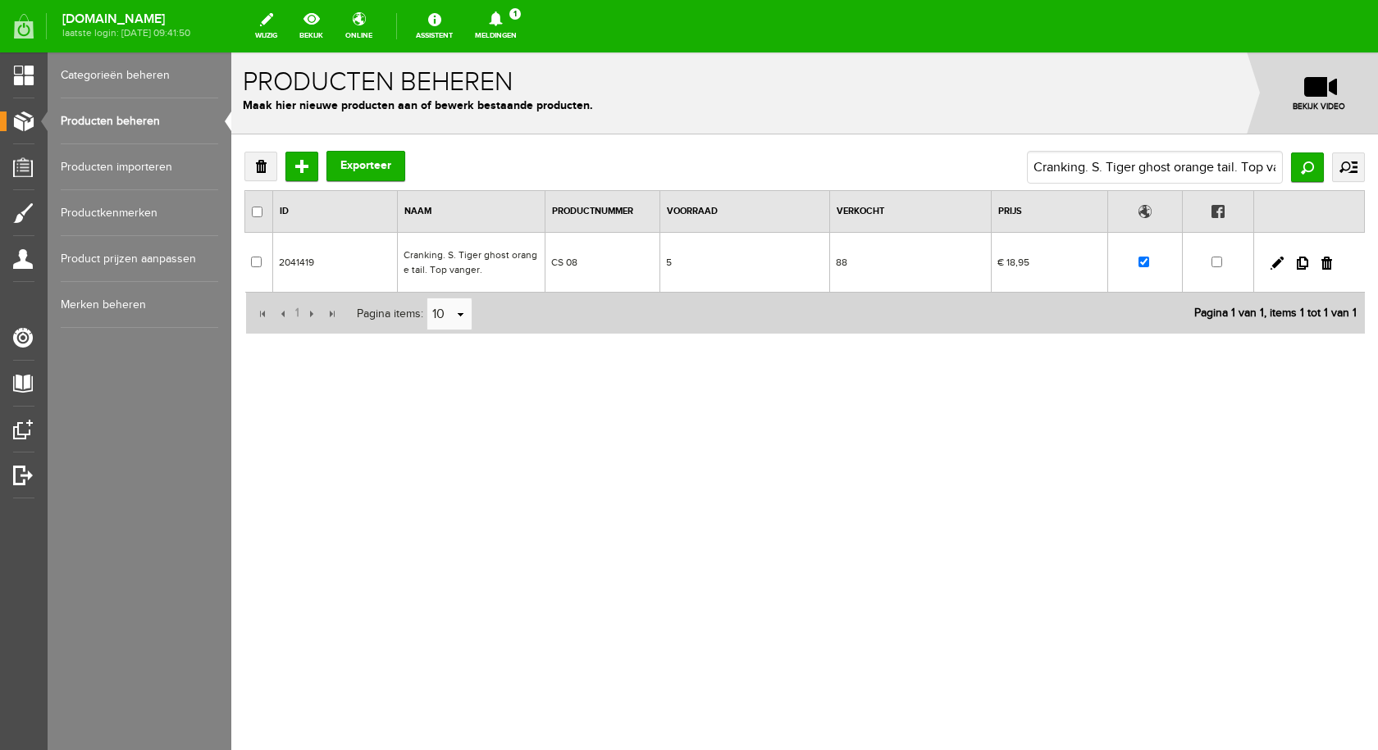
click at [449, 255] on td "Cranking. S. Tiger ghost orange tail. Top vanger." at bounding box center [472, 263] width 148 height 60
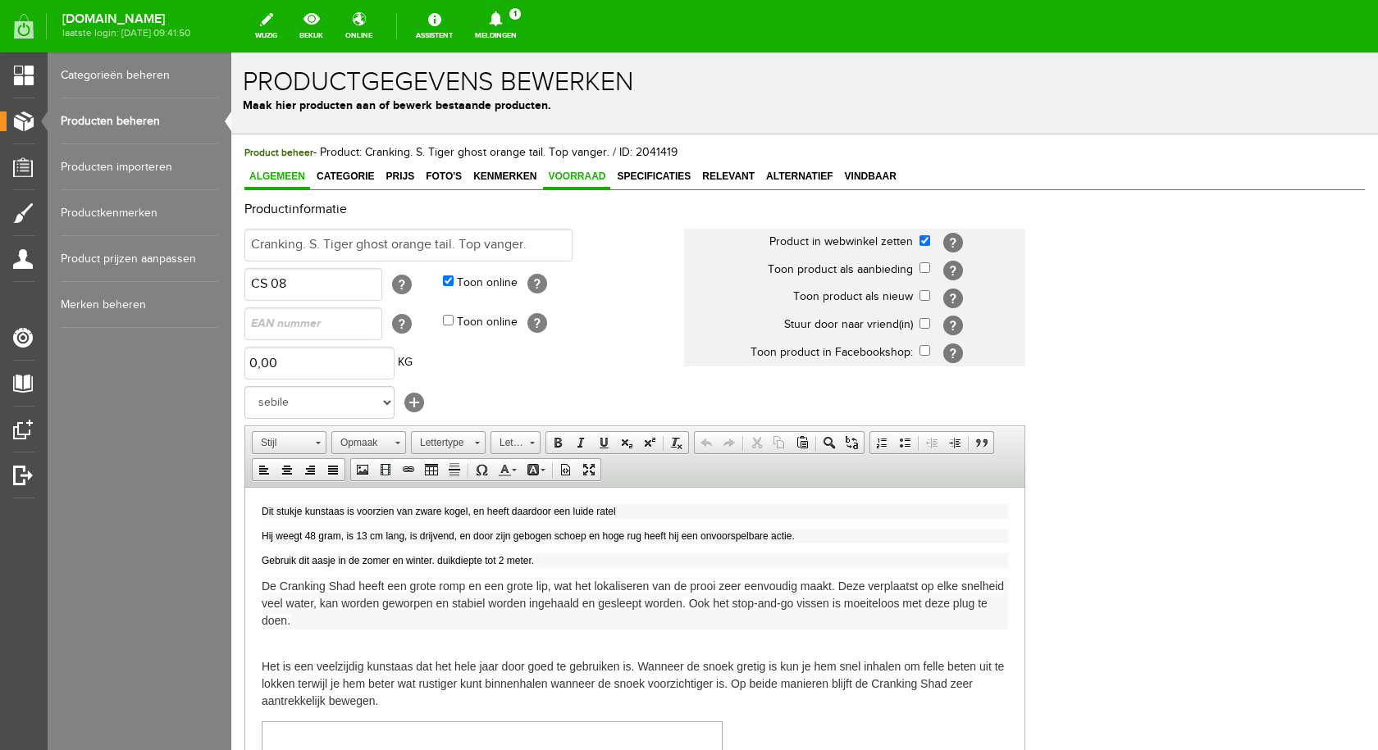
click at [582, 174] on span "Voorraad" at bounding box center [576, 176] width 67 height 11
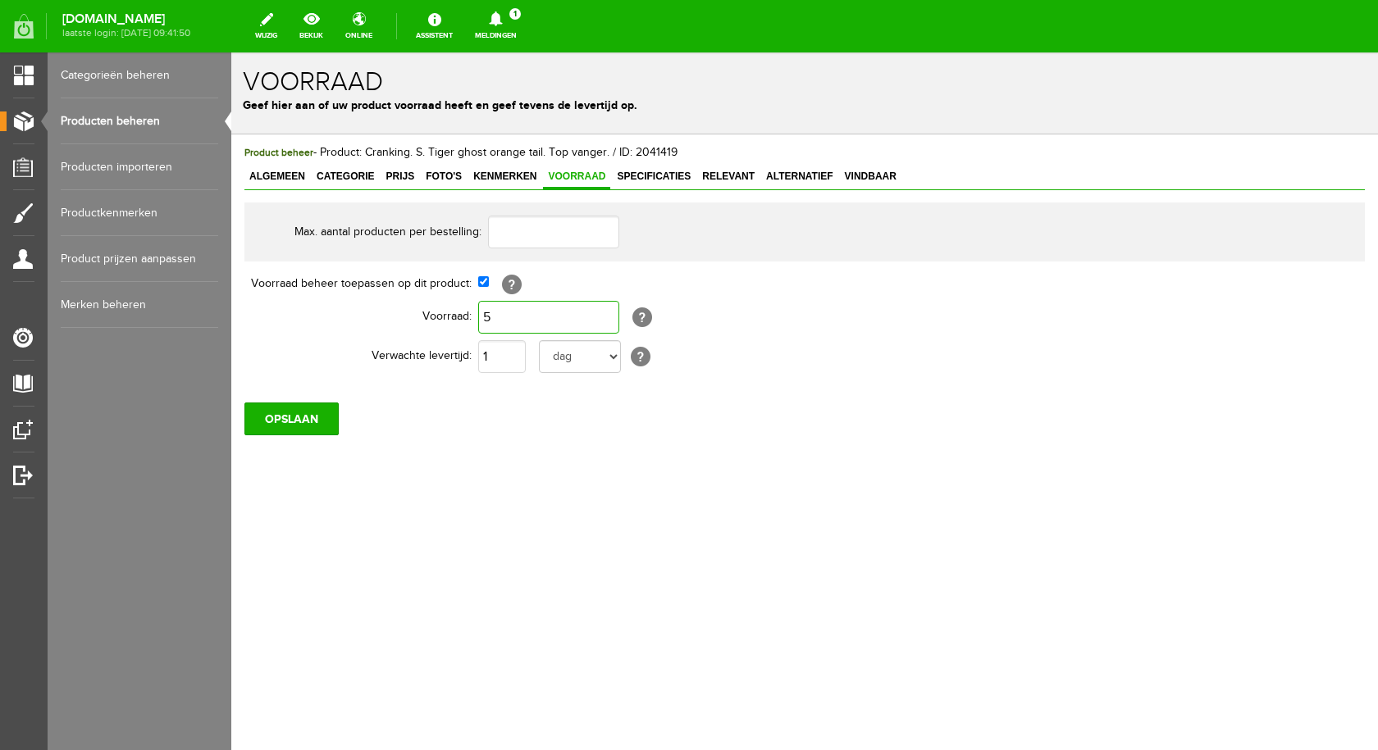
click at [525, 317] on input "5" at bounding box center [548, 317] width 141 height 33
type input "4"
click at [316, 414] on input "OPSLAAN" at bounding box center [291, 419] width 94 height 33
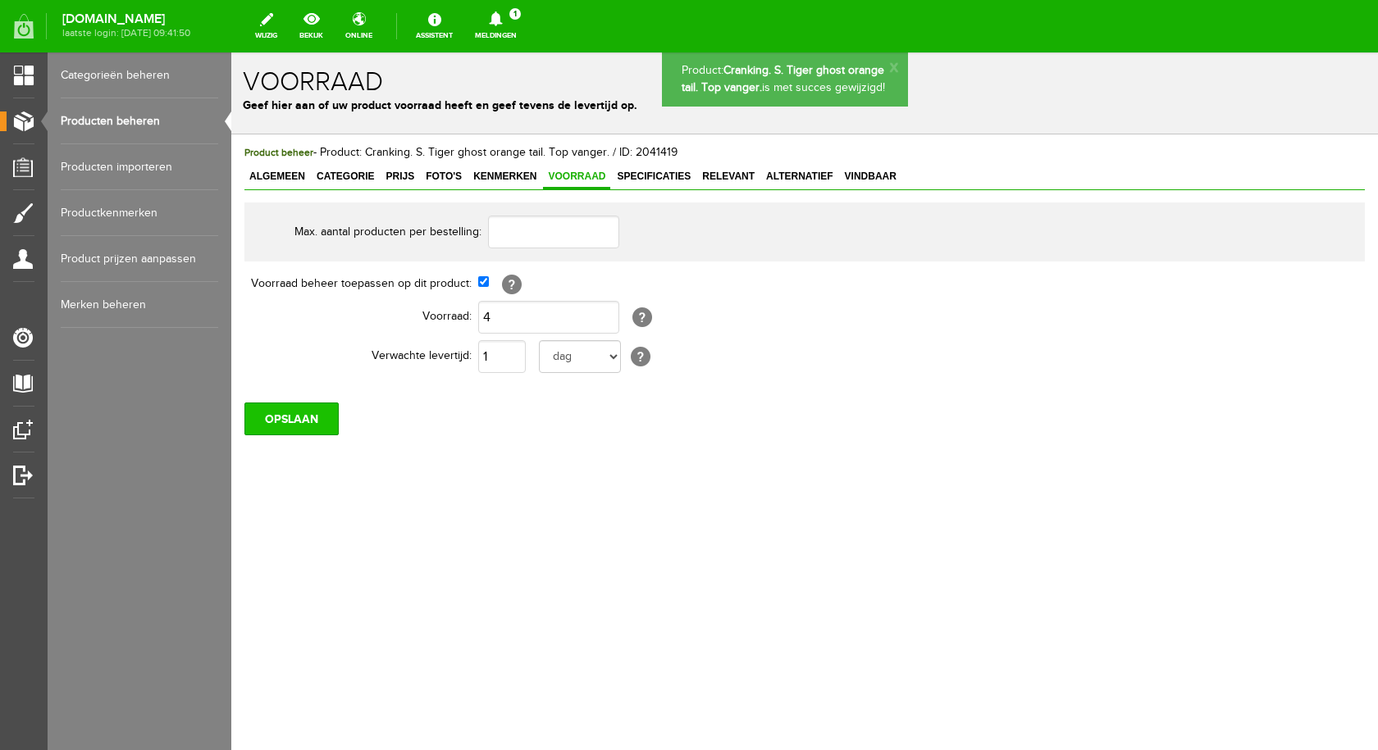
click at [304, 413] on input "OPSLAAN" at bounding box center [291, 419] width 94 height 33
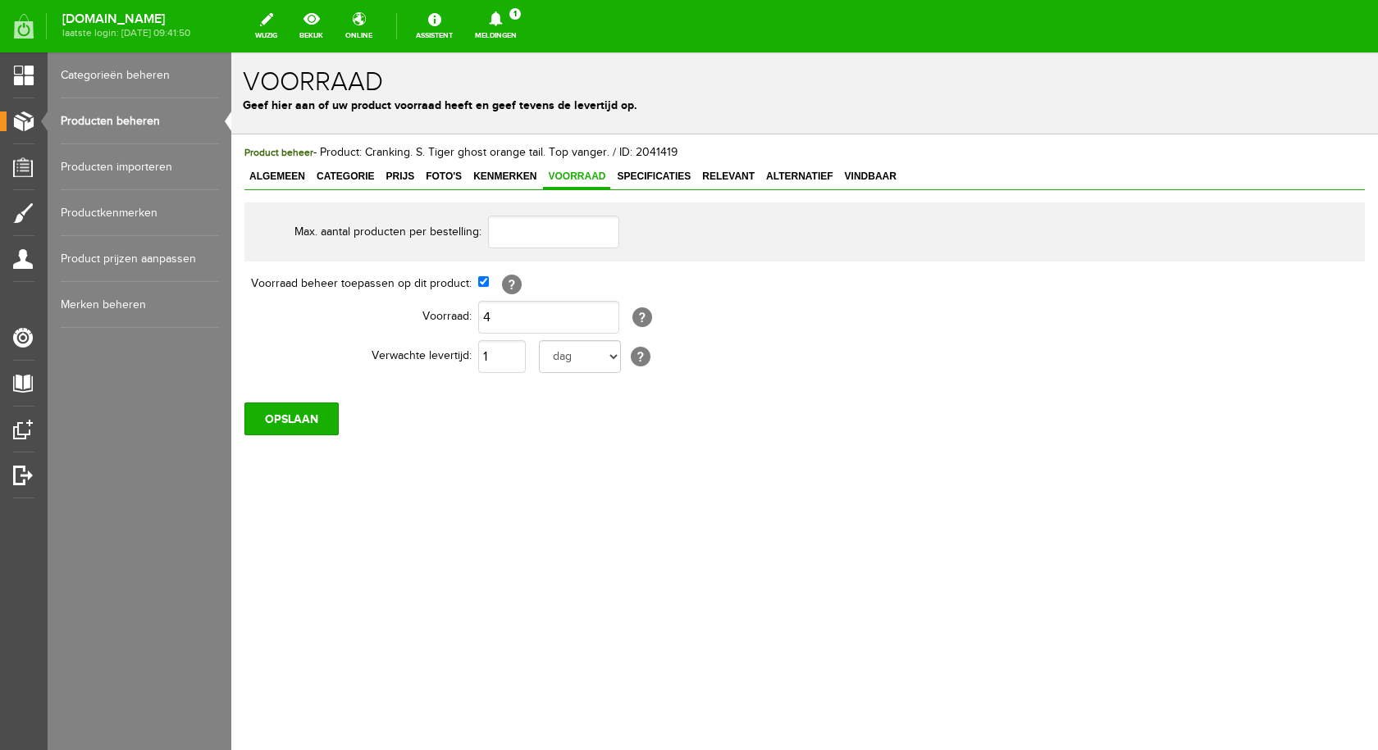
click at [149, 116] on link "Producten beheren" at bounding box center [139, 121] width 157 height 46
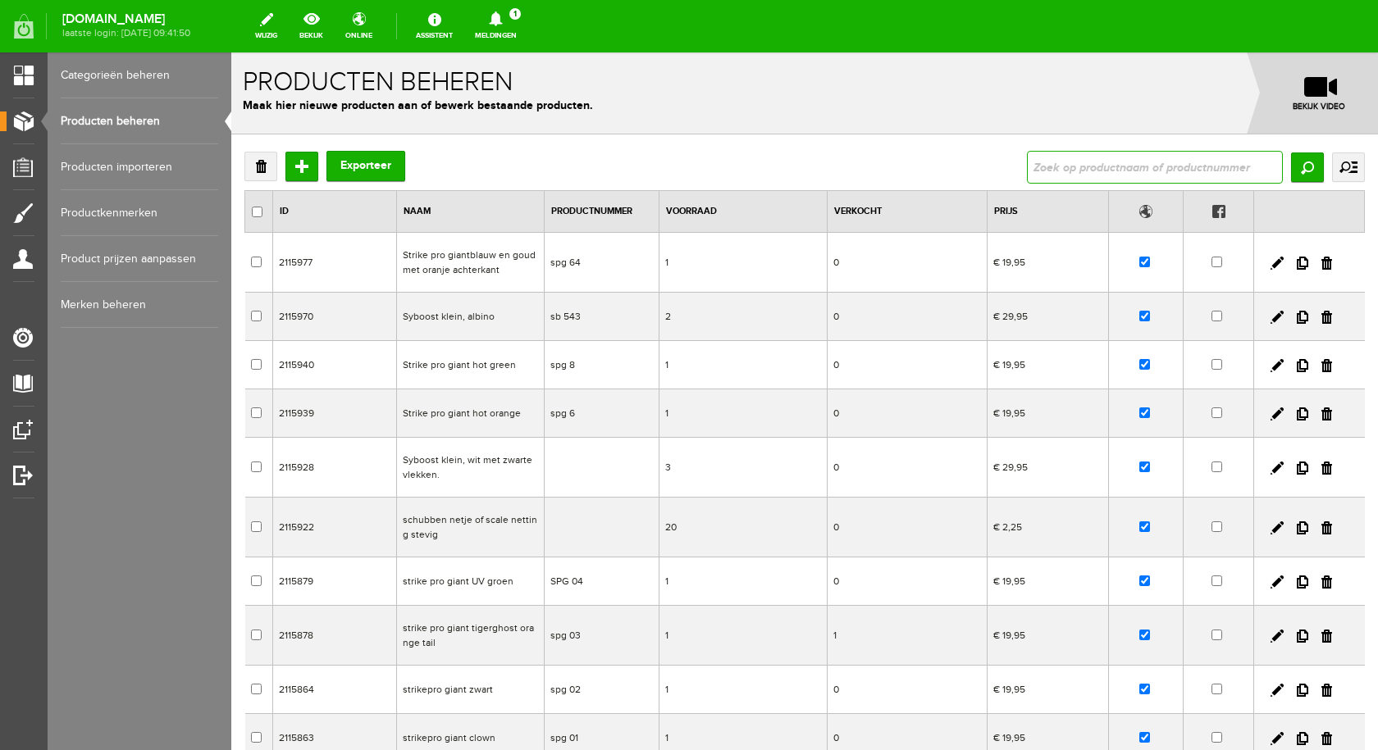
click at [1096, 157] on input "text" at bounding box center [1155, 167] width 256 height 33
type input "chucky"
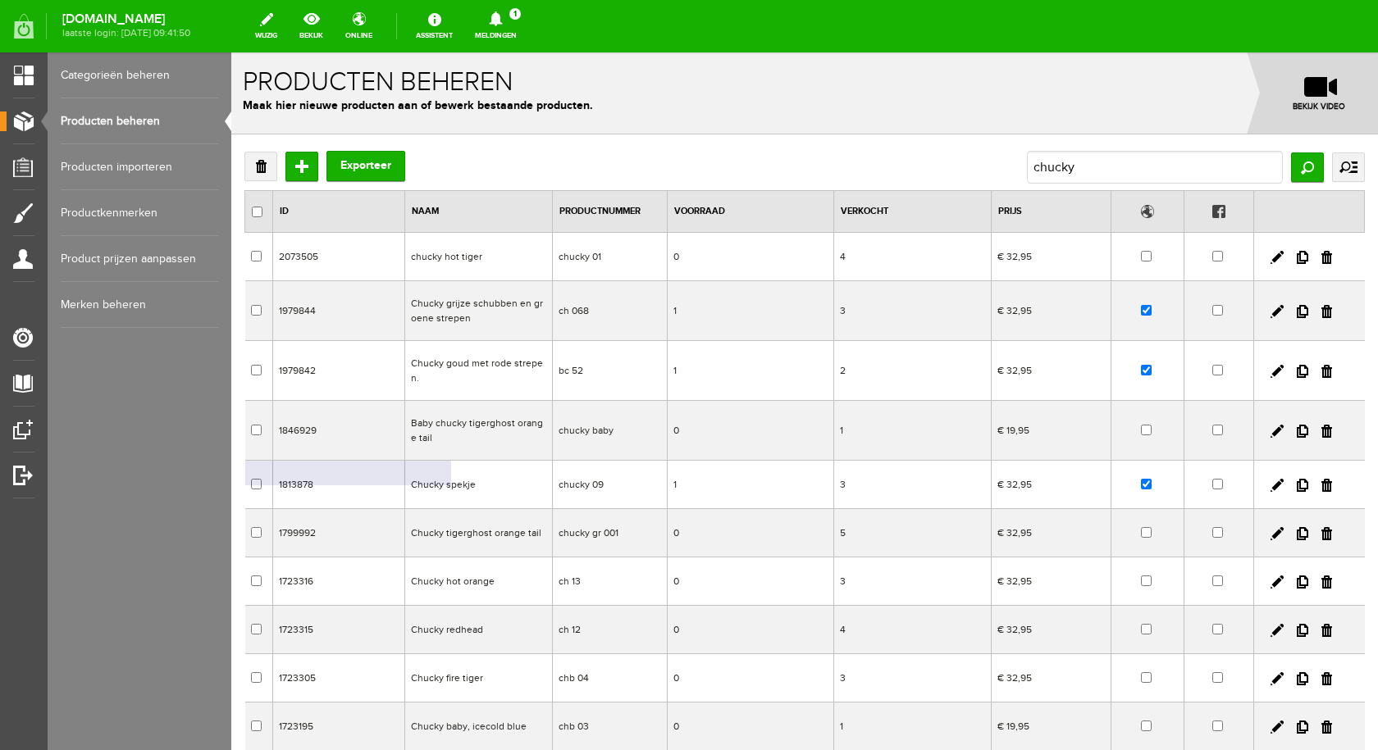
drag, startPoint x: 455, startPoint y: 490, endPoint x: 686, endPoint y: 542, distance: 237.1
click at [455, 490] on td "Chucky spekje" at bounding box center [479, 485] width 148 height 48
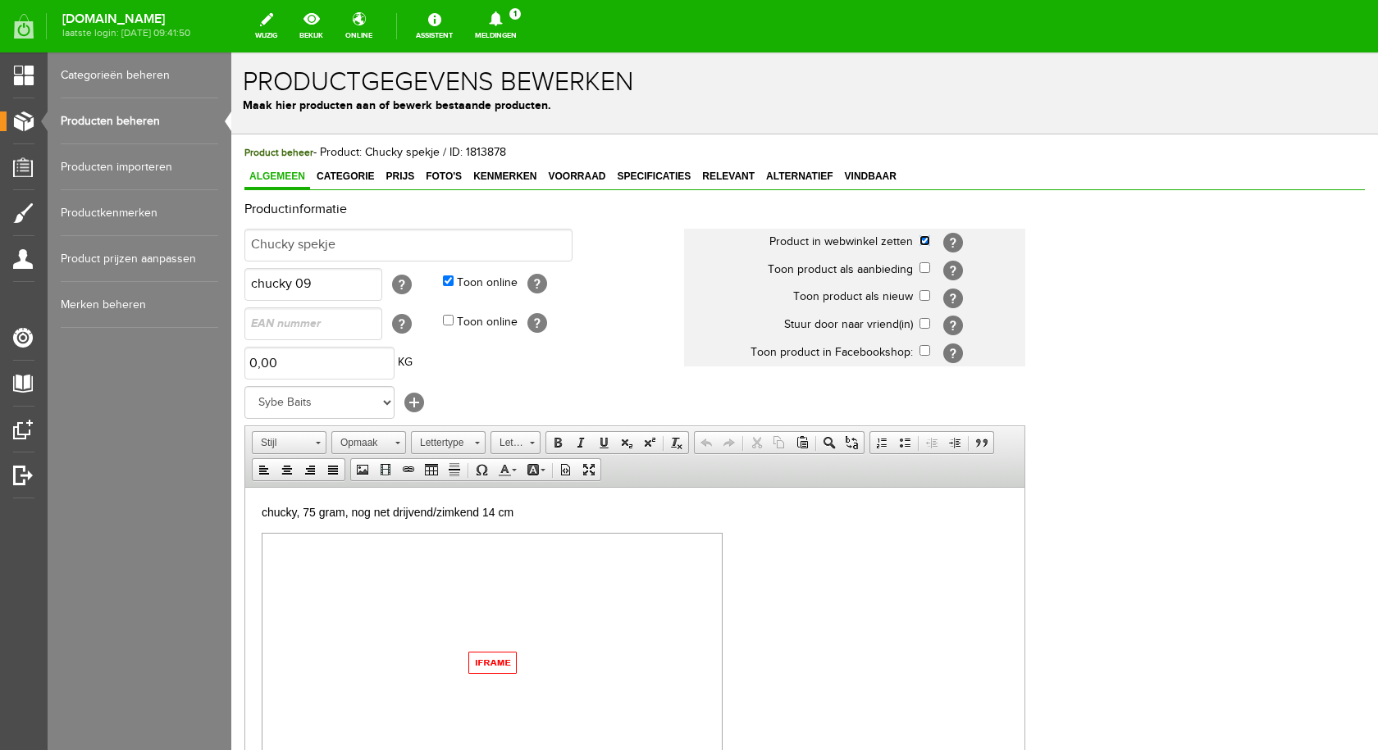
drag, startPoint x: 922, startPoint y: 242, endPoint x: 910, endPoint y: 245, distance: 11.9
click at [923, 242] on input "checkbox" at bounding box center [924, 240] width 11 height 11
checkbox input "false"
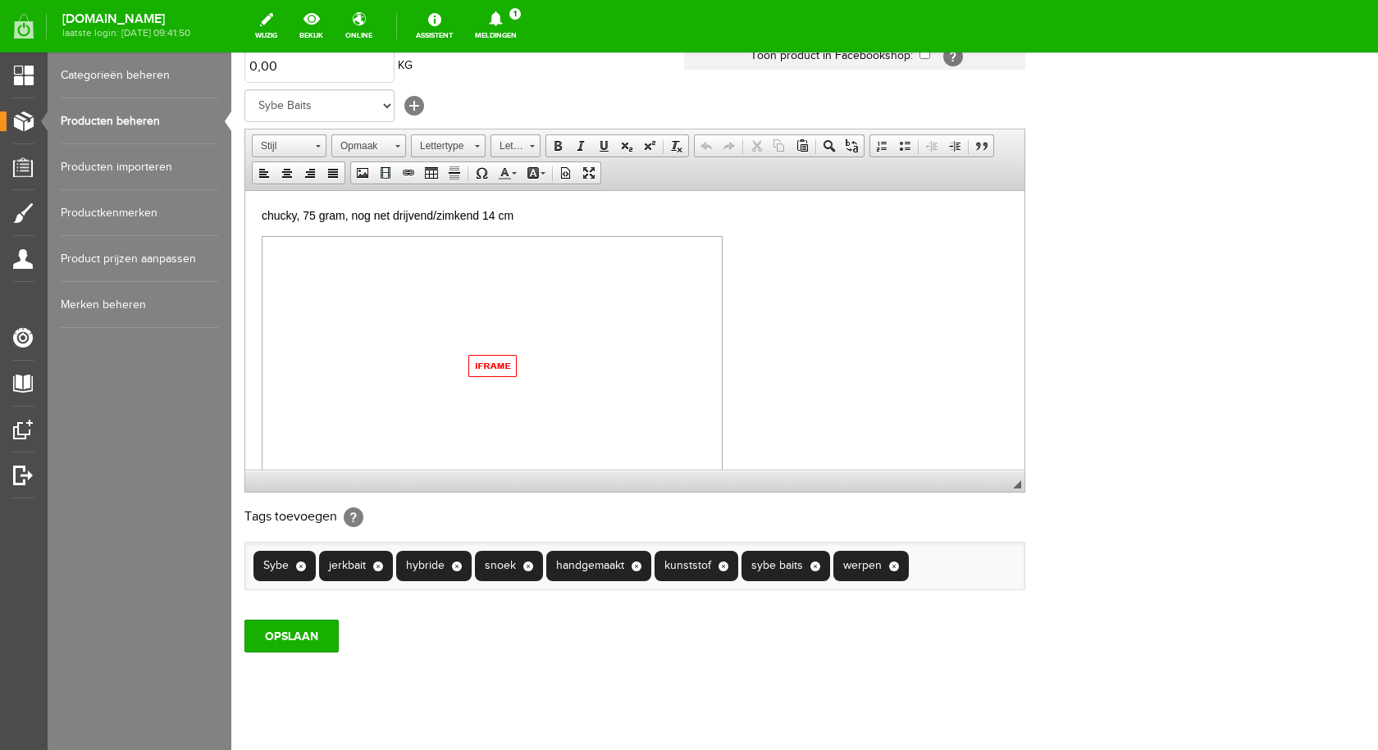
scroll to position [321, 0]
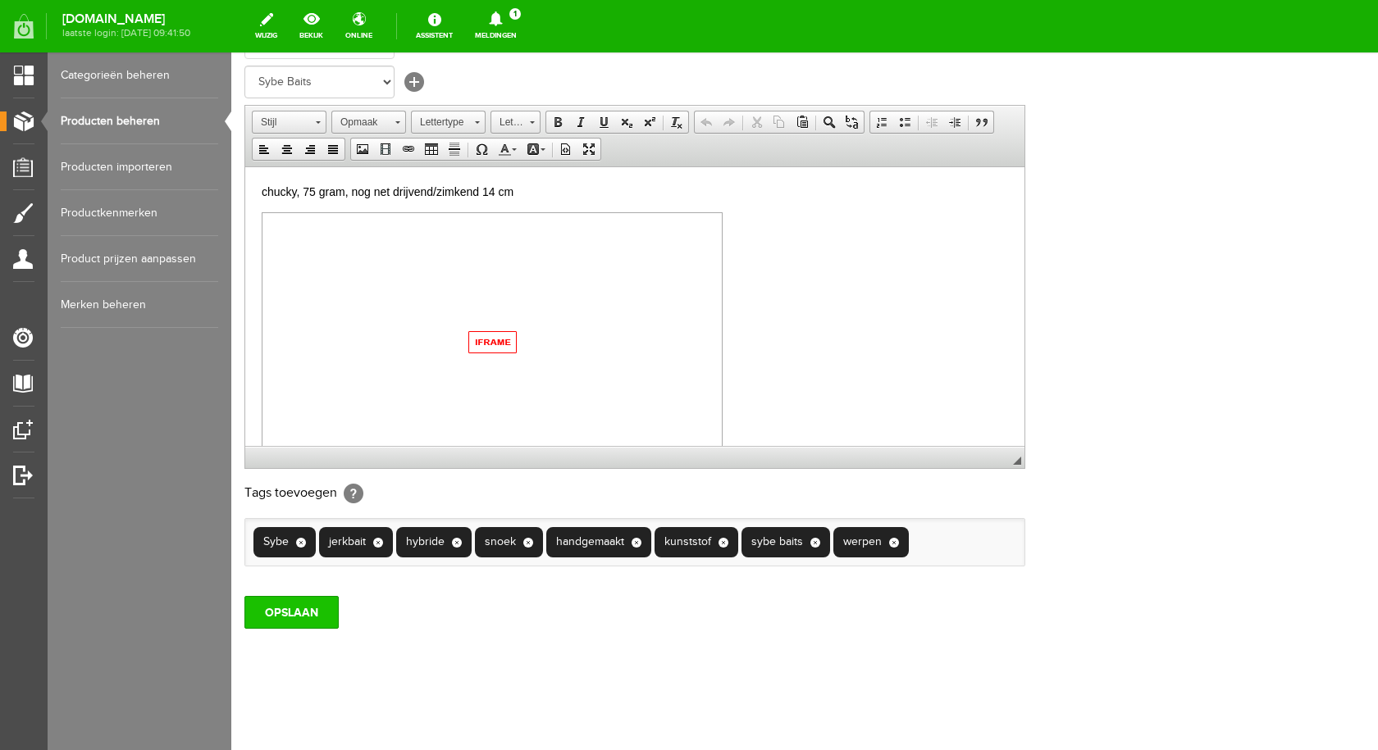
click at [305, 615] on input "OPSLAAN" at bounding box center [291, 612] width 94 height 33
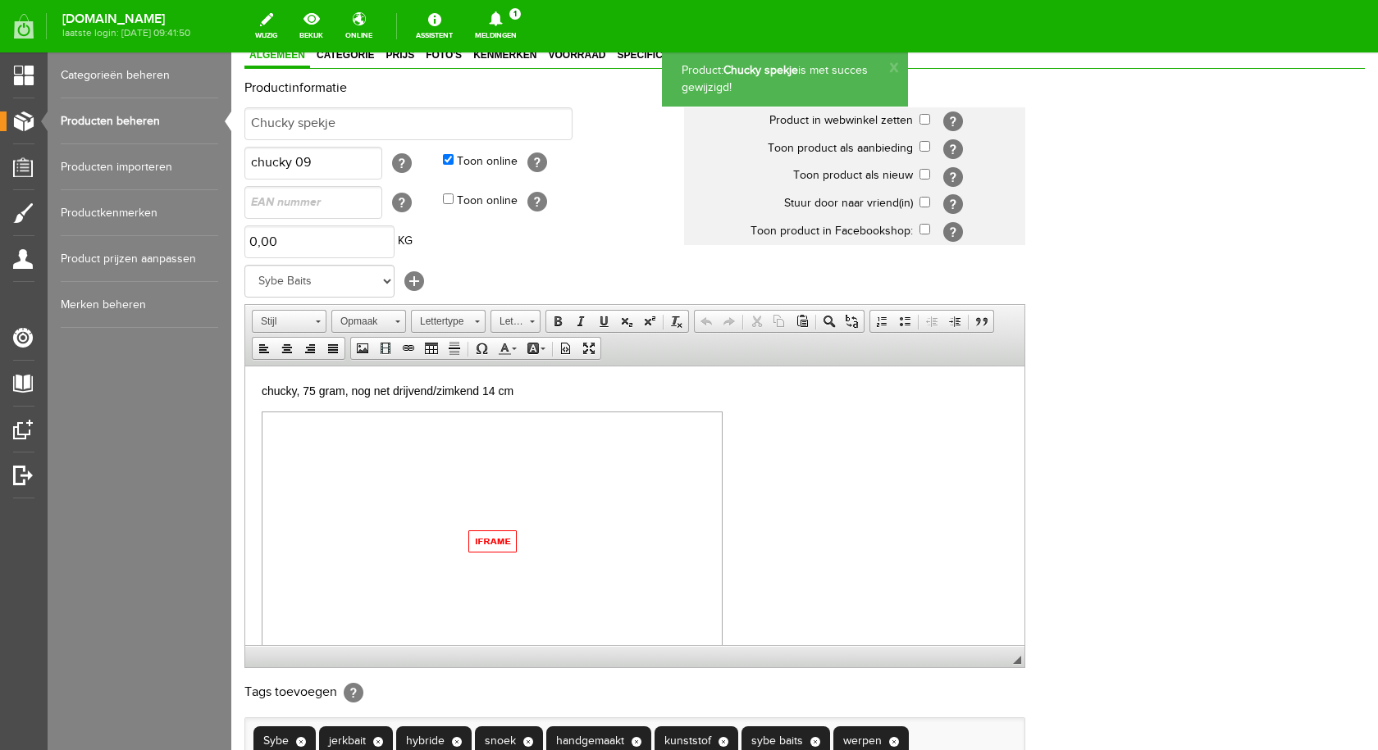
scroll to position [0, 0]
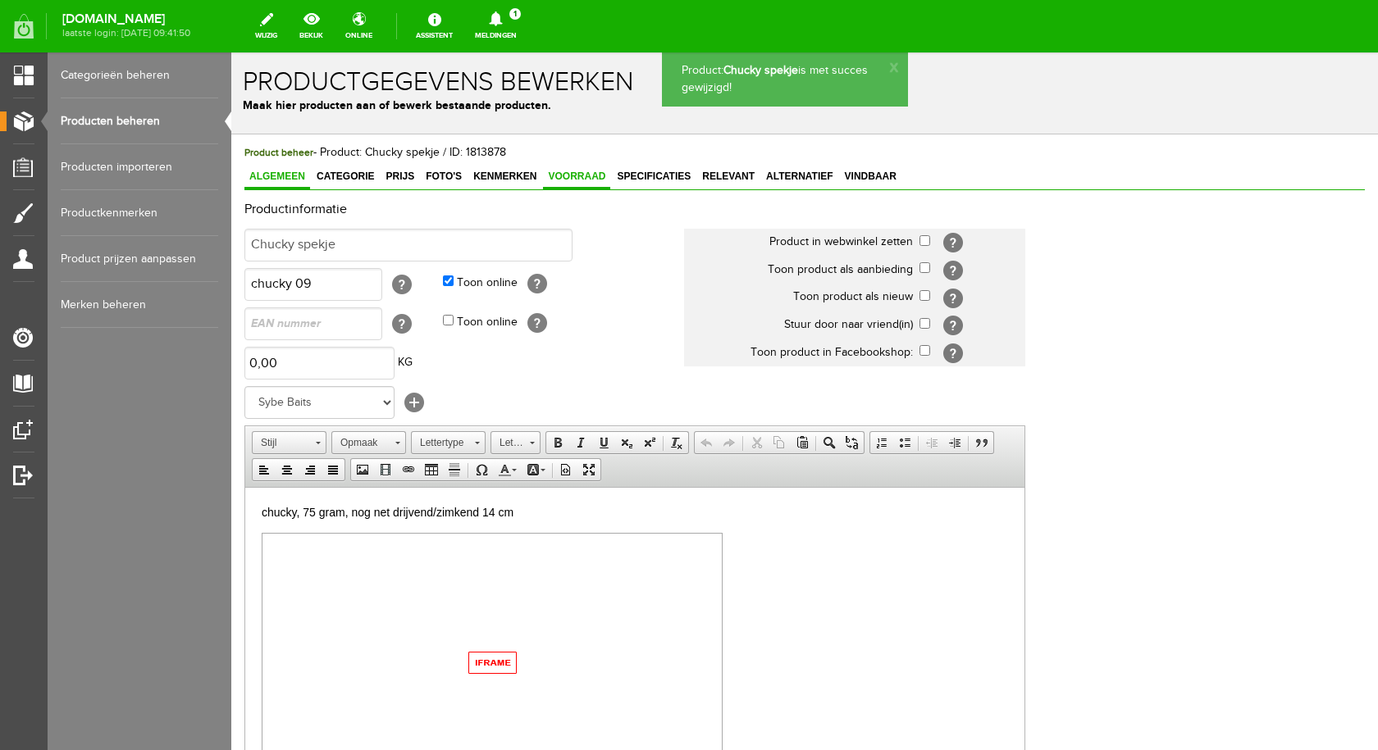
click at [571, 174] on span "Voorraad" at bounding box center [576, 176] width 67 height 11
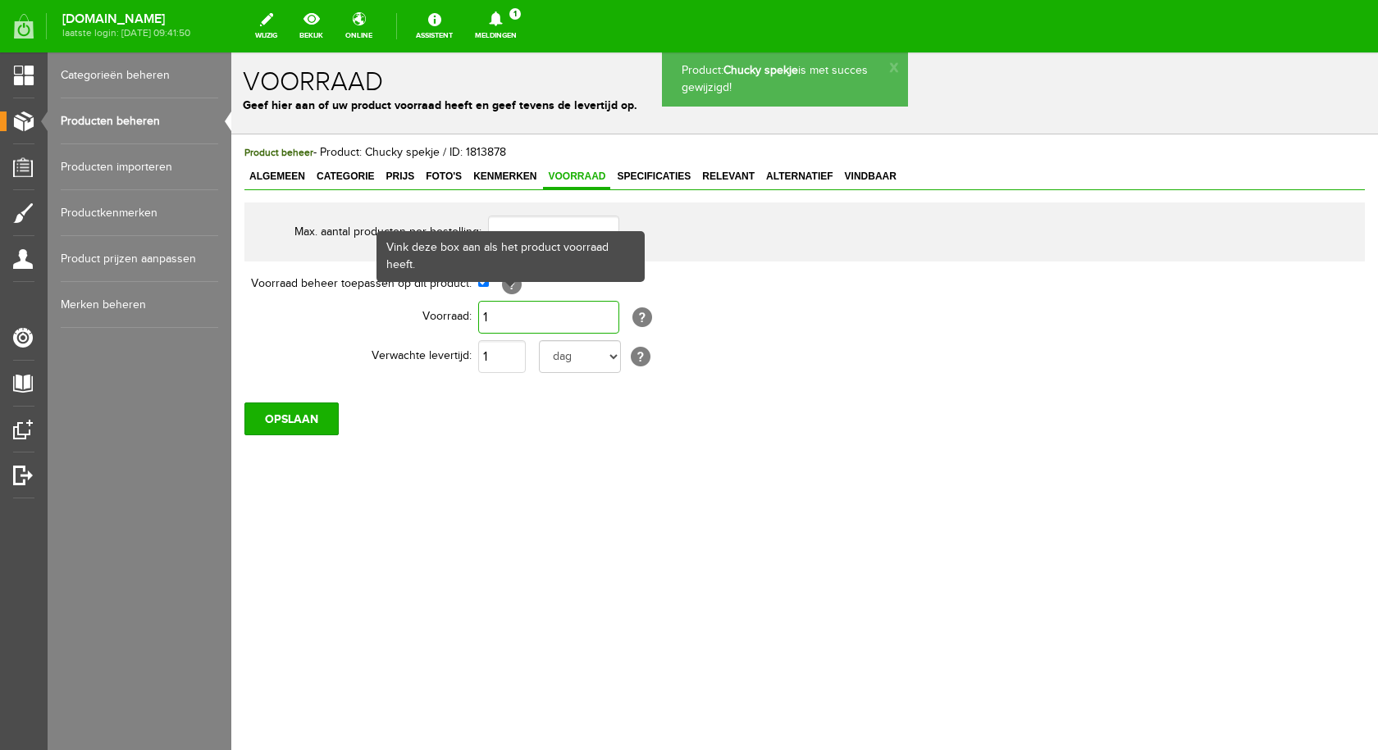
click at [494, 316] on input "1" at bounding box center [548, 317] width 141 height 33
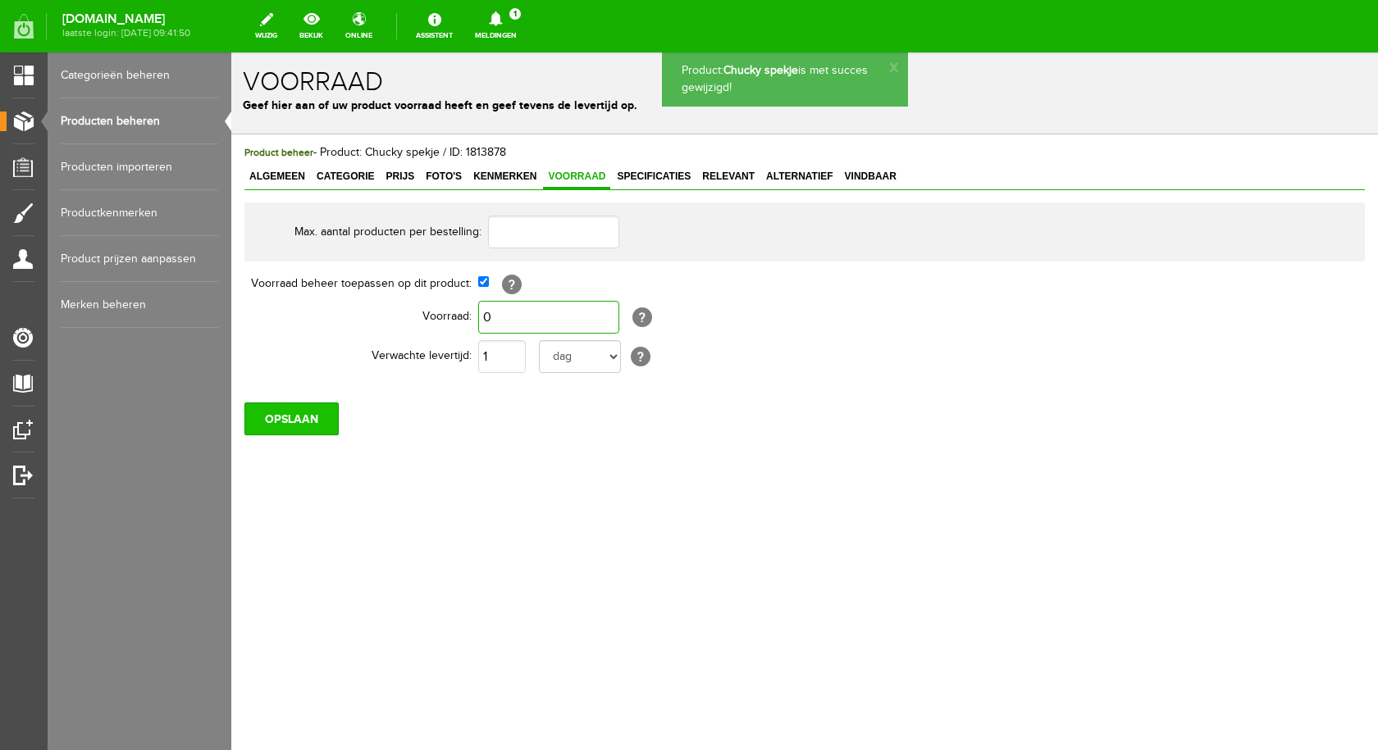
type input "0"
click at [314, 420] on input "OPSLAAN" at bounding box center [291, 419] width 94 height 33
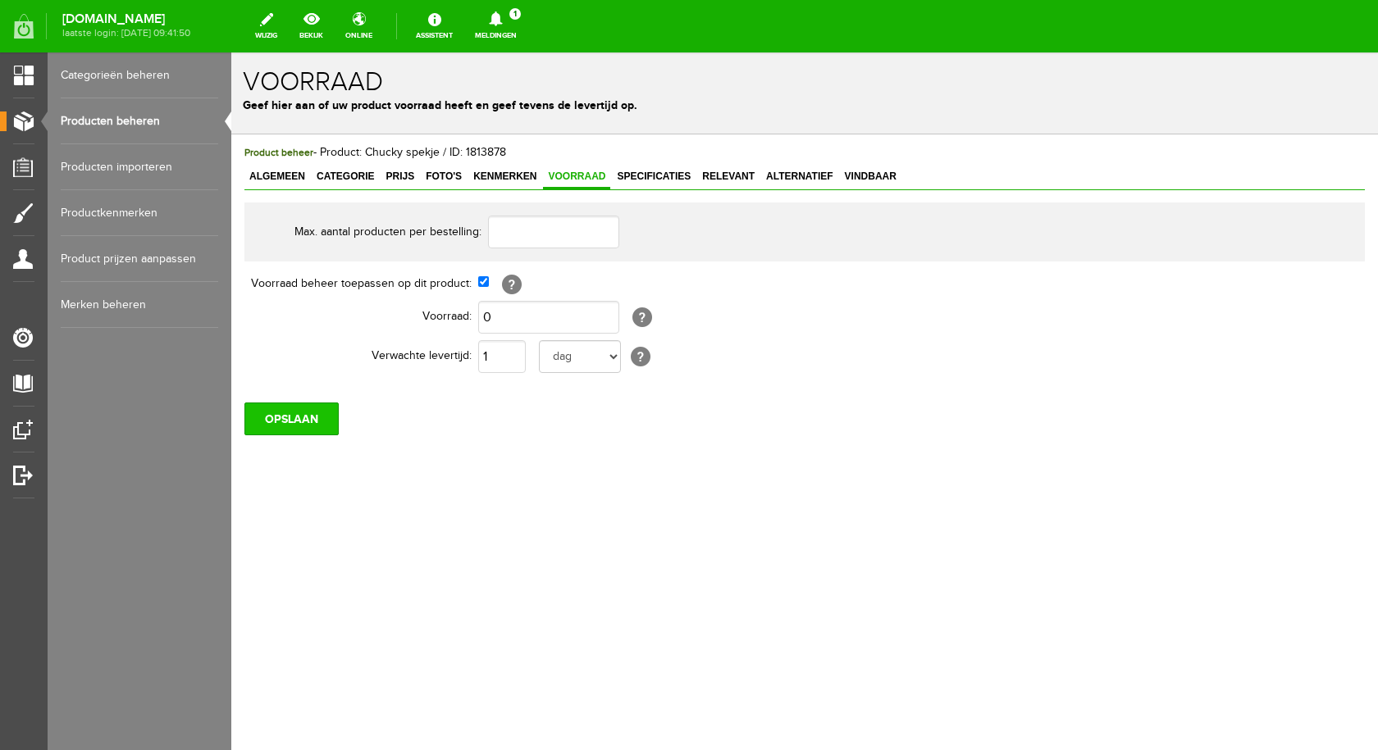
click at [312, 422] on input "OPSLAAN" at bounding box center [291, 419] width 94 height 33
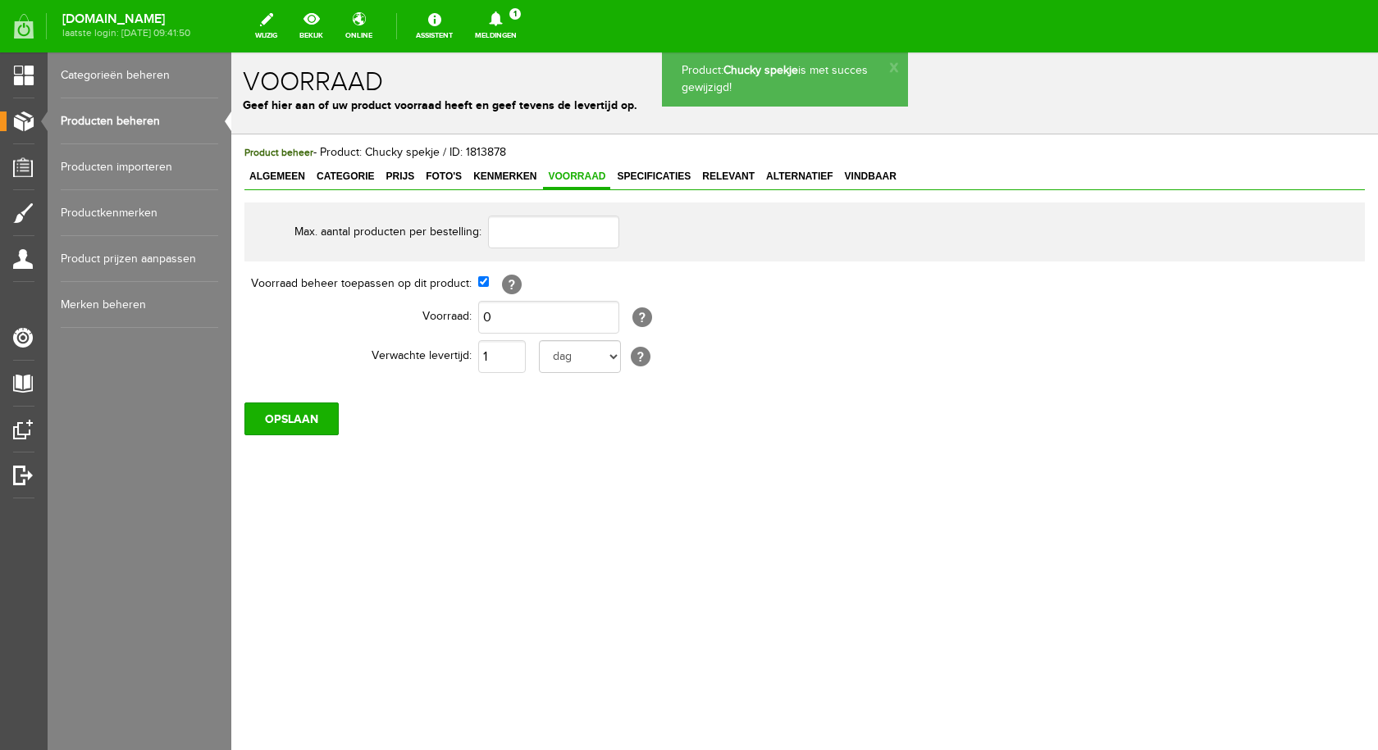
click at [142, 115] on link "Producten beheren" at bounding box center [139, 121] width 157 height 46
